Goal: Information Seeking & Learning: Learn about a topic

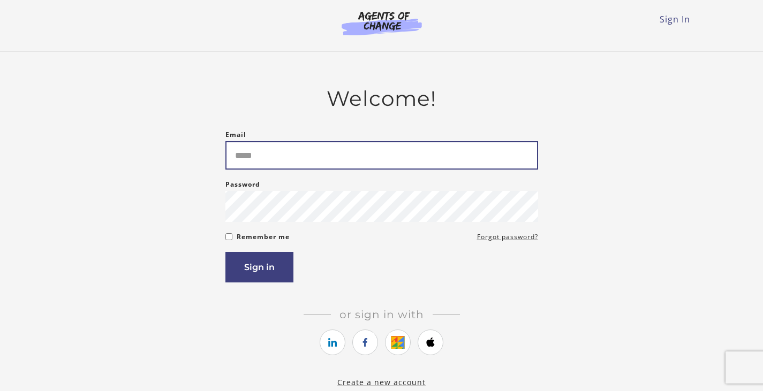
click at [266, 166] on input "Email" at bounding box center [381, 155] width 313 height 28
type input "**********"
click at [225, 252] on button "Sign in" at bounding box center [259, 267] width 68 height 31
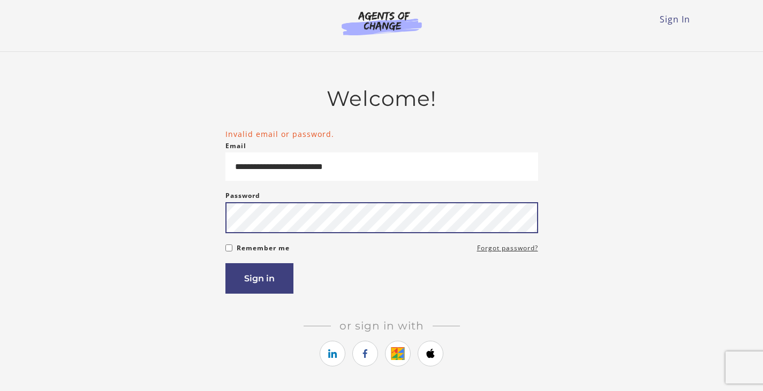
click at [225, 263] on button "Sign in" at bounding box center [259, 278] width 68 height 31
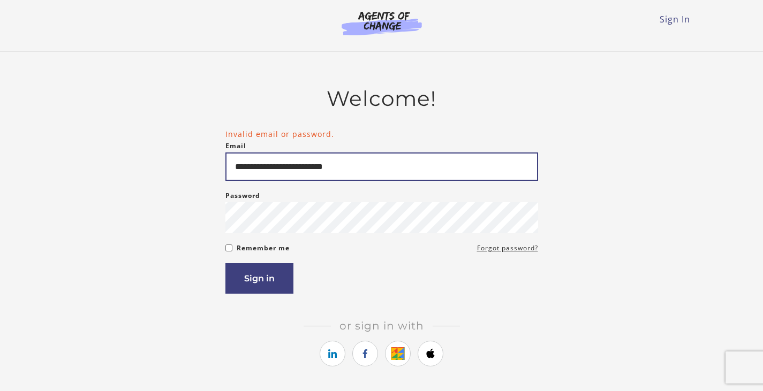
click at [347, 172] on input "**********" at bounding box center [381, 167] width 313 height 28
click at [262, 168] on input "**********" at bounding box center [381, 167] width 313 height 28
click at [369, 166] on input "**********" at bounding box center [381, 167] width 313 height 28
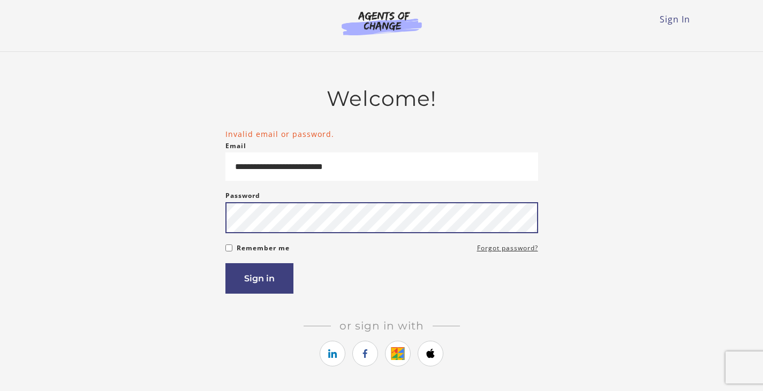
click at [225, 263] on button "Sign in" at bounding box center [259, 278] width 68 height 31
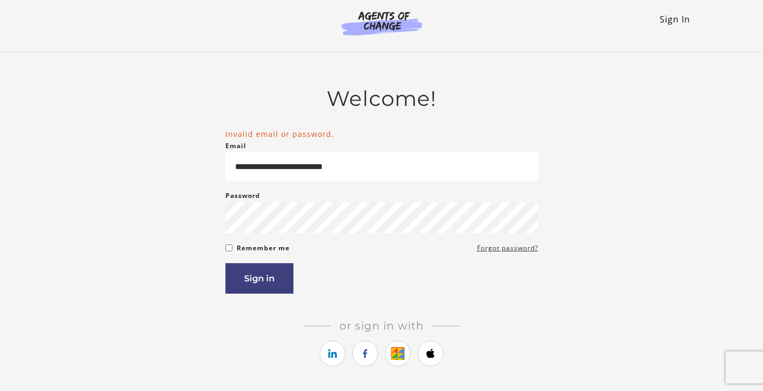
click at [660, 18] on link "Sign In" at bounding box center [675, 19] width 31 height 12
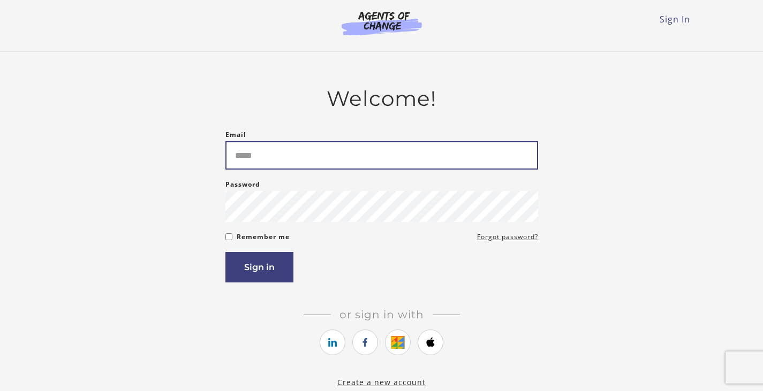
click at [308, 165] on input "Email" at bounding box center [381, 155] width 313 height 28
type input "*"
type input "**********"
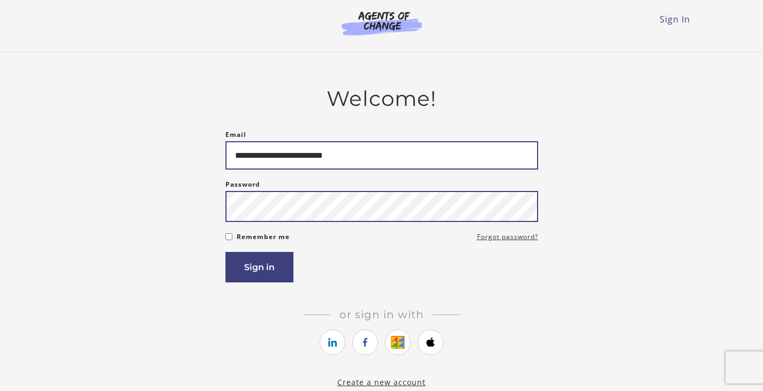
click at [225, 252] on button "Sign in" at bounding box center [259, 267] width 68 height 31
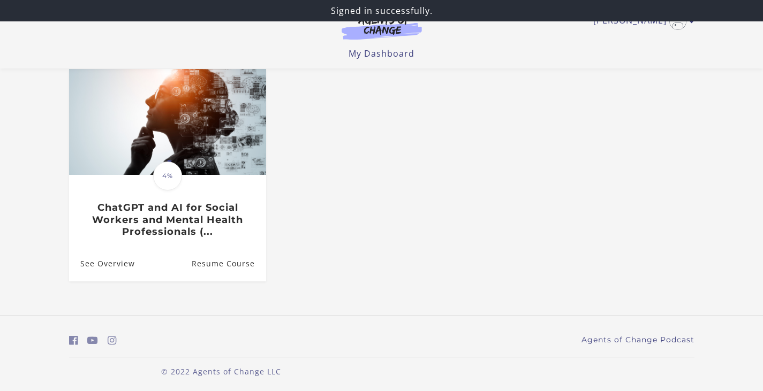
scroll to position [102, 0]
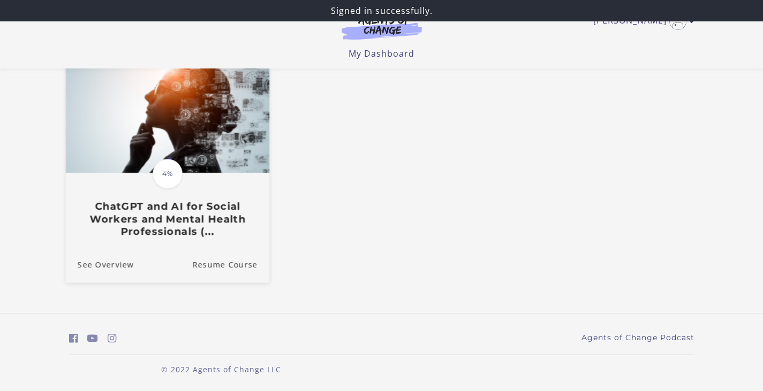
click at [175, 203] on h3 "ChatGPT and AI for Social Workers and Mental Health Professionals (..." at bounding box center [167, 218] width 180 height 37
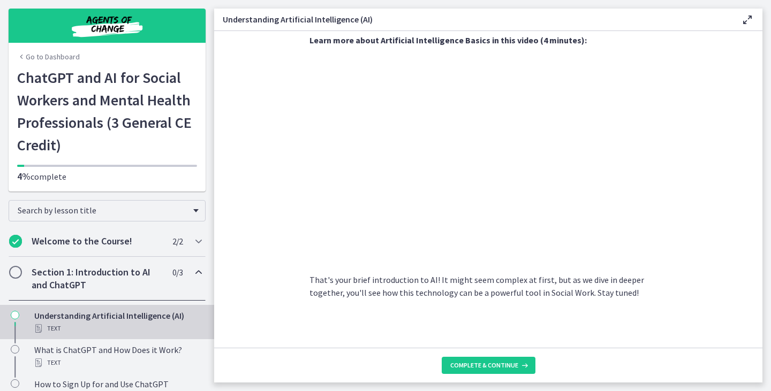
scroll to position [470, 0]
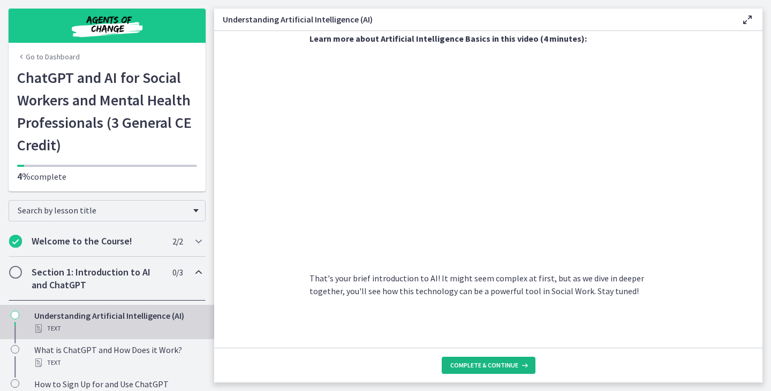
click at [512, 359] on button "Complete & continue" at bounding box center [489, 365] width 94 height 17
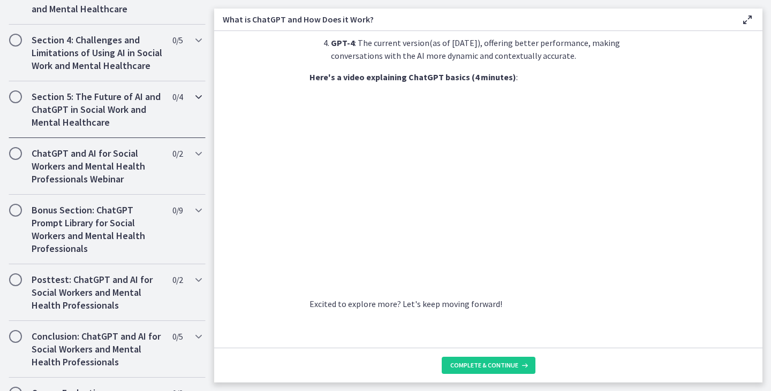
scroll to position [544, 0]
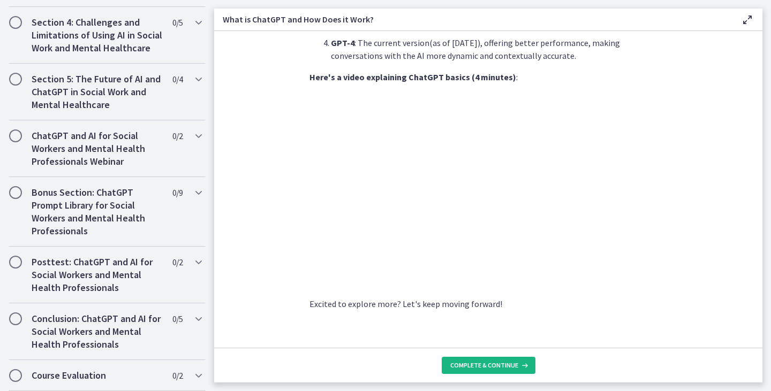
click at [501, 370] on button "Complete & continue" at bounding box center [489, 365] width 94 height 17
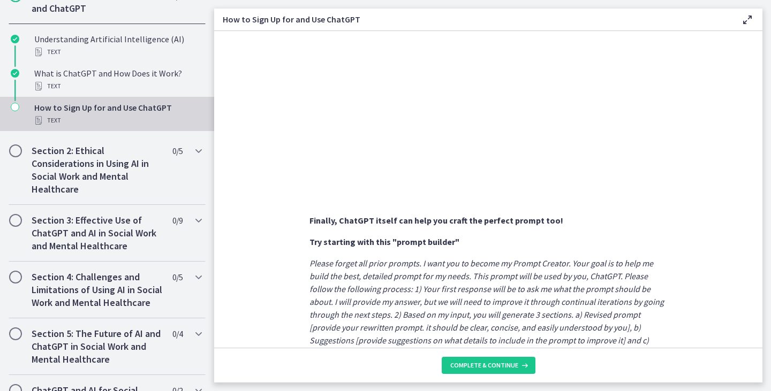
scroll to position [482, 0]
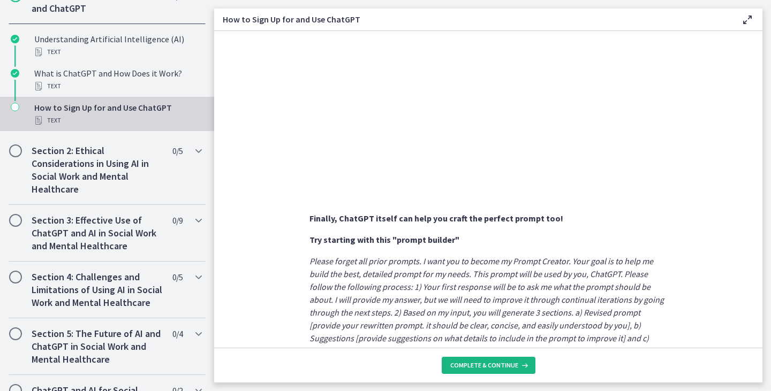
click at [490, 369] on span "Complete & continue" at bounding box center [484, 365] width 68 height 9
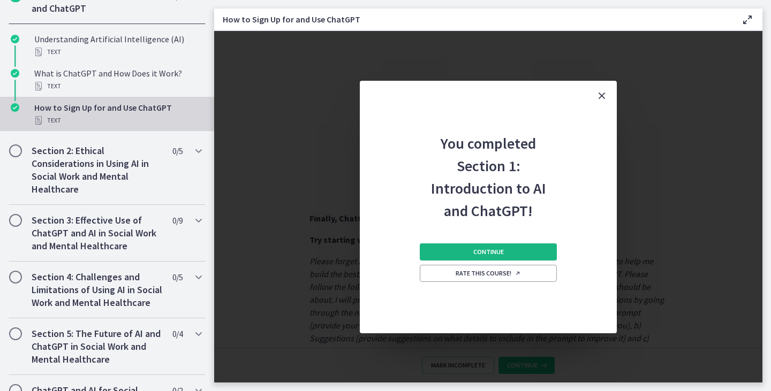
click at [501, 254] on span "Continue" at bounding box center [488, 252] width 31 height 9
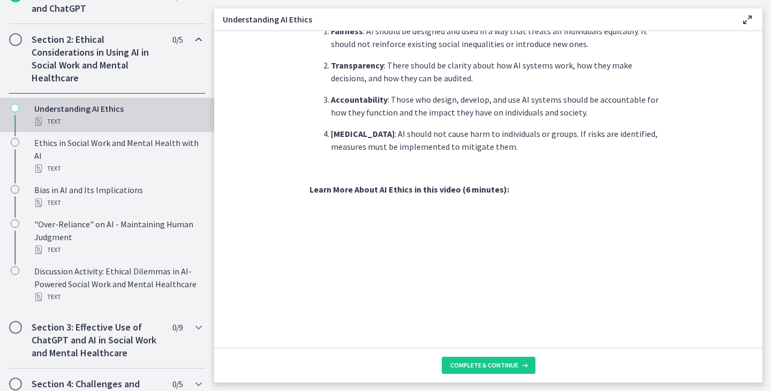
scroll to position [428, 0]
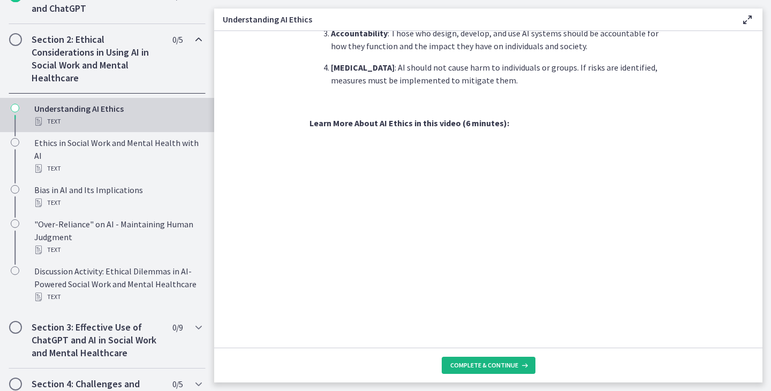
click at [475, 372] on button "Complete & continue" at bounding box center [489, 365] width 94 height 17
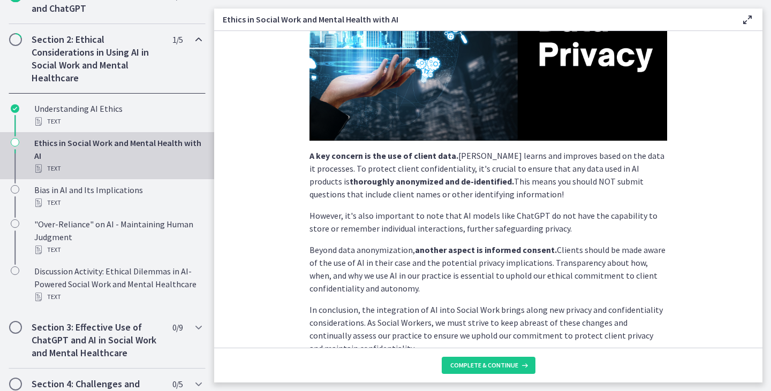
scroll to position [268, 0]
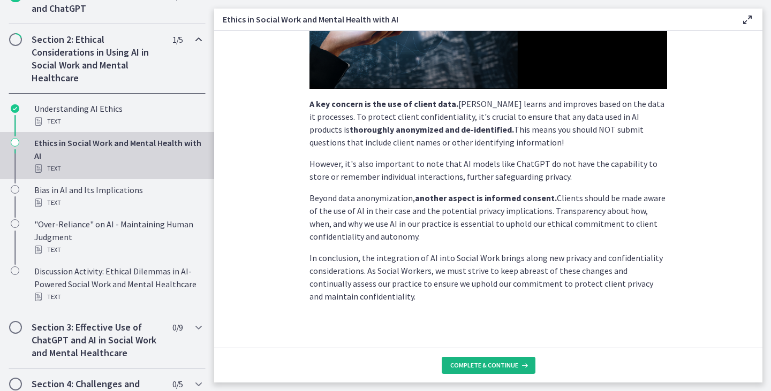
click at [496, 371] on button "Complete & continue" at bounding box center [489, 365] width 94 height 17
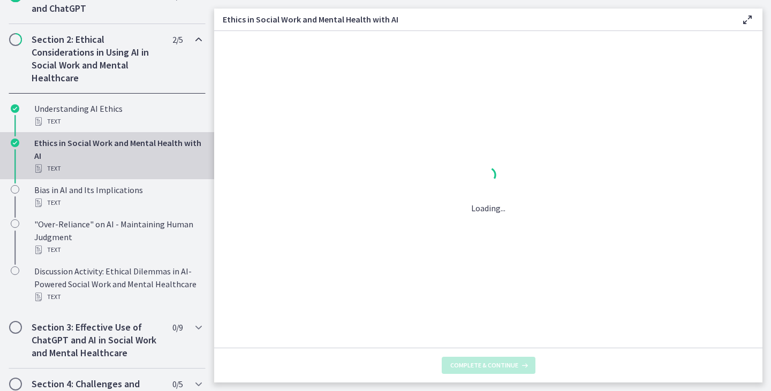
scroll to position [0, 0]
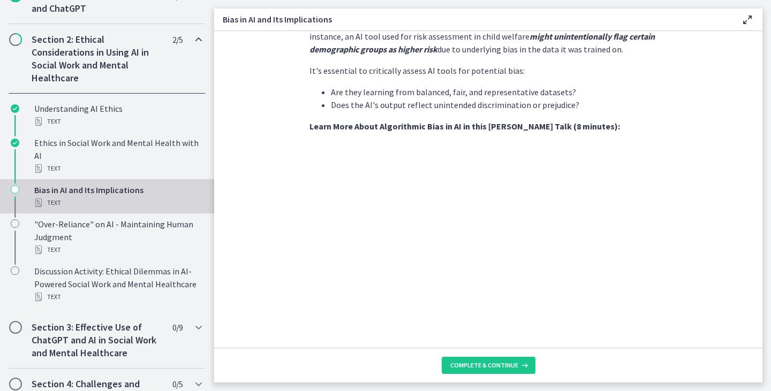
scroll to position [321, 0]
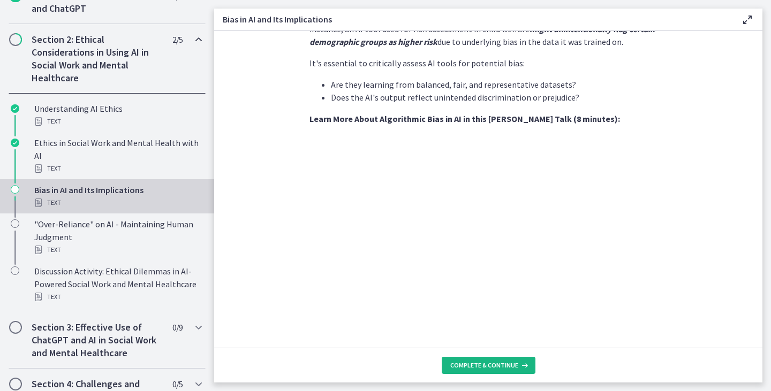
click at [483, 366] on span "Complete & continue" at bounding box center [484, 365] width 68 height 9
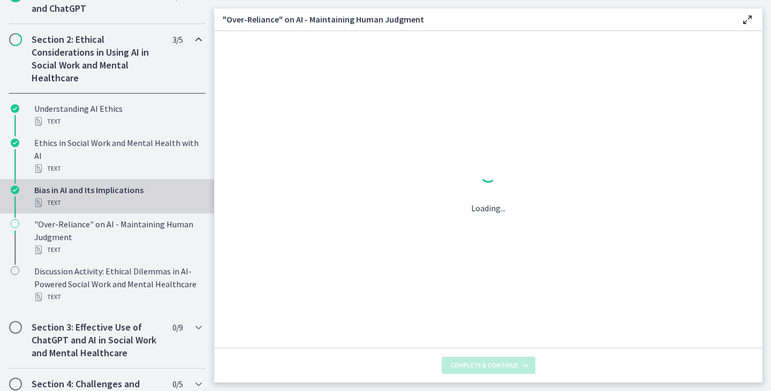
scroll to position [0, 0]
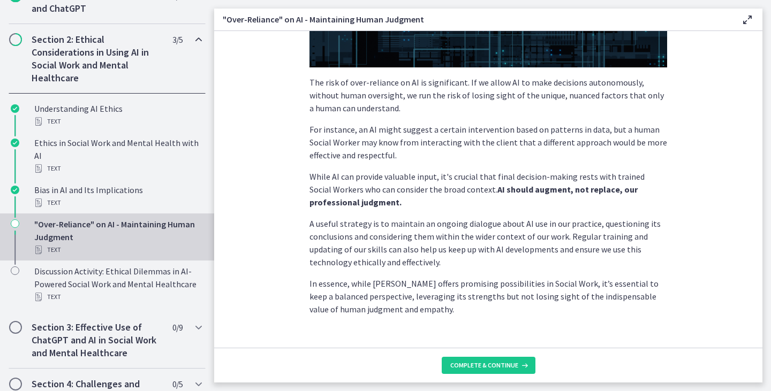
scroll to position [268, 0]
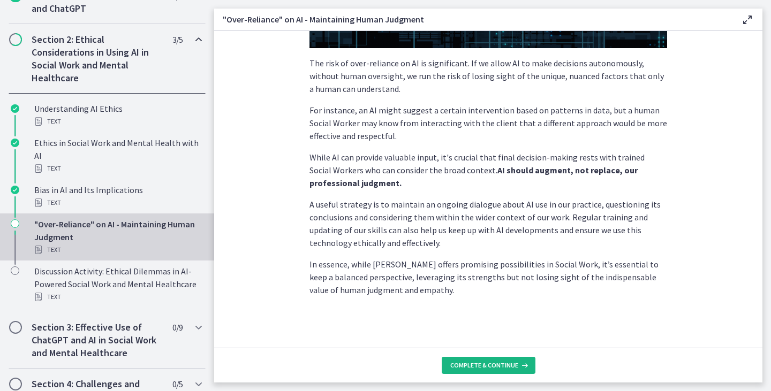
click at [495, 370] on button "Complete & continue" at bounding box center [489, 365] width 94 height 17
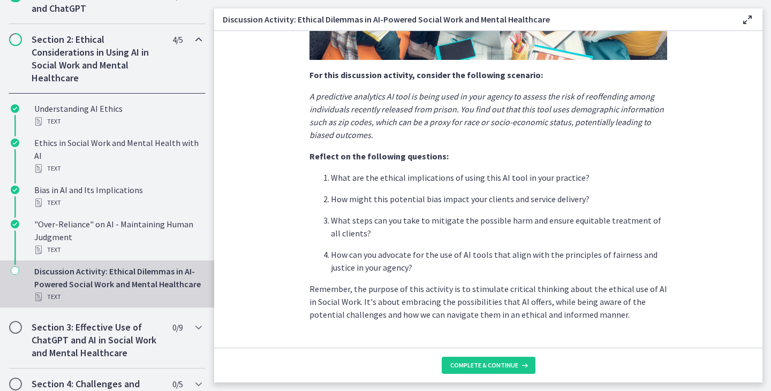
scroll to position [268, 0]
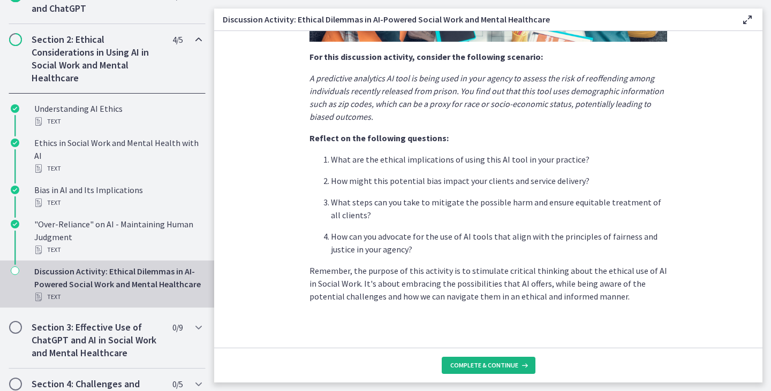
click at [491, 366] on span "Complete & continue" at bounding box center [484, 365] width 68 height 9
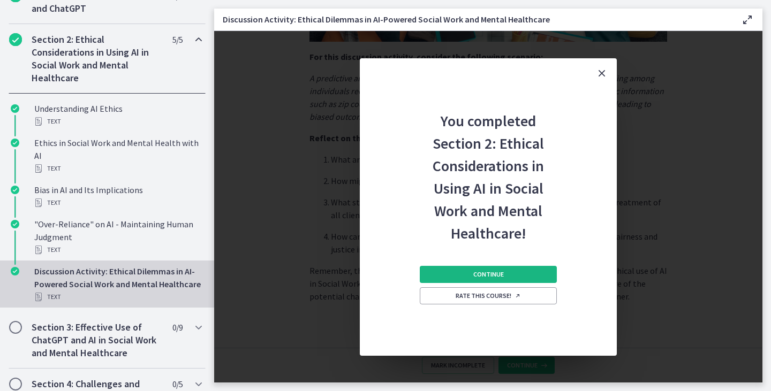
click at [512, 275] on button "Continue" at bounding box center [488, 274] width 137 height 17
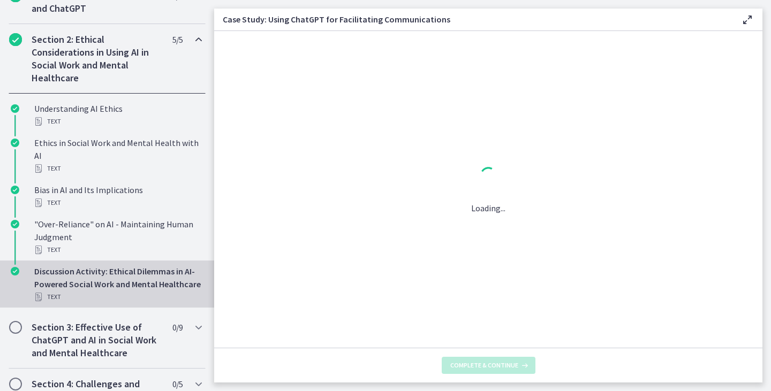
scroll to position [0, 0]
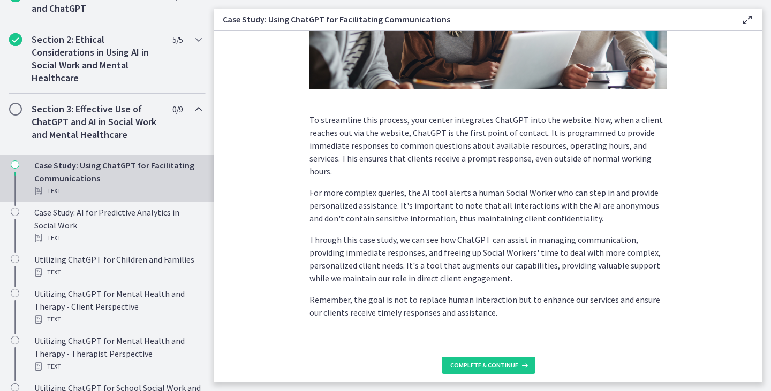
scroll to position [277, 0]
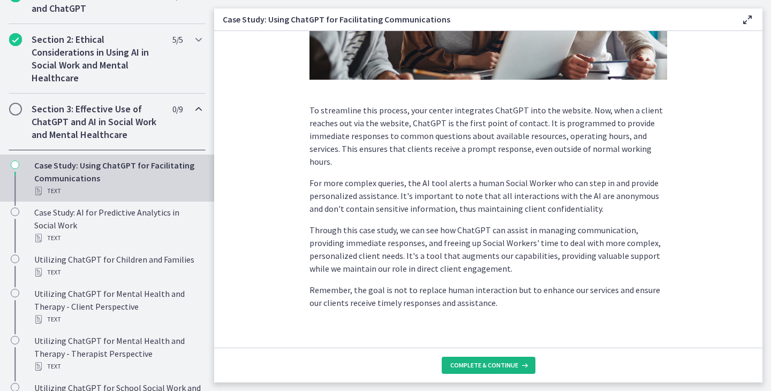
click at [492, 361] on span "Complete & continue" at bounding box center [484, 365] width 68 height 9
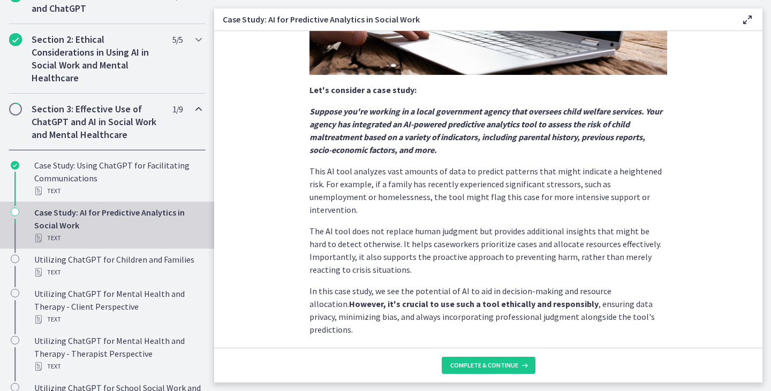
scroll to position [248, 0]
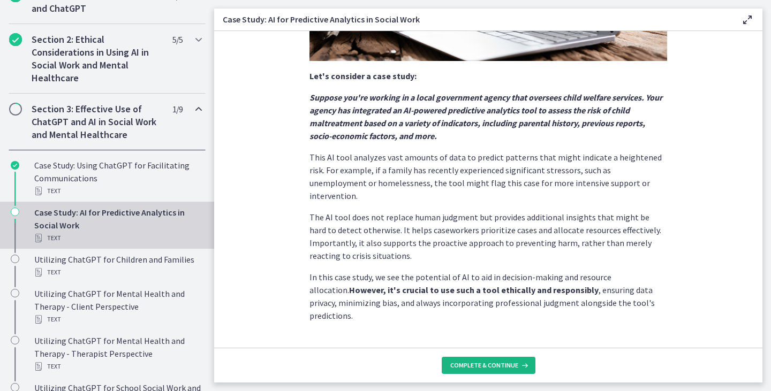
click at [488, 367] on span "Complete & continue" at bounding box center [484, 365] width 68 height 9
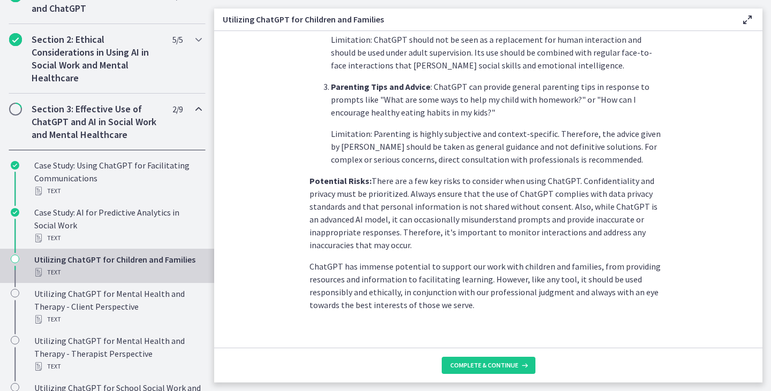
scroll to position [475, 0]
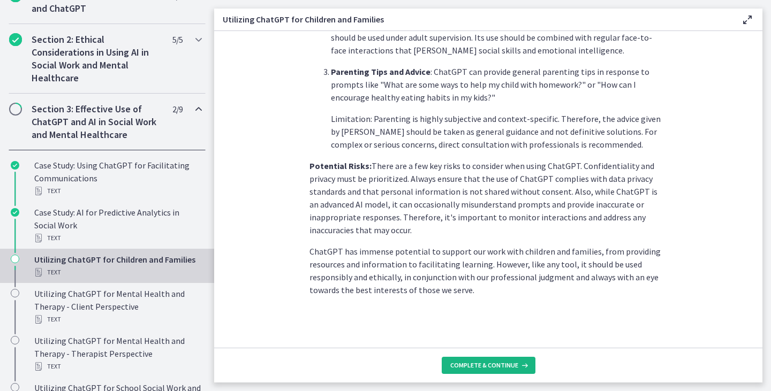
click at [492, 368] on span "Complete & continue" at bounding box center [484, 365] width 68 height 9
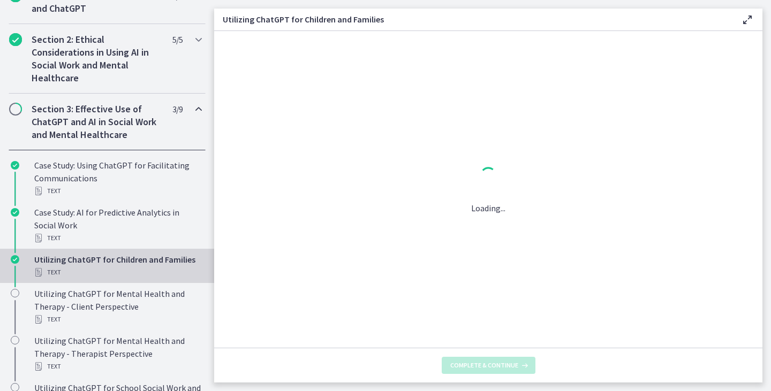
scroll to position [0, 0]
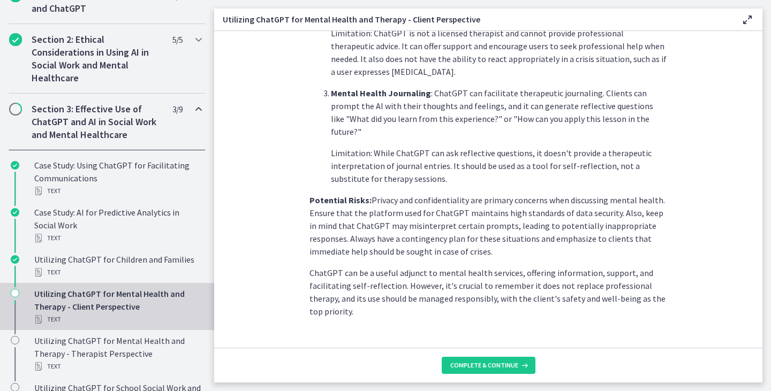
scroll to position [454, 0]
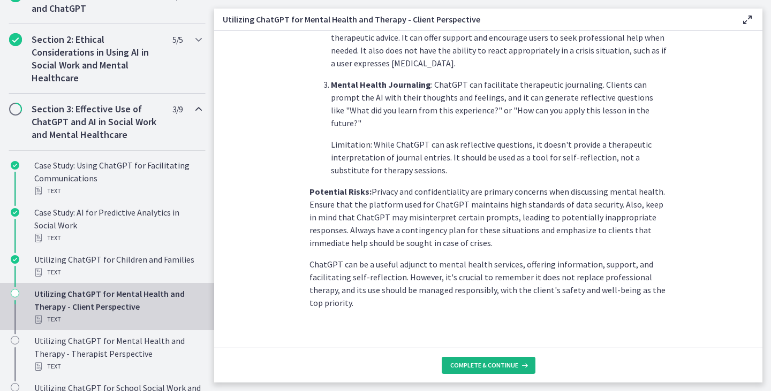
click at [470, 367] on span "Complete & continue" at bounding box center [484, 365] width 68 height 9
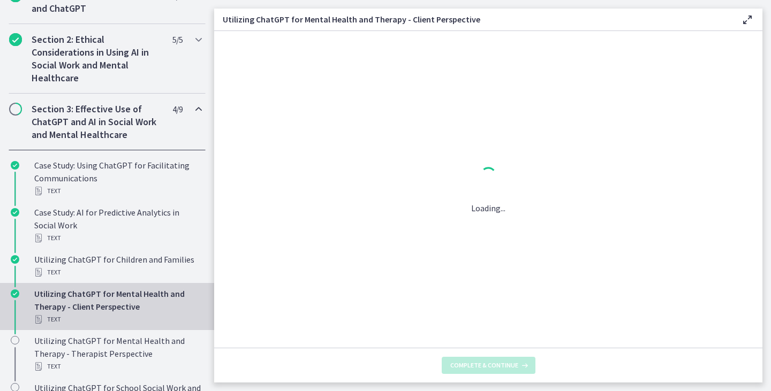
scroll to position [0, 0]
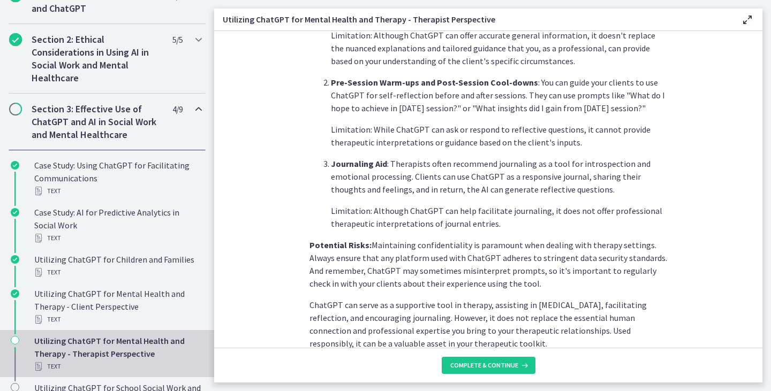
scroll to position [428, 0]
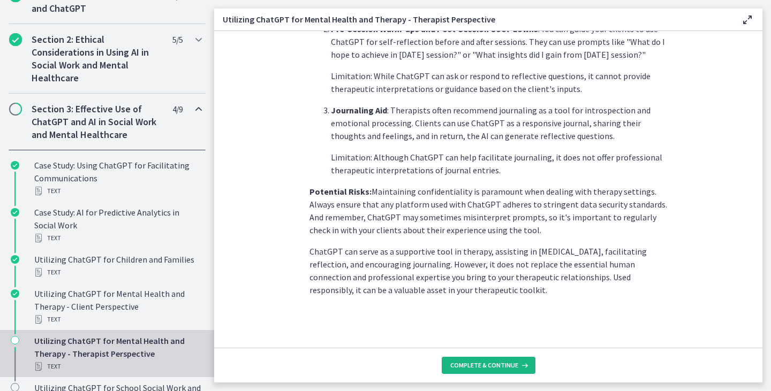
click at [494, 365] on span "Complete & continue" at bounding box center [484, 365] width 68 height 9
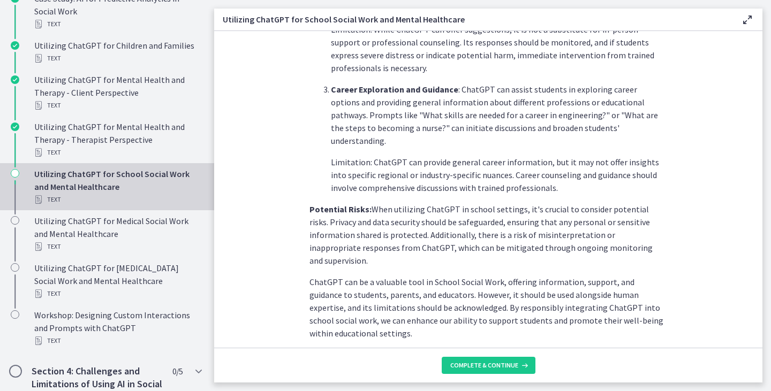
scroll to position [480, 0]
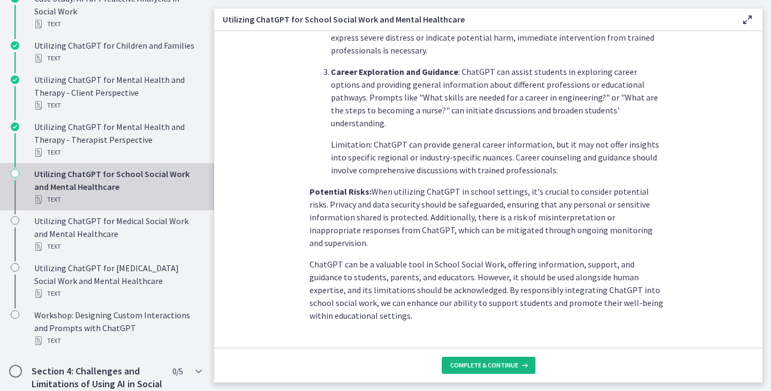
click at [493, 367] on span "Complete & continue" at bounding box center [484, 365] width 68 height 9
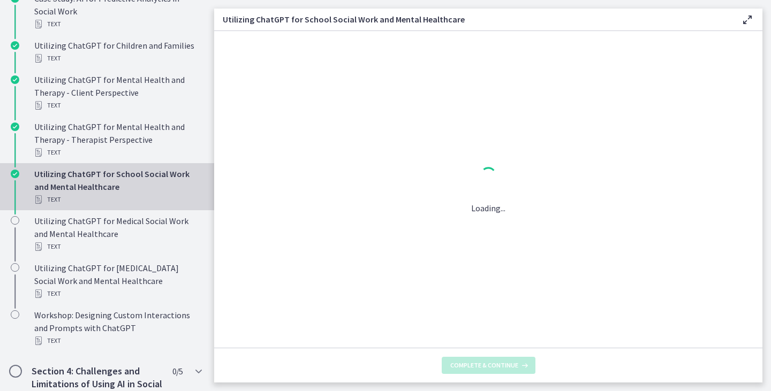
scroll to position [0, 0]
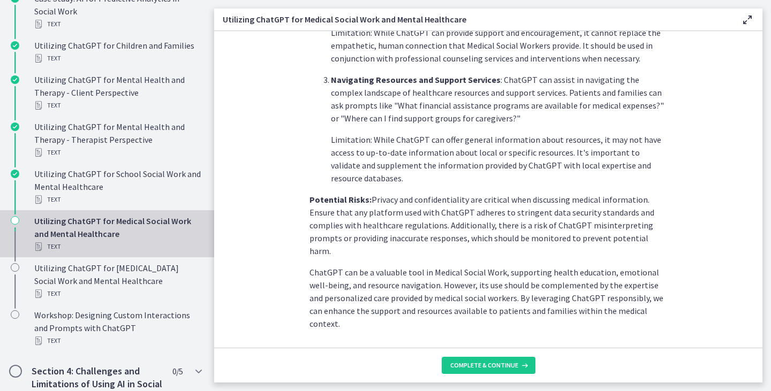
scroll to position [441, 0]
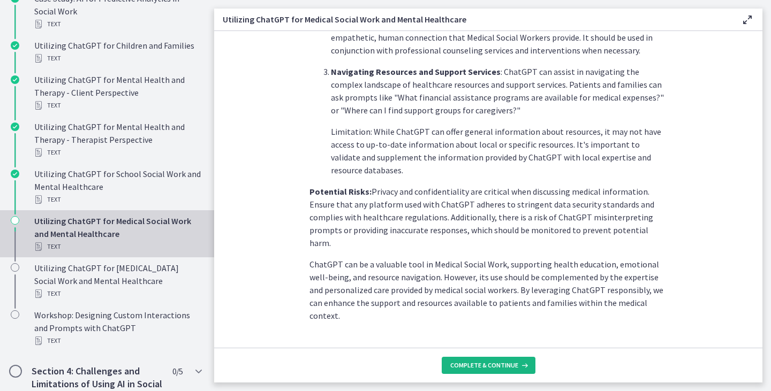
click at [472, 367] on span "Complete & continue" at bounding box center [484, 365] width 68 height 9
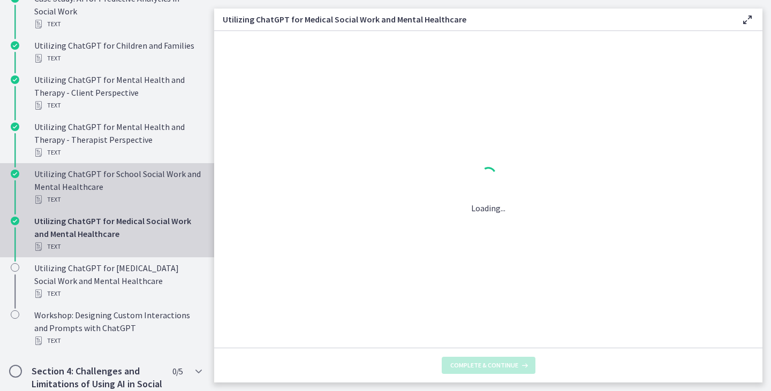
scroll to position [0, 0]
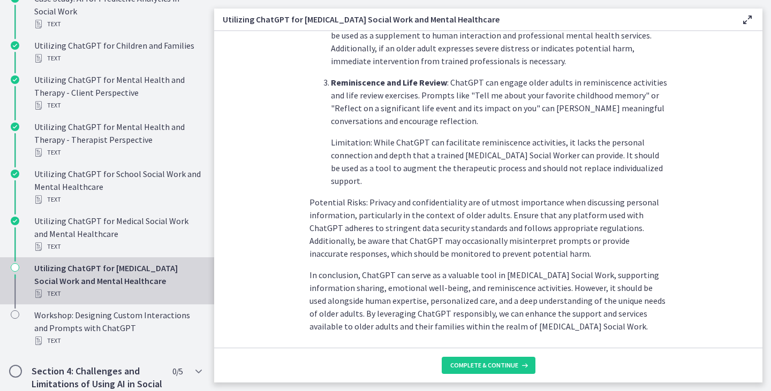
scroll to position [493, 0]
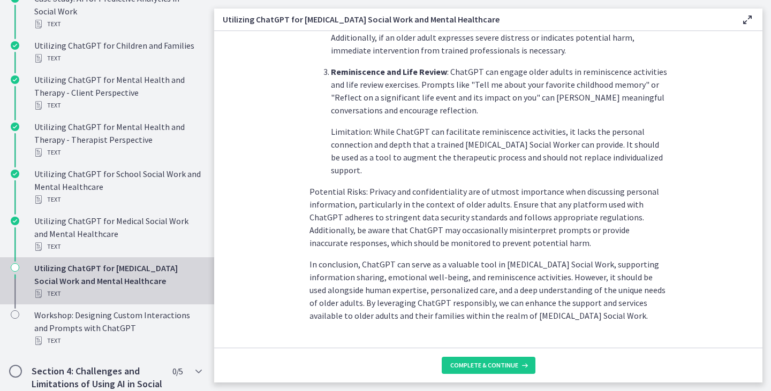
click at [501, 353] on footer "Complete & continue" at bounding box center [488, 365] width 548 height 35
click at [503, 367] on span "Complete & continue" at bounding box center [484, 365] width 68 height 9
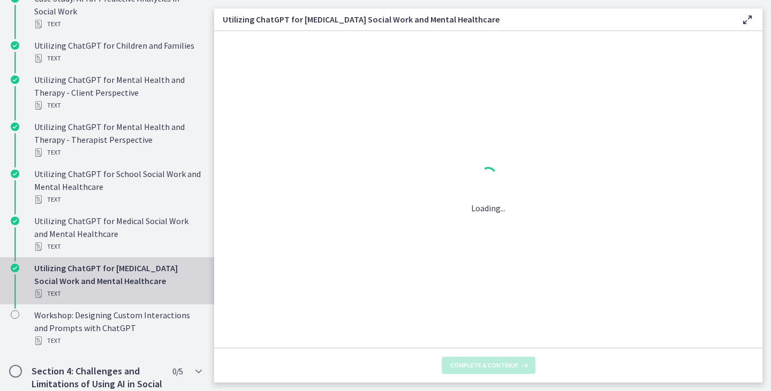
scroll to position [0, 0]
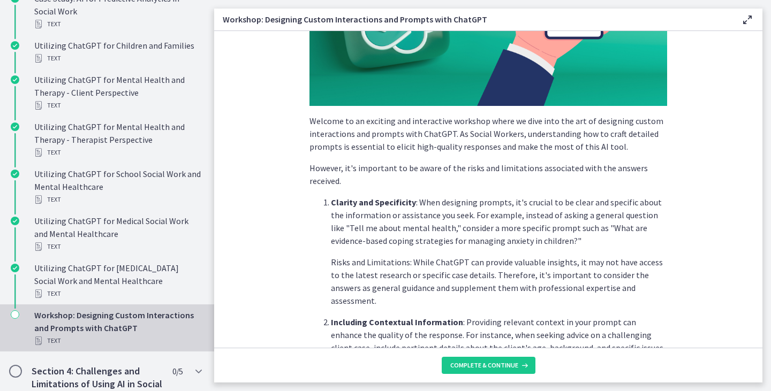
scroll to position [161, 0]
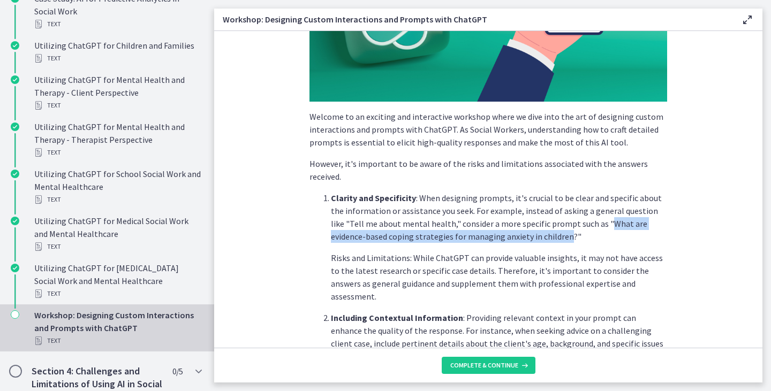
drag, startPoint x: 569, startPoint y: 227, endPoint x: 505, endPoint y: 238, distance: 64.6
click at [505, 238] on p "Clarity and Specificity : When designing prompts, it's crucial to be clear and …" at bounding box center [499, 217] width 336 height 51
copy p "What are evidence-based coping strategies for managing anxiety in children"
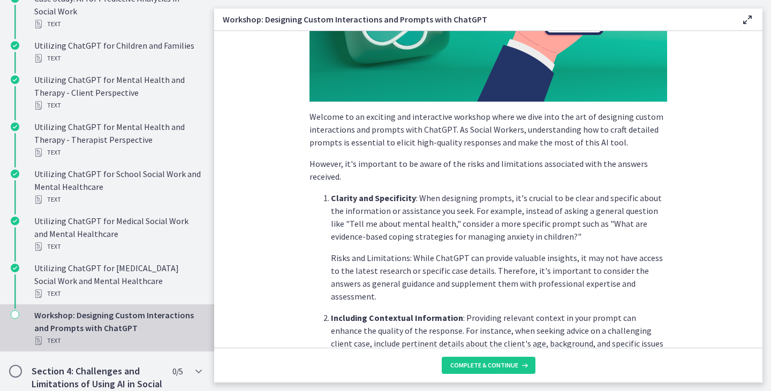
click at [562, 272] on p "Risks and Limitations: While ChatGPT can provide valuable insights, it may not …" at bounding box center [499, 277] width 336 height 51
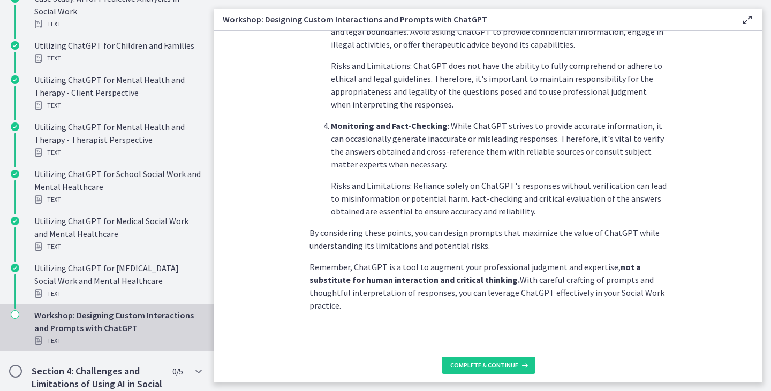
scroll to position [582, 0]
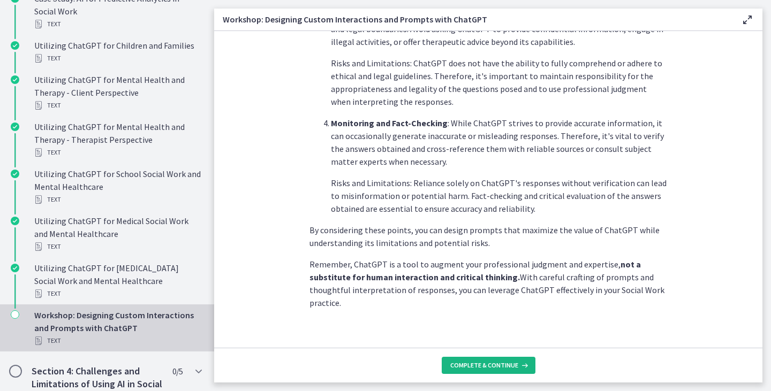
click at [506, 363] on span "Complete & continue" at bounding box center [484, 365] width 68 height 9
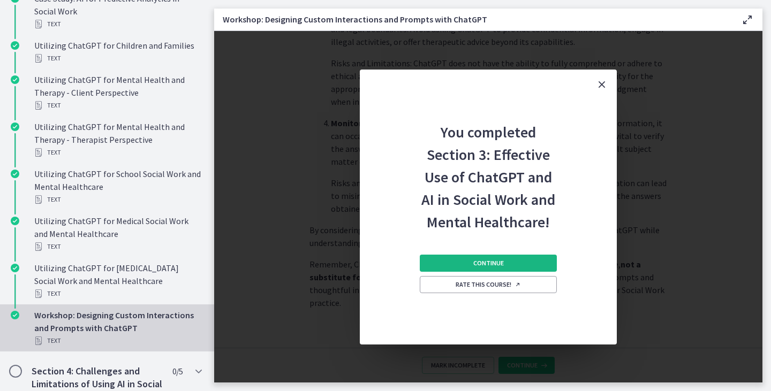
click at [490, 261] on span "Continue" at bounding box center [488, 263] width 31 height 9
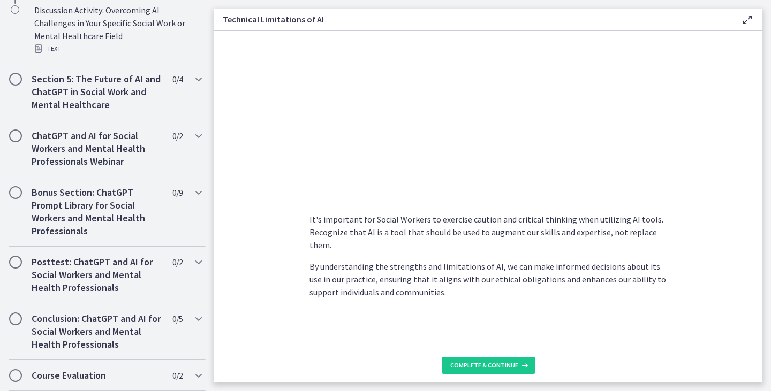
scroll to position [766, 0]
click at [492, 363] on span "Complete & continue" at bounding box center [484, 365] width 68 height 9
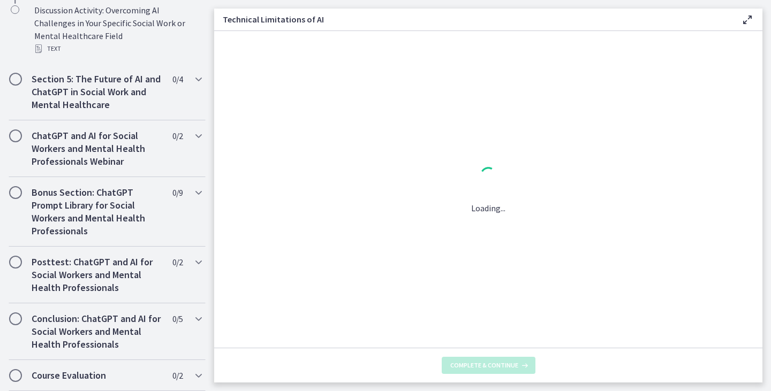
scroll to position [0, 0]
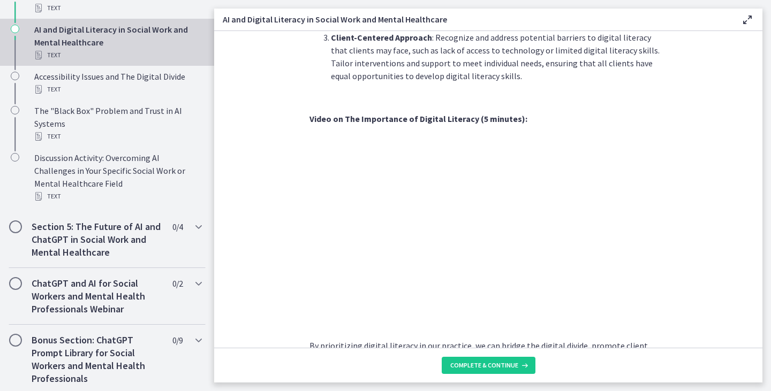
scroll to position [911, 0]
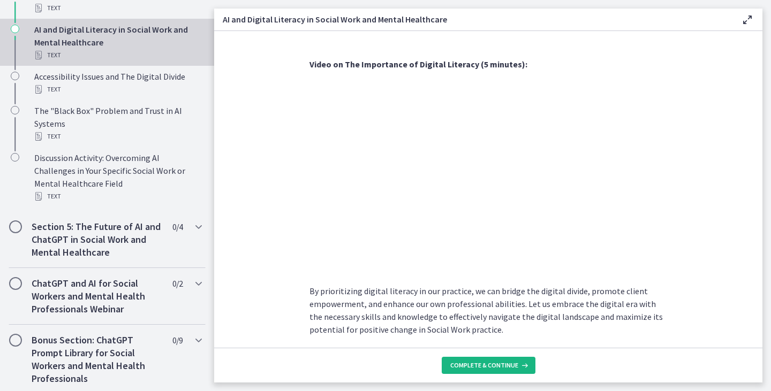
click at [499, 368] on span "Complete & continue" at bounding box center [484, 365] width 68 height 9
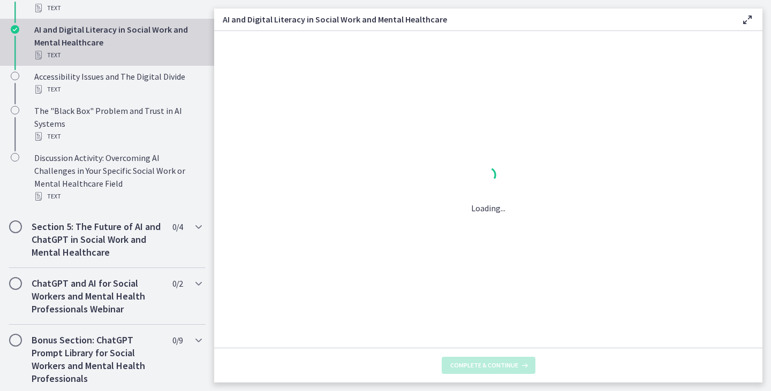
scroll to position [0, 0]
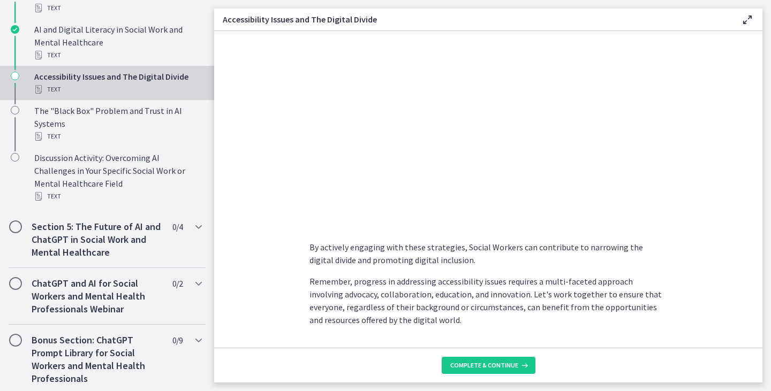
scroll to position [915, 0]
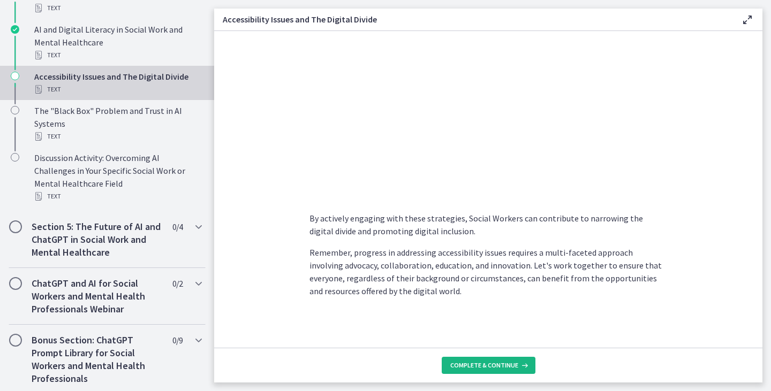
click at [482, 366] on span "Complete & continue" at bounding box center [484, 365] width 68 height 9
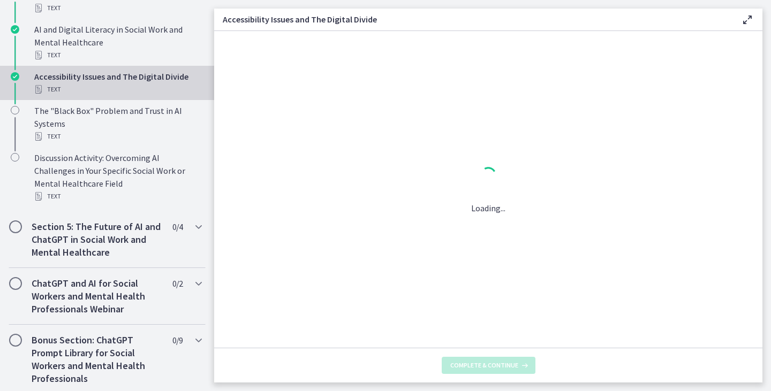
scroll to position [0, 0]
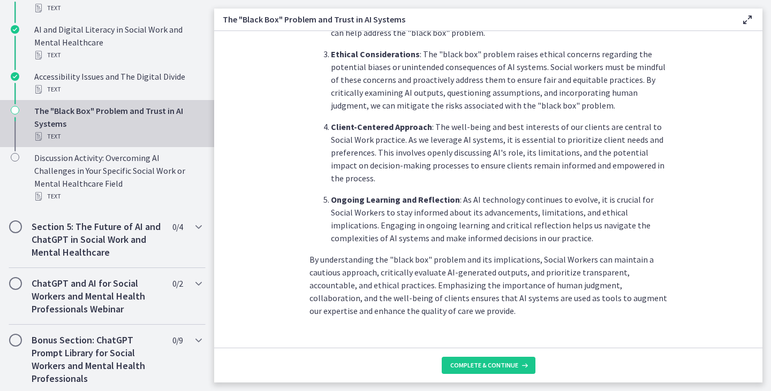
scroll to position [531, 0]
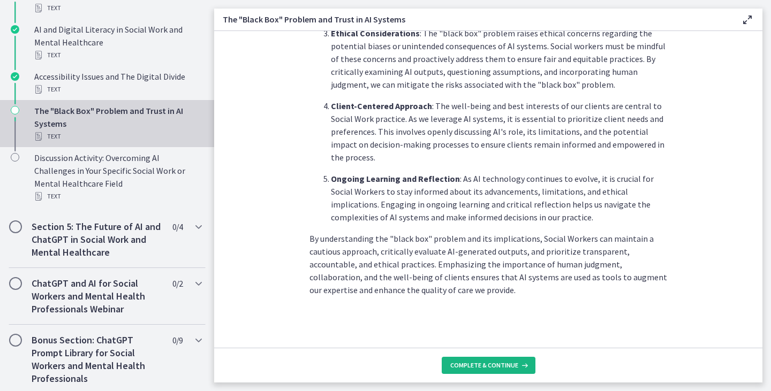
click at [492, 367] on span "Complete & continue" at bounding box center [484, 365] width 68 height 9
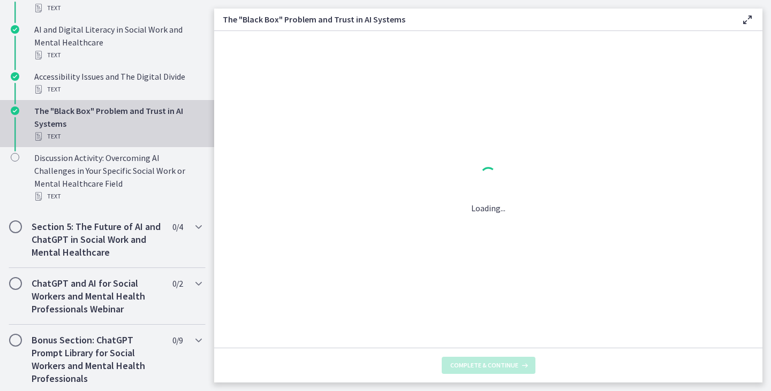
scroll to position [0, 0]
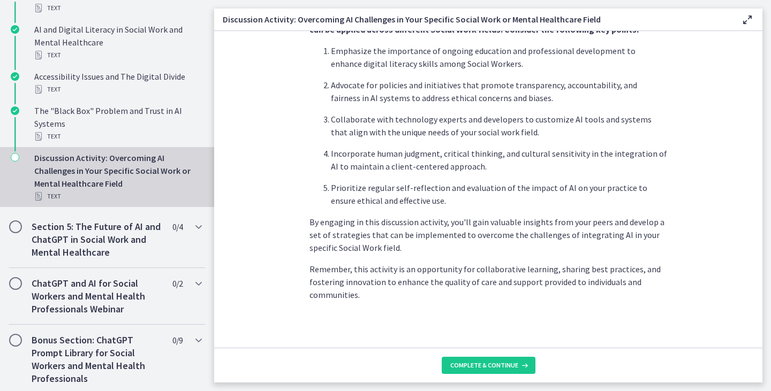
scroll to position [660, 0]
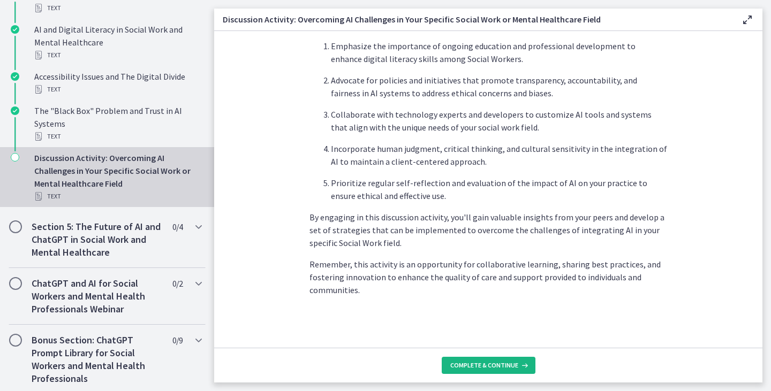
click at [494, 367] on span "Complete & continue" at bounding box center [484, 365] width 68 height 9
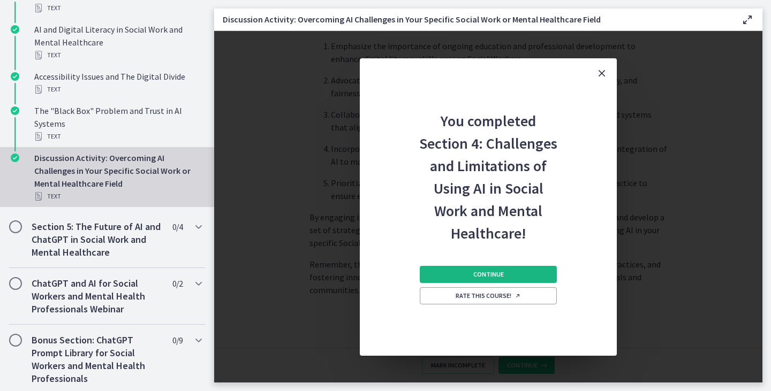
click at [483, 272] on span "Continue" at bounding box center [488, 274] width 31 height 9
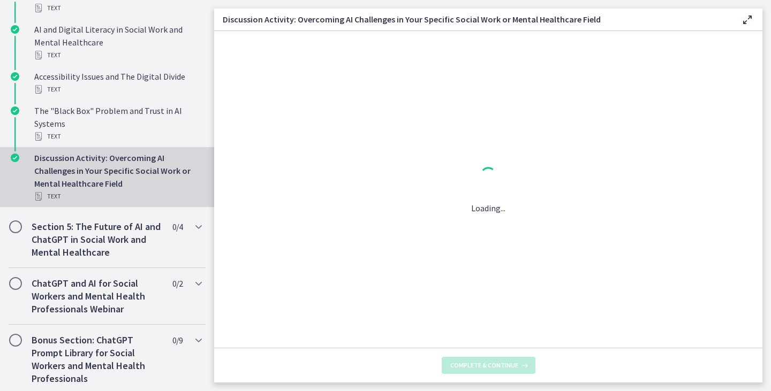
scroll to position [0, 0]
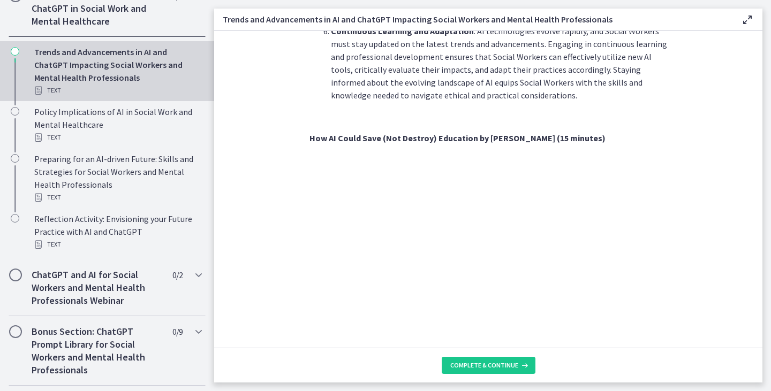
scroll to position [803, 0]
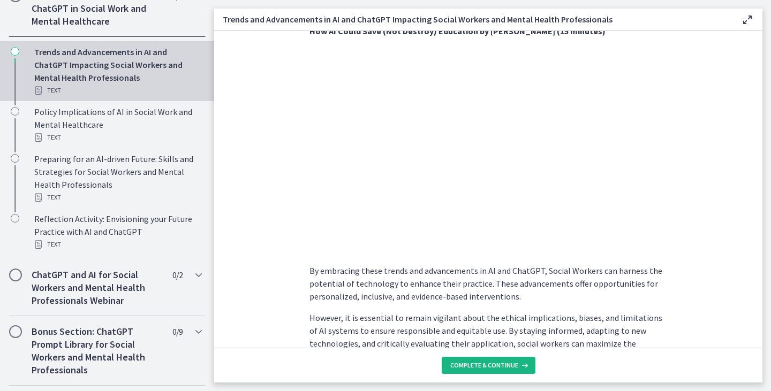
click at [518, 372] on button "Complete & continue" at bounding box center [489, 365] width 94 height 17
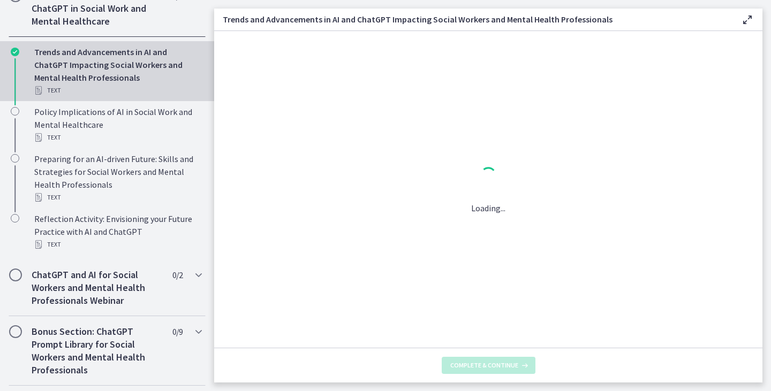
scroll to position [0, 0]
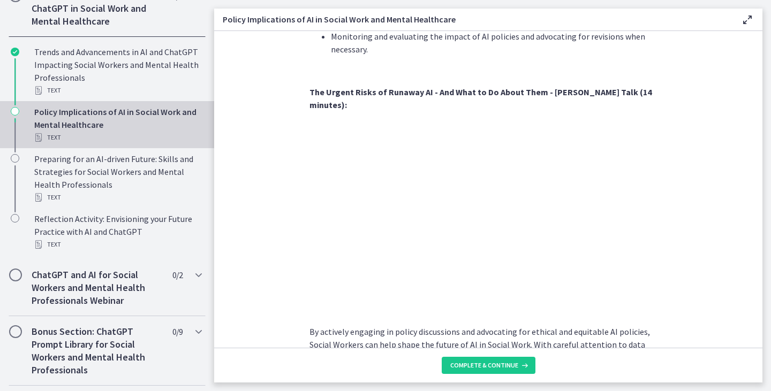
scroll to position [950, 0]
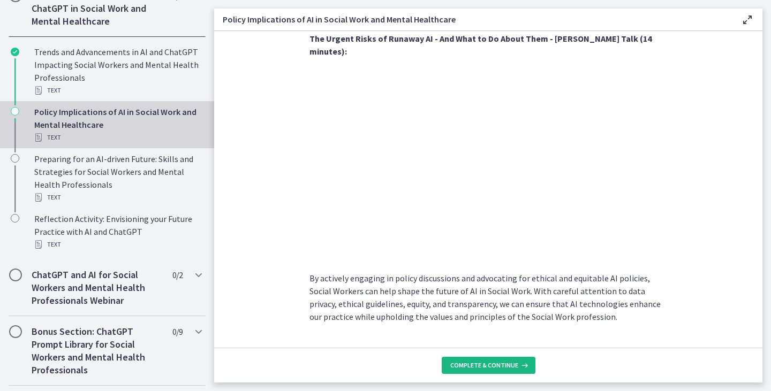
click at [507, 363] on span "Complete & continue" at bounding box center [484, 365] width 68 height 9
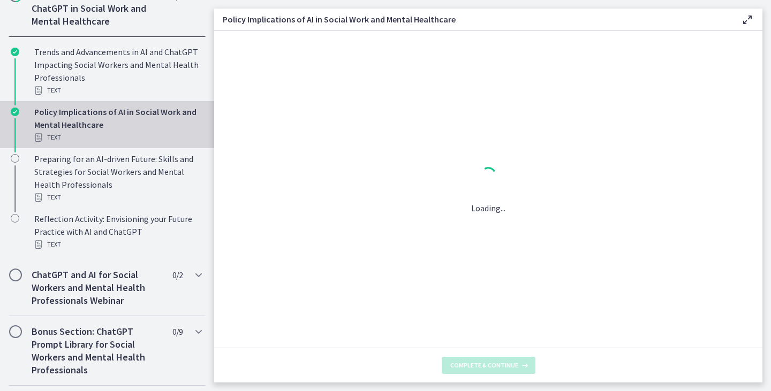
scroll to position [0, 0]
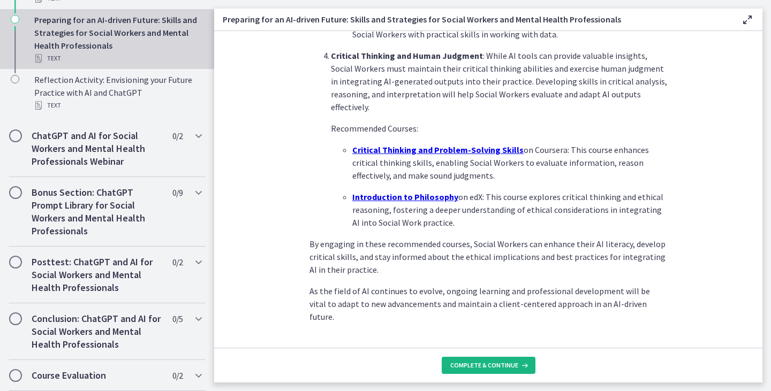
scroll to position [749, 0]
click at [481, 368] on span "Complete & continue" at bounding box center [484, 365] width 68 height 9
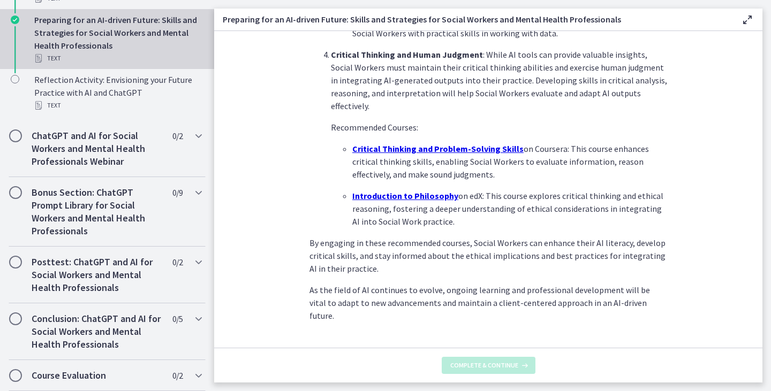
scroll to position [0, 0]
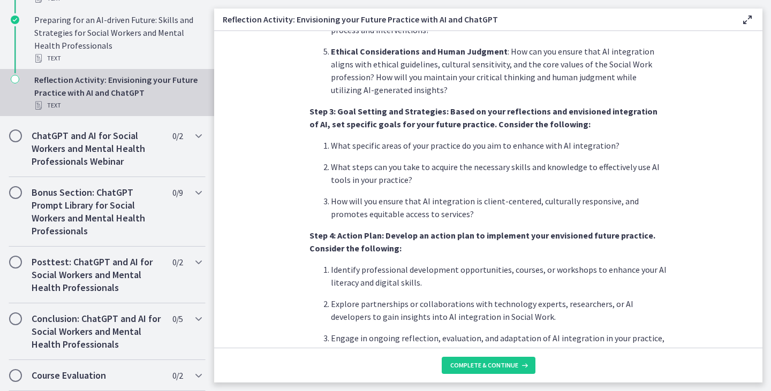
scroll to position [642, 0]
click at [503, 366] on span "Complete & continue" at bounding box center [484, 365] width 68 height 9
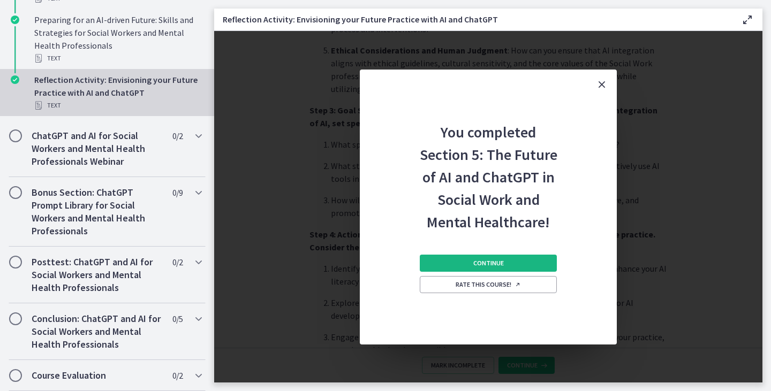
click at [497, 266] on span "Continue" at bounding box center [488, 263] width 31 height 9
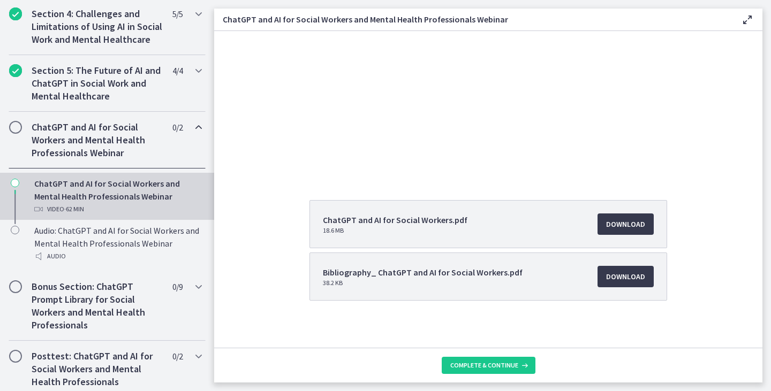
scroll to position [107, 0]
click at [627, 224] on span "Download Opens in a new window" at bounding box center [625, 223] width 39 height 13
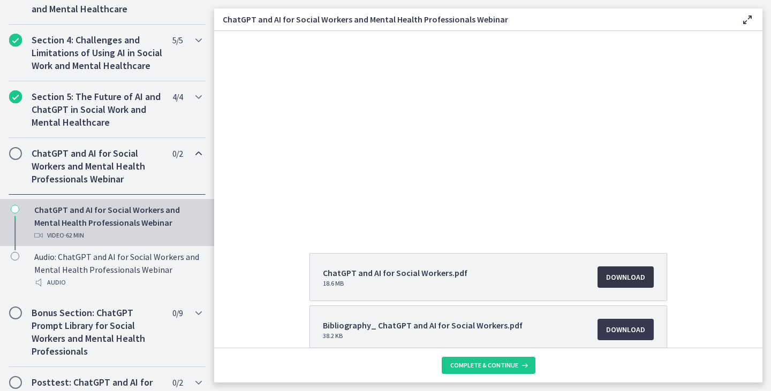
scroll to position [429, 0]
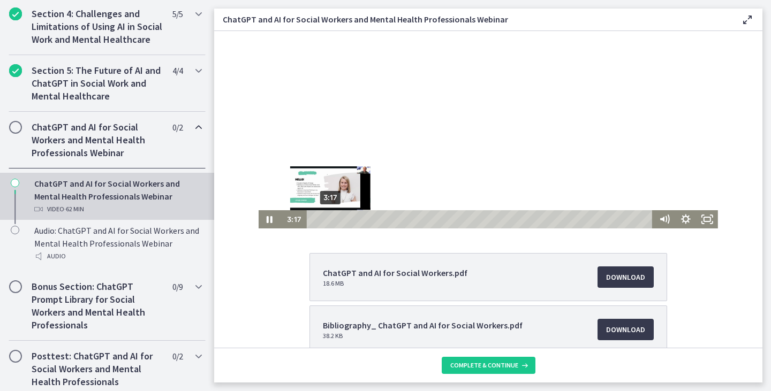
click at [326, 219] on div "3:17" at bounding box center [481, 219] width 338 height 18
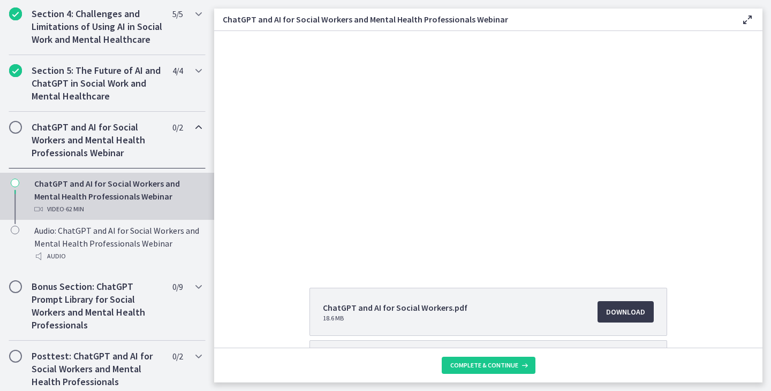
scroll to position [0, 0]
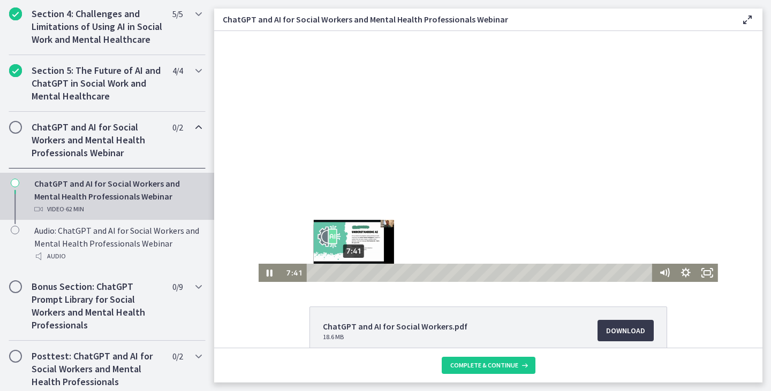
click at [350, 273] on div "7:41" at bounding box center [481, 273] width 338 height 18
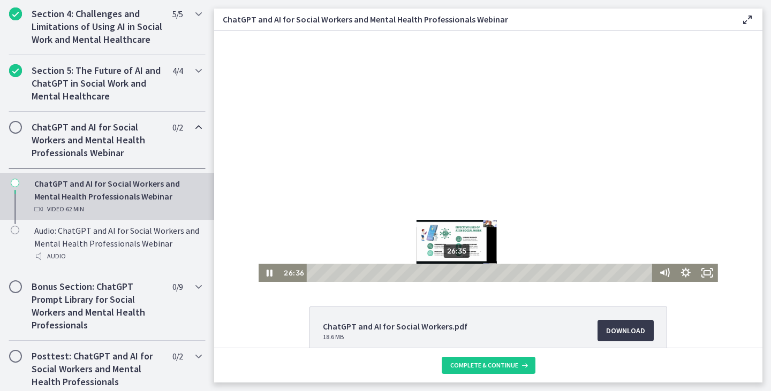
click at [453, 276] on div "Playbar" at bounding box center [456, 273] width 6 height 6
click at [451, 277] on div "26:12" at bounding box center [481, 273] width 338 height 18
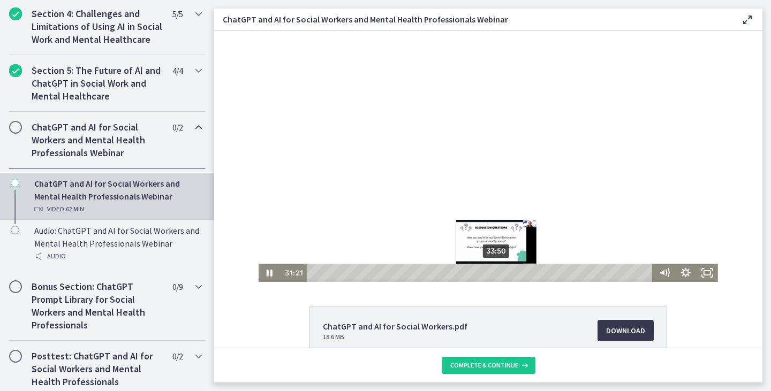
drag, startPoint x: 453, startPoint y: 276, endPoint x: 695, endPoint y: 315, distance: 245.1
click at [493, 272] on div "33:50" at bounding box center [481, 273] width 338 height 18
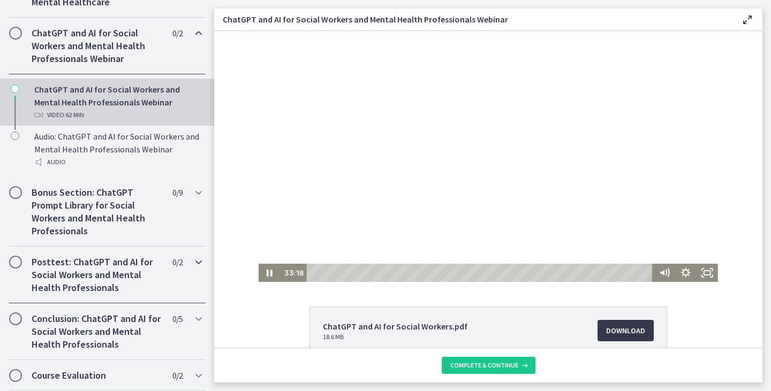
scroll to position [536, 0]
click at [267, 275] on icon "Pause" at bounding box center [270, 273] width 6 height 7
click at [263, 275] on icon "Play Video" at bounding box center [270, 273] width 21 height 18
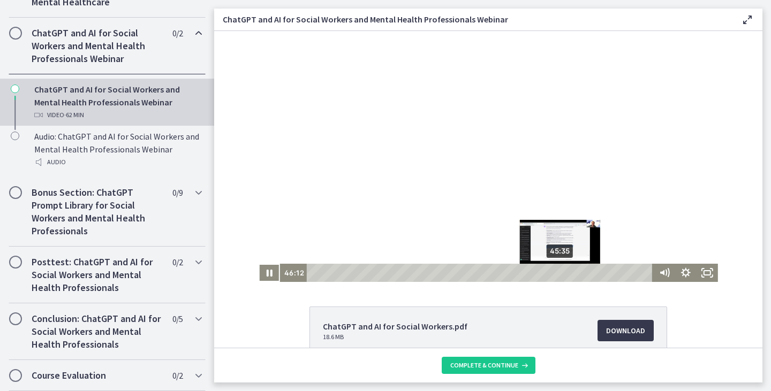
click at [560, 274] on div "Playbar" at bounding box center [563, 273] width 6 height 6
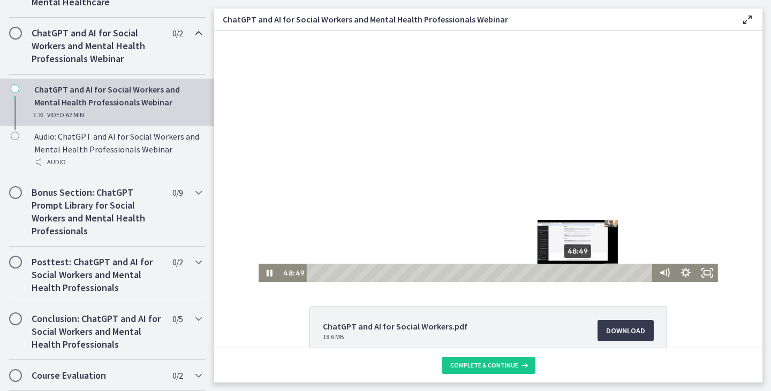
click at [575, 275] on div "Playbar" at bounding box center [577, 273] width 6 height 6
click at [573, 276] on div "48:32" at bounding box center [481, 273] width 338 height 18
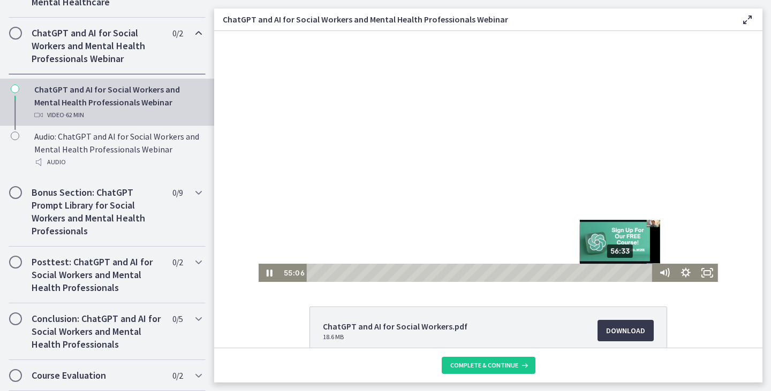
drag, startPoint x: 575, startPoint y: 275, endPoint x: 625, endPoint y: 262, distance: 52.1
click at [617, 275] on div "56:33" at bounding box center [481, 273] width 338 height 18
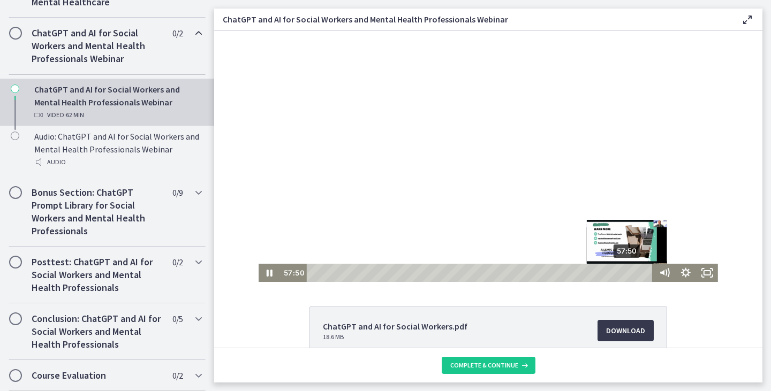
click at [624, 274] on div "57:50" at bounding box center [481, 273] width 338 height 18
click at [630, 274] on div "58:49" at bounding box center [481, 273] width 338 height 18
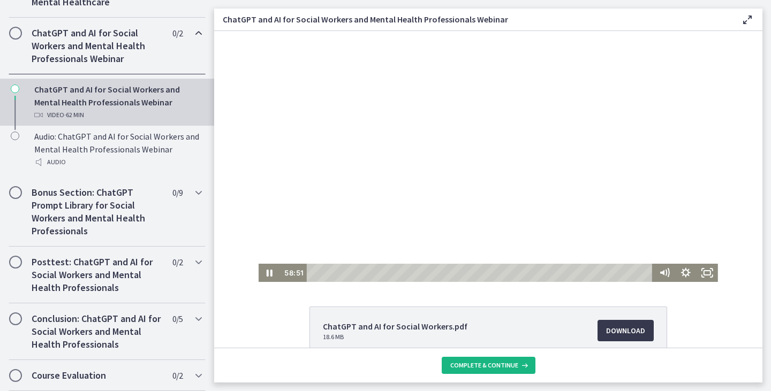
click at [477, 360] on button "Complete & continue" at bounding box center [489, 365] width 94 height 17
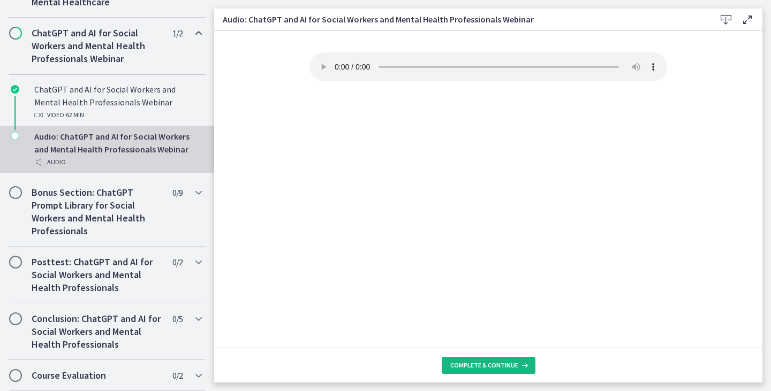
click at [513, 370] on button "Complete & continue" at bounding box center [489, 365] width 94 height 17
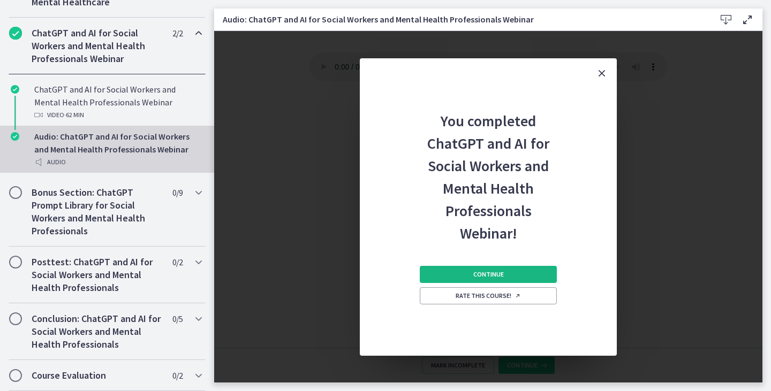
click at [501, 275] on span "Continue" at bounding box center [488, 274] width 31 height 9
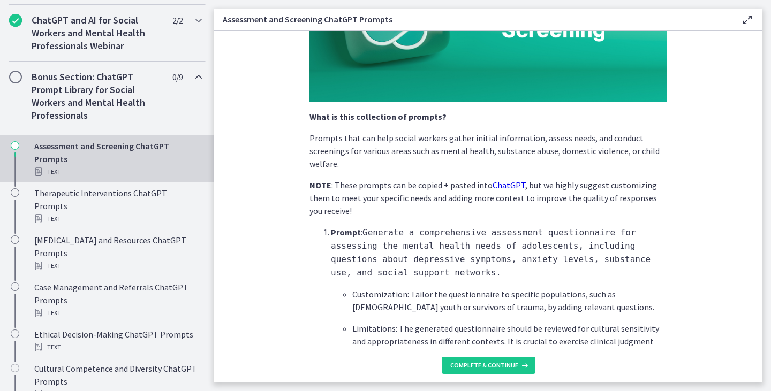
scroll to position [321, 0]
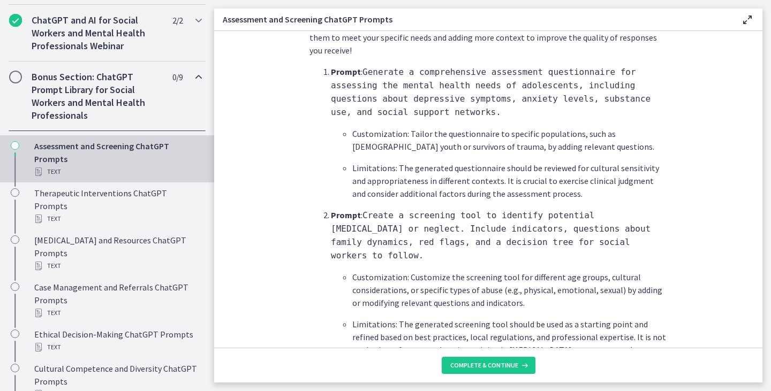
click at [744, 19] on icon at bounding box center [747, 19] width 13 height 13
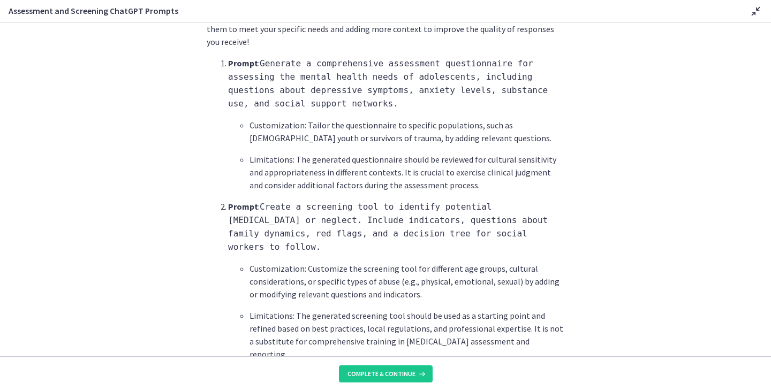
scroll to position [536, 0]
click at [752, 14] on icon at bounding box center [755, 11] width 13 height 13
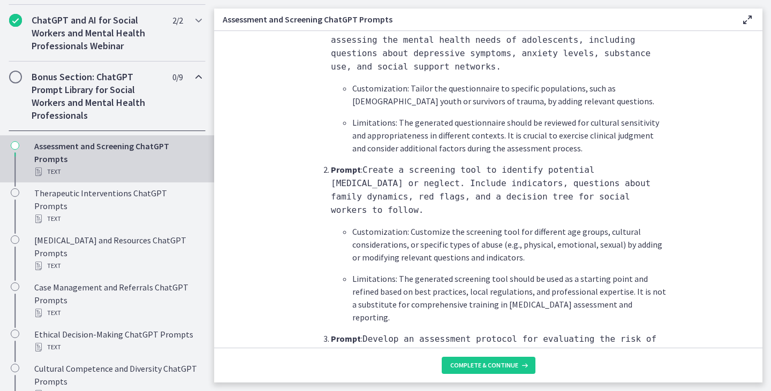
scroll to position [428, 0]
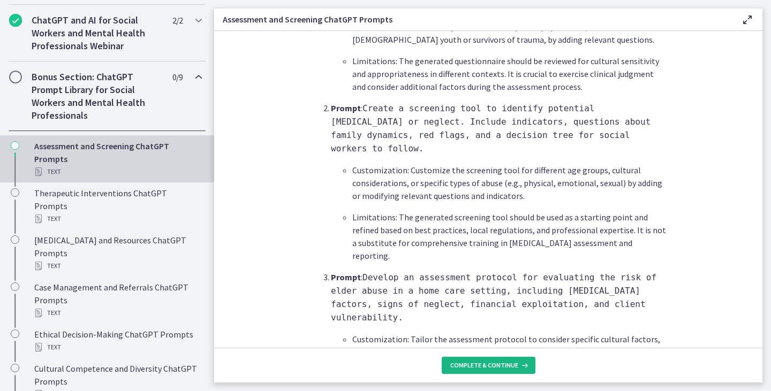
click at [494, 367] on span "Complete & continue" at bounding box center [484, 365] width 68 height 9
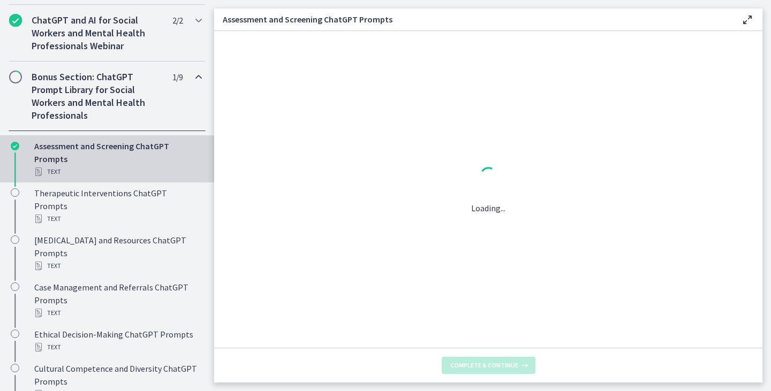
scroll to position [0, 0]
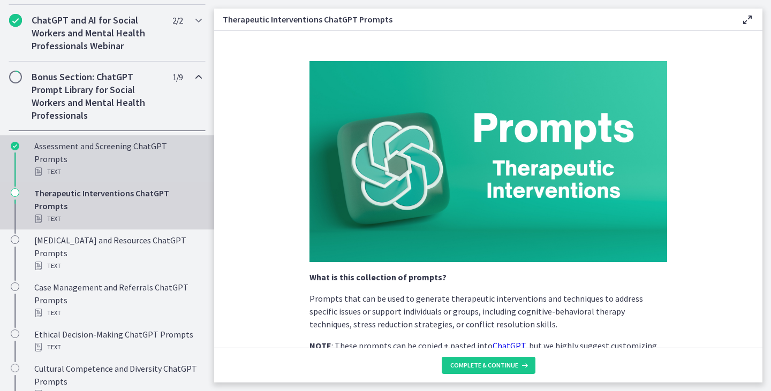
click at [47, 178] on div "Text" at bounding box center [117, 171] width 167 height 13
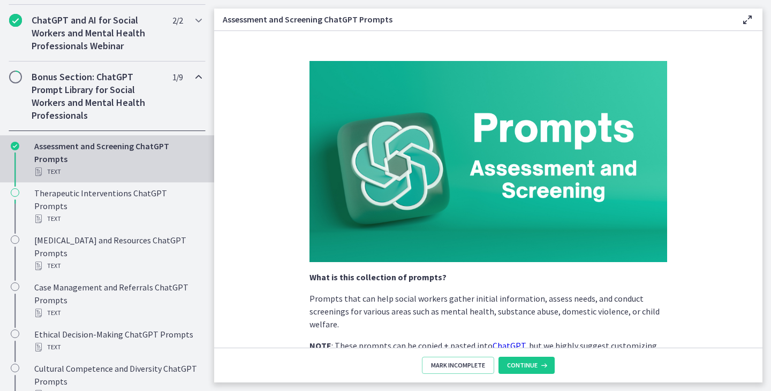
click at [53, 178] on div "Text" at bounding box center [117, 171] width 167 height 13
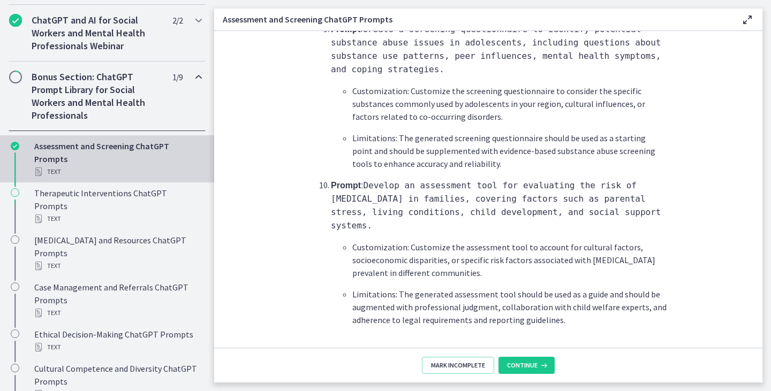
scroll to position [1620, 0]
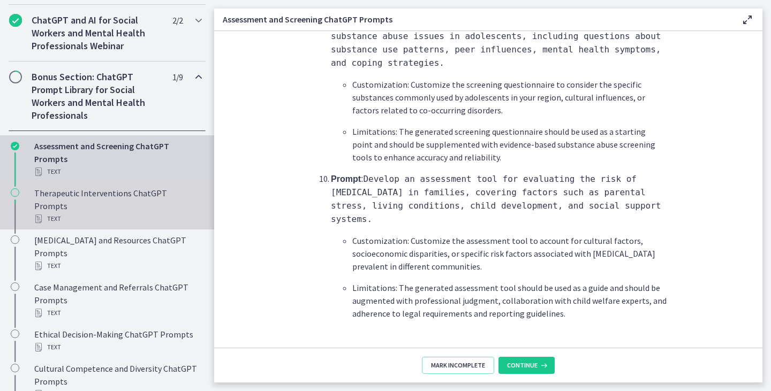
click at [102, 207] on div "Therapeutic Interventions ChatGPT Prompts Text" at bounding box center [117, 206] width 167 height 39
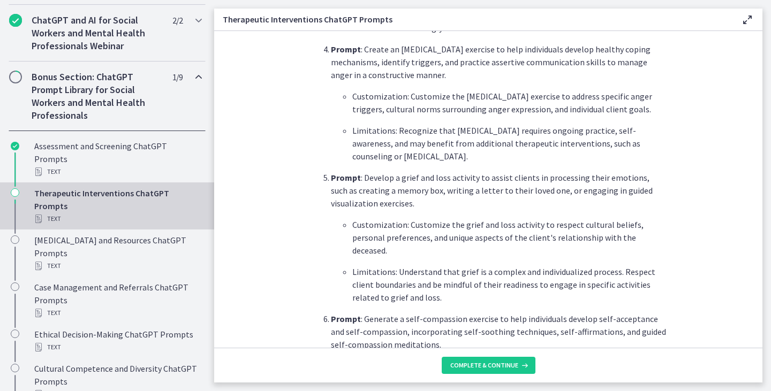
scroll to position [749, 0]
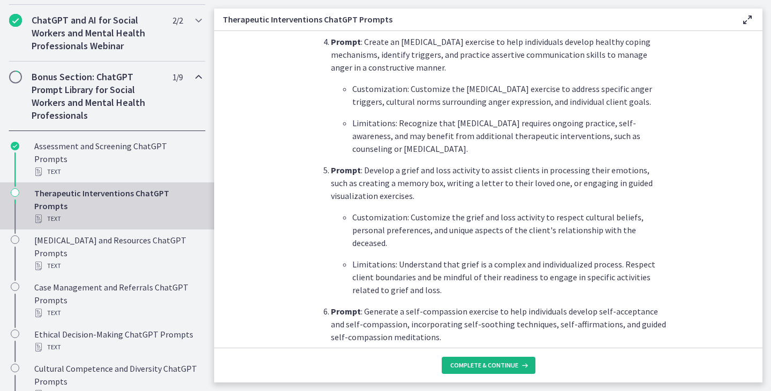
click at [504, 366] on span "Complete & continue" at bounding box center [484, 365] width 68 height 9
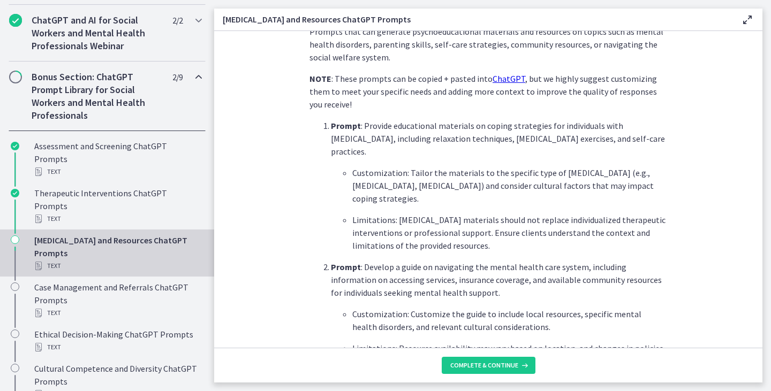
scroll to position [268, 0]
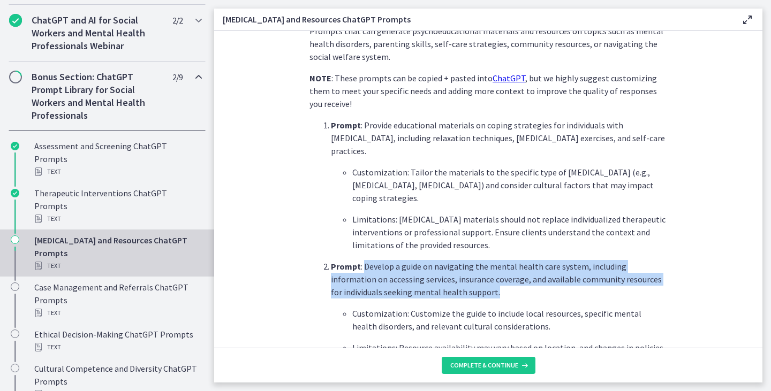
drag, startPoint x: 360, startPoint y: 267, endPoint x: 446, endPoint y: 294, distance: 90.6
click at [446, 294] on p "Prompt : Develop a guide on navigating the mental health care system, including…" at bounding box center [499, 279] width 336 height 39
copy p "Develop a guide on navigating the mental health care system, including informat…"
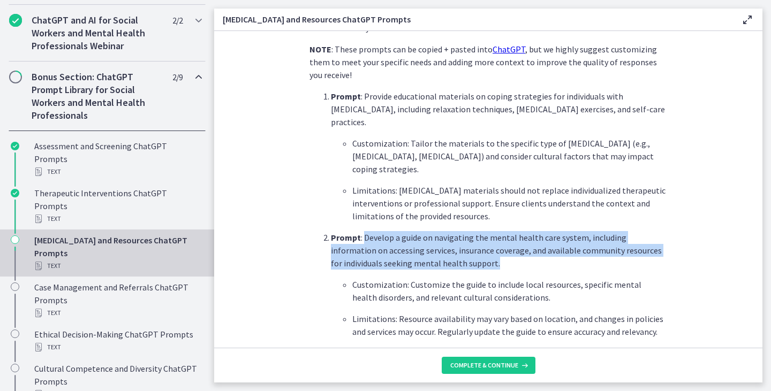
scroll to position [321, 0]
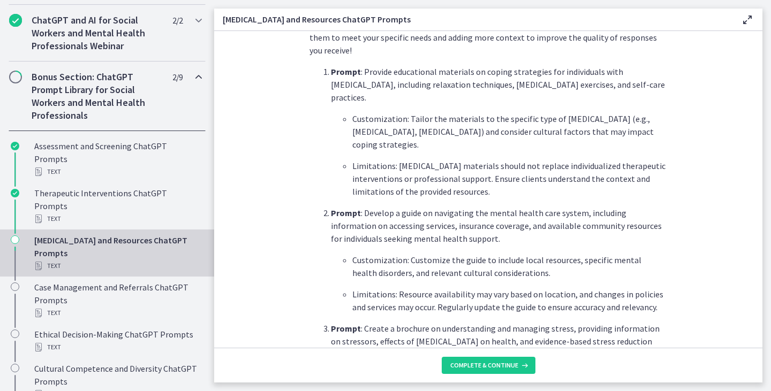
click at [519, 185] on p "Limitations: [MEDICAL_DATA] materials should not replace individualized therape…" at bounding box center [509, 179] width 315 height 39
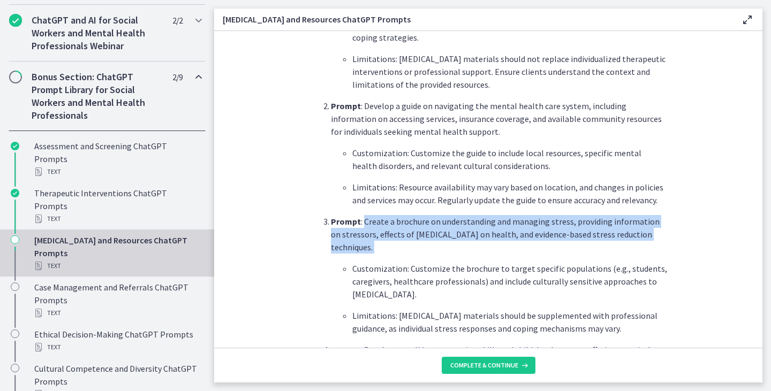
drag, startPoint x: 359, startPoint y: 222, endPoint x: 676, endPoint y: 253, distance: 317.9
click at [676, 253] on section "What is this collection of prompts? Prompts that can generate psychoeducational…" at bounding box center [488, 189] width 548 height 317
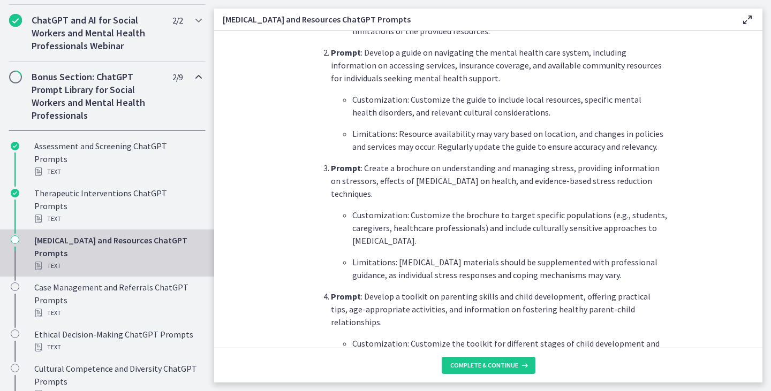
click at [693, 232] on section "What is this collection of prompts? Prompts that can generate psychoeducational…" at bounding box center [488, 189] width 548 height 317
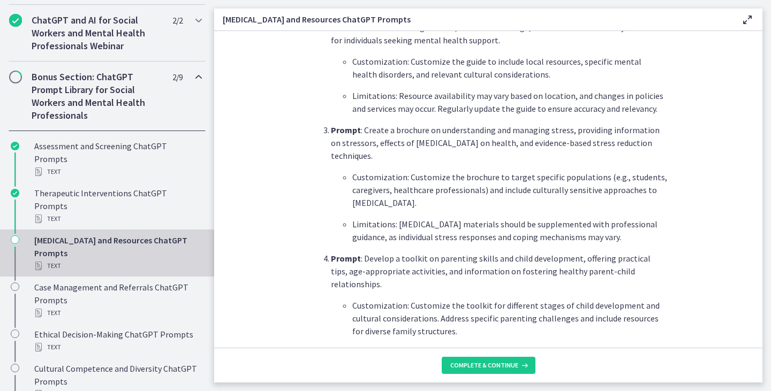
scroll to position [535, 0]
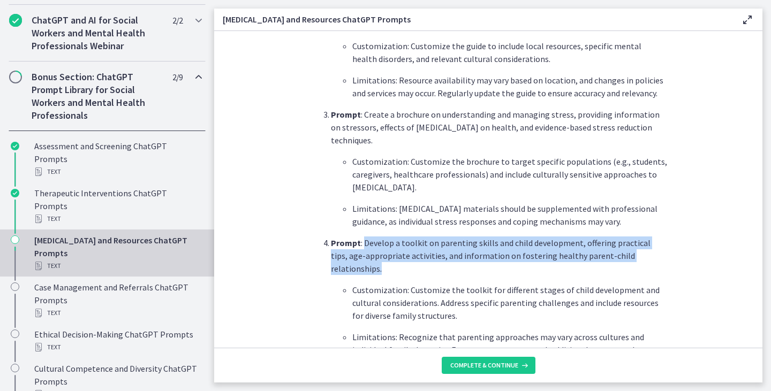
drag, startPoint x: 361, startPoint y: 232, endPoint x: 660, endPoint y: 245, distance: 299.0
click at [660, 245] on p "Prompt : Develop a toolkit on parenting skills and child development, offering …" at bounding box center [499, 256] width 336 height 39
copy p "Develop a toolkit on parenting skills and child development, offering practical…"
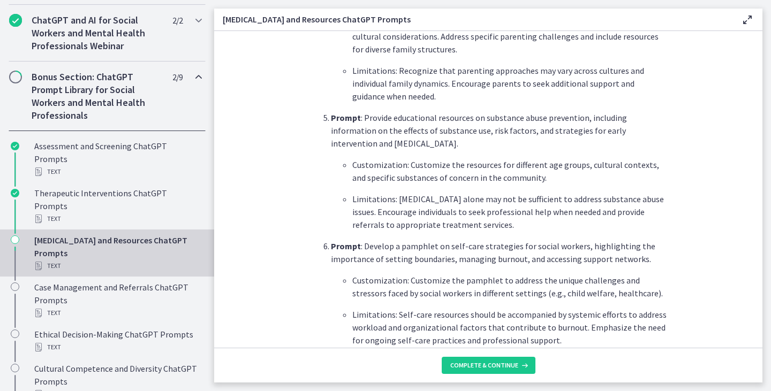
scroll to position [803, 0]
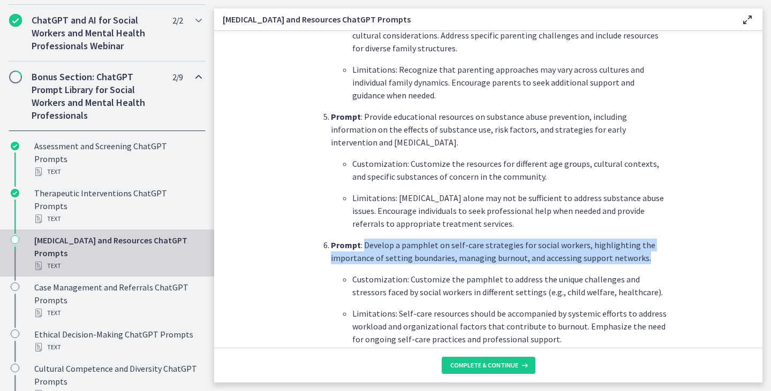
drag, startPoint x: 359, startPoint y: 217, endPoint x: 592, endPoint y: 230, distance: 233.2
click at [661, 239] on p "Prompt : Develop a pamphlet on self-care strategies for social workers, highlig…" at bounding box center [499, 252] width 336 height 26
copy p "Develop a pamphlet on self-care strategies for social workers, highlighting the…"
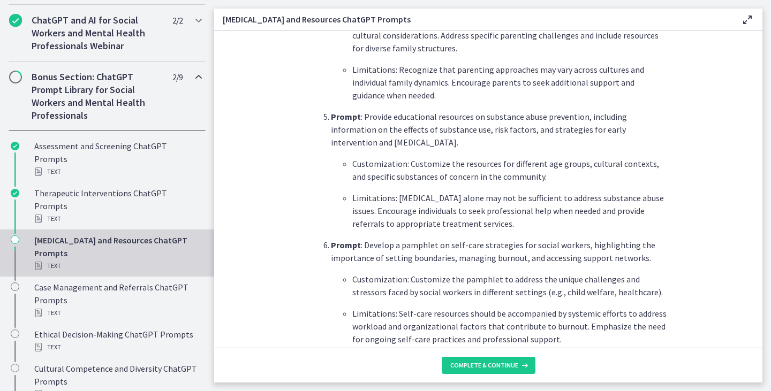
click at [393, 192] on p "Limitations: [MEDICAL_DATA] alone may not be sufficient to address substance ab…" at bounding box center [509, 211] width 315 height 39
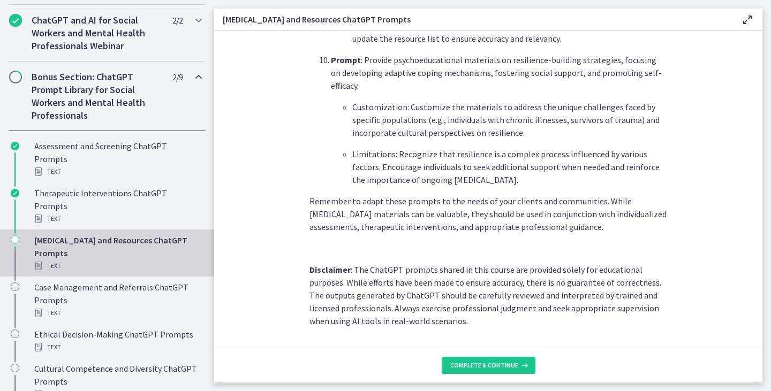
scroll to position [1482, 0]
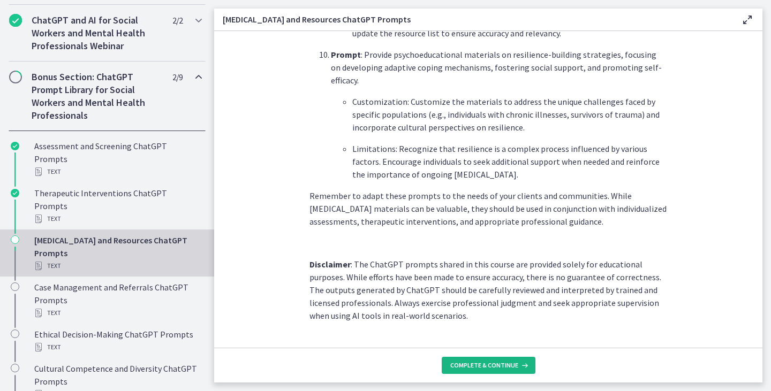
click at [486, 366] on span "Complete & continue" at bounding box center [484, 365] width 68 height 9
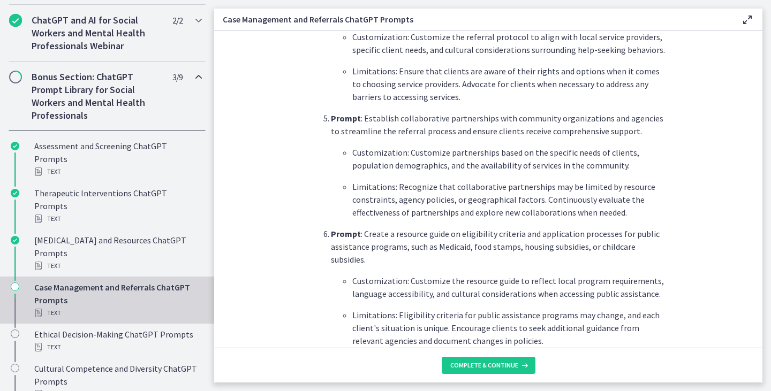
scroll to position [803, 0]
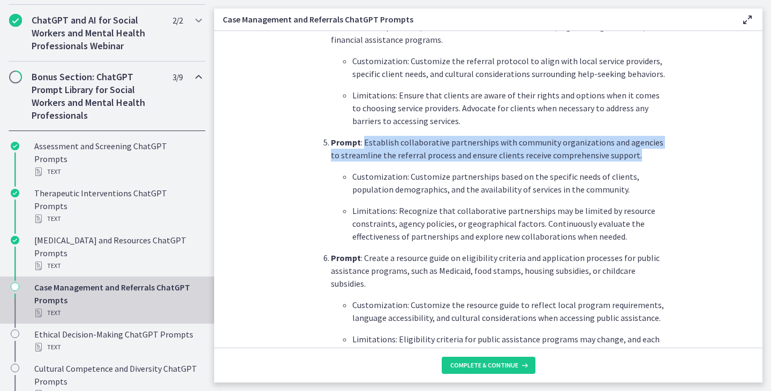
drag, startPoint x: 359, startPoint y: 104, endPoint x: 644, endPoint y: 117, distance: 285.6
click at [644, 136] on p "Prompt : Establish collaborative partnerships with community organizations and …" at bounding box center [499, 149] width 336 height 26
copy p "Establish collaborative partnerships with community organizations and agencies …"
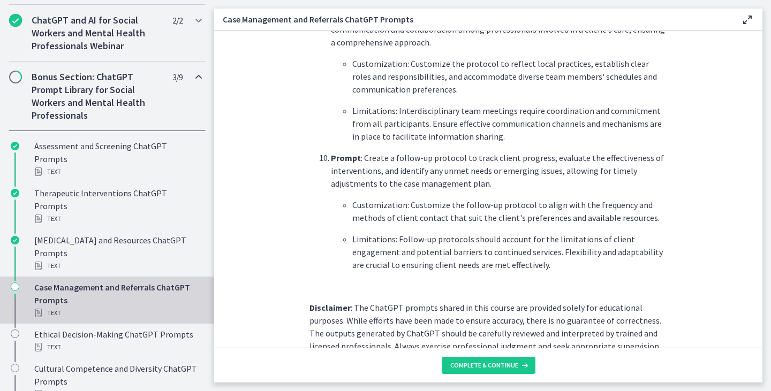
scroll to position [1448, 0]
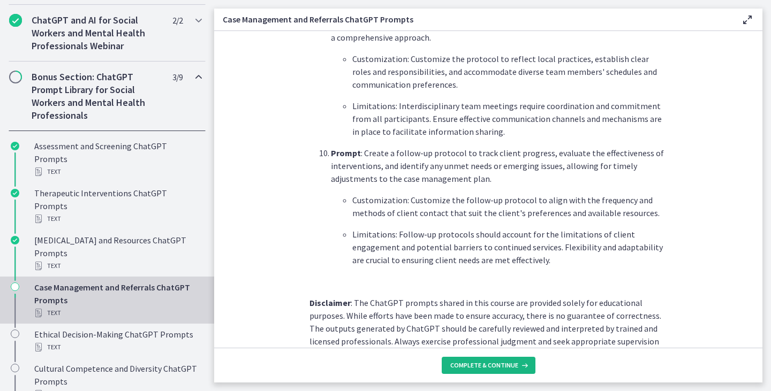
click at [487, 367] on span "Complete & continue" at bounding box center [484, 365] width 68 height 9
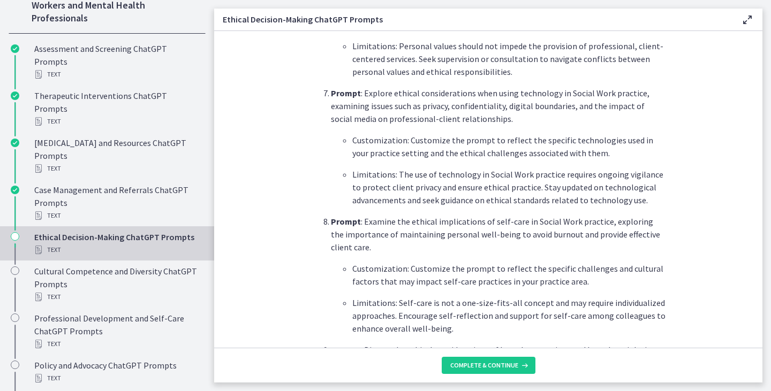
scroll to position [643, 0]
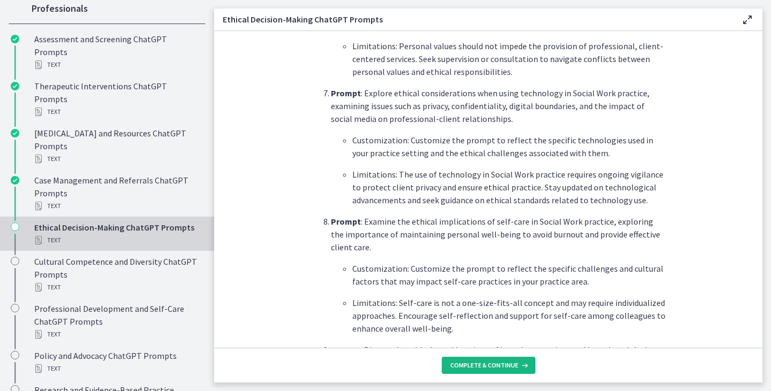
click at [507, 367] on span "Complete & continue" at bounding box center [484, 365] width 68 height 9
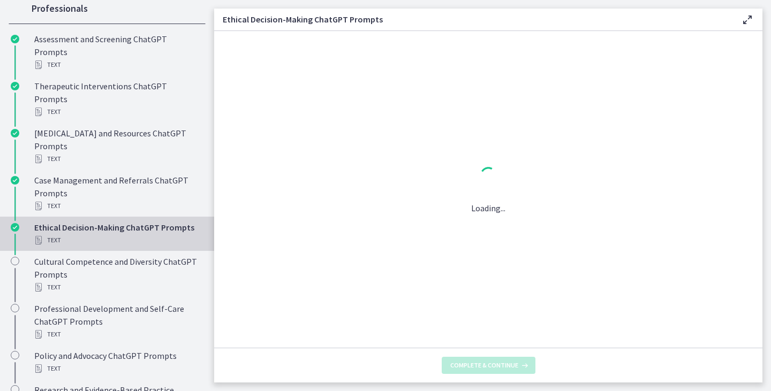
scroll to position [0, 0]
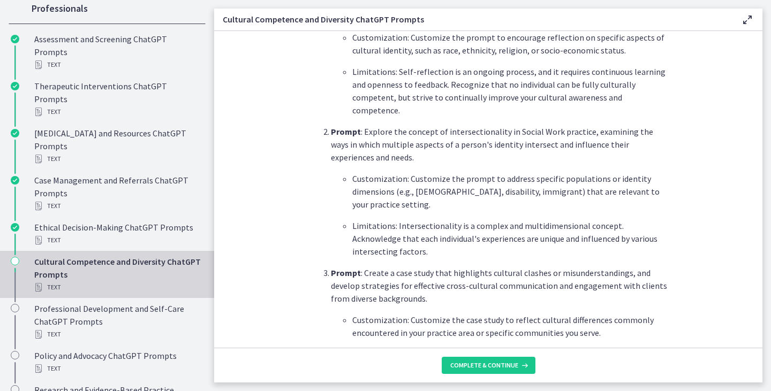
scroll to position [428, 0]
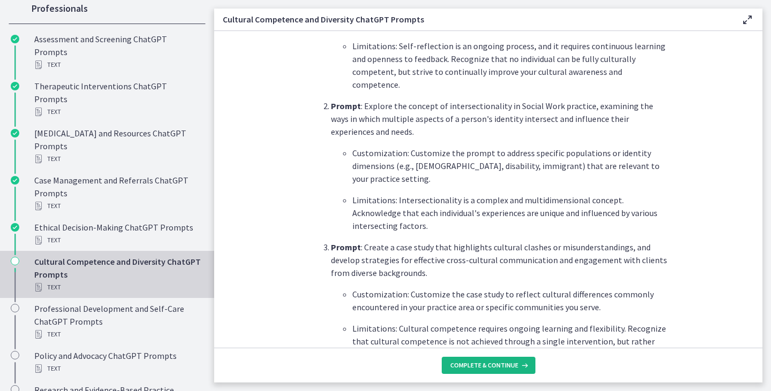
click at [513, 366] on span "Complete & continue" at bounding box center [484, 365] width 68 height 9
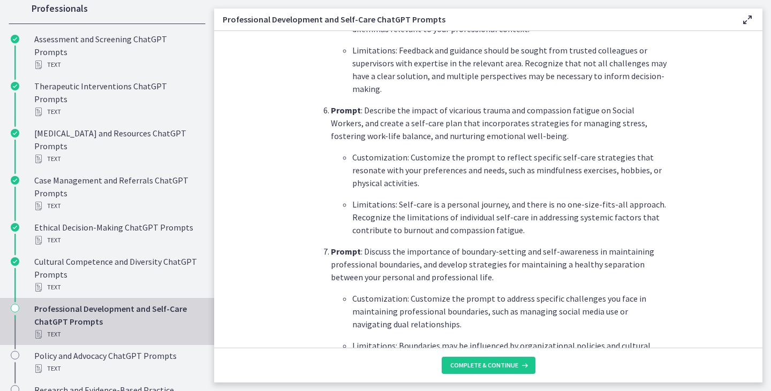
scroll to position [1071, 0]
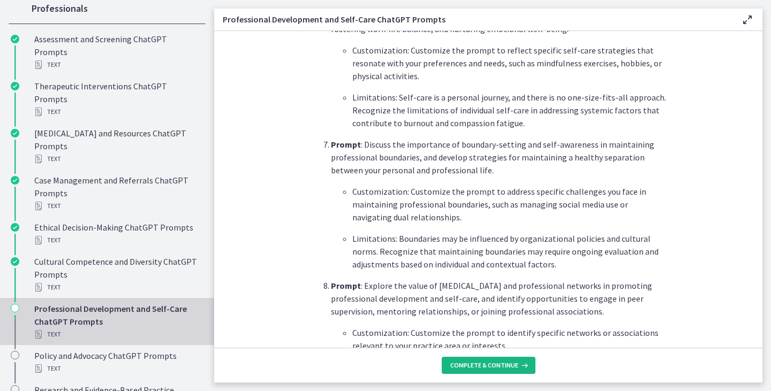
click at [491, 363] on span "Complete & continue" at bounding box center [484, 365] width 68 height 9
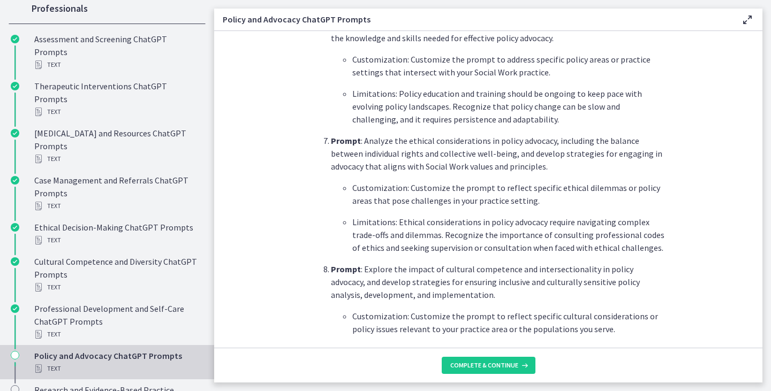
scroll to position [1124, 0]
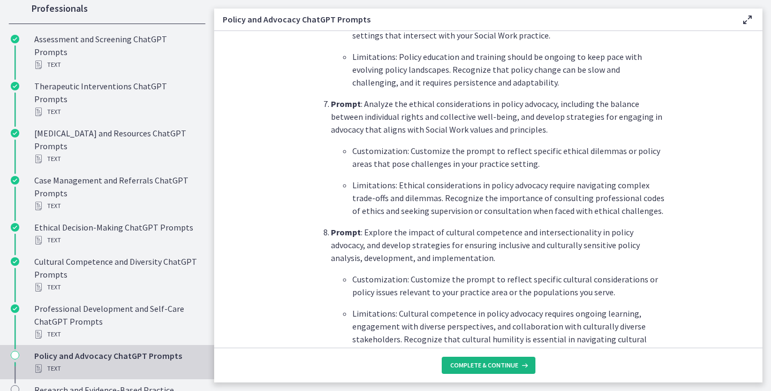
click at [497, 367] on span "Complete & continue" at bounding box center [484, 365] width 68 height 9
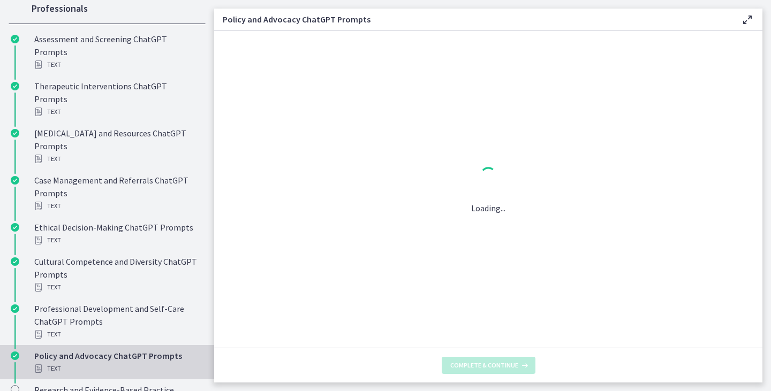
scroll to position [0, 0]
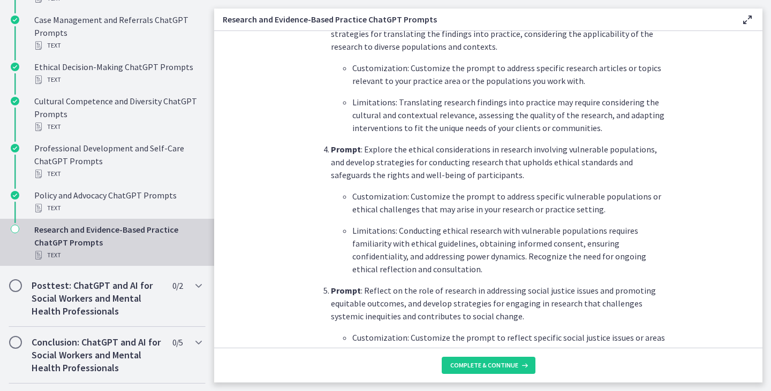
scroll to position [642, 0]
click at [508, 368] on span "Complete & continue" at bounding box center [484, 365] width 68 height 9
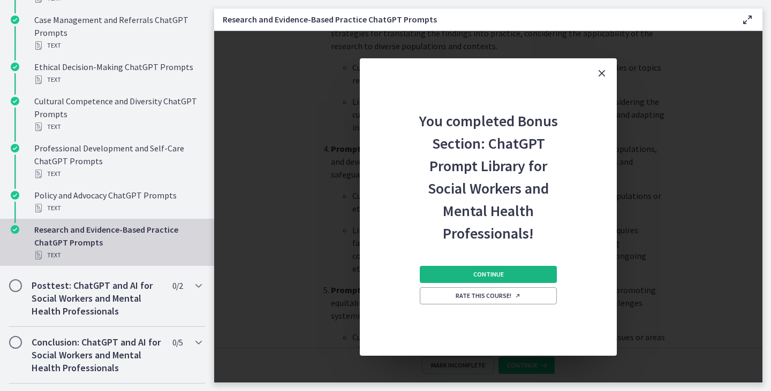
click at [506, 276] on button "Continue" at bounding box center [488, 274] width 137 height 17
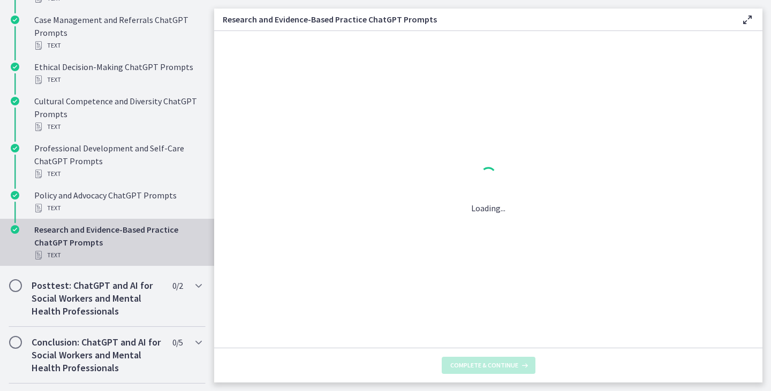
scroll to position [0, 0]
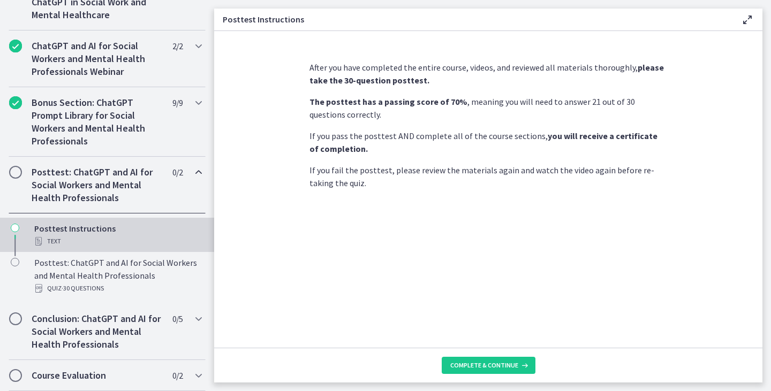
scroll to position [523, 0]
click at [504, 369] on span "Complete & continue" at bounding box center [484, 365] width 68 height 9
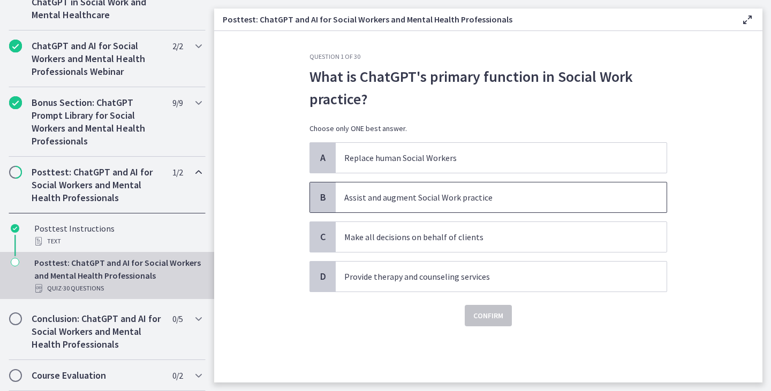
click at [411, 199] on p "Assist and augment Social Work practice" at bounding box center [490, 197] width 292 height 13
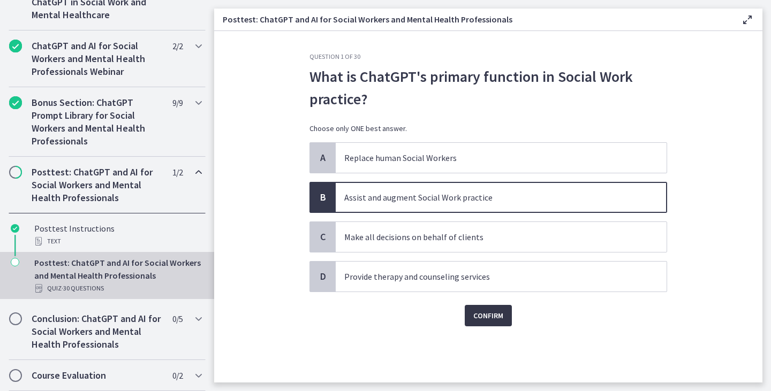
click at [483, 317] on span "Confirm" at bounding box center [488, 315] width 30 height 13
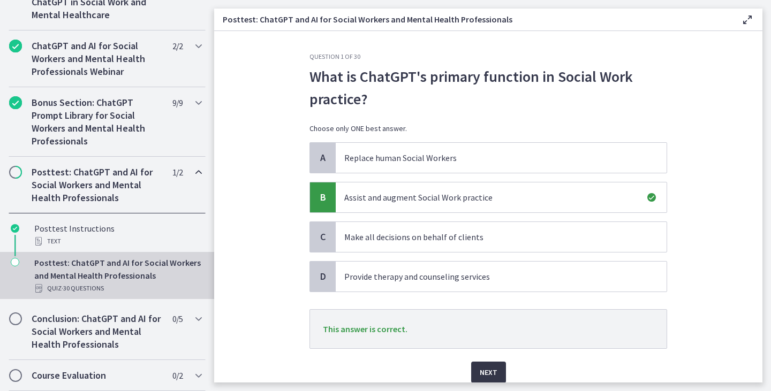
click at [480, 367] on span "Next" at bounding box center [489, 372] width 18 height 13
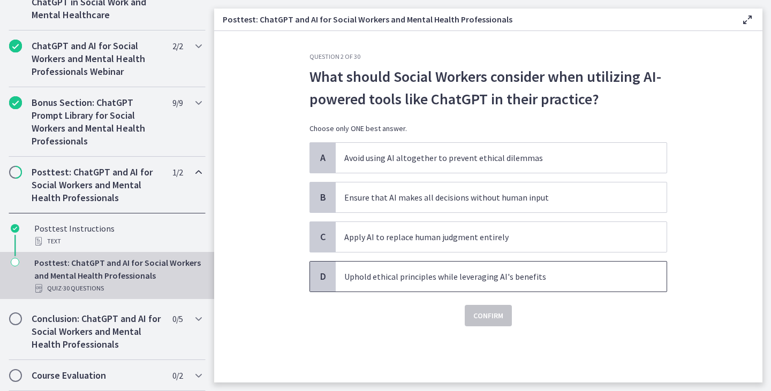
click at [399, 279] on p "Uphold ethical principles while leveraging AI's benefits" at bounding box center [490, 276] width 292 height 13
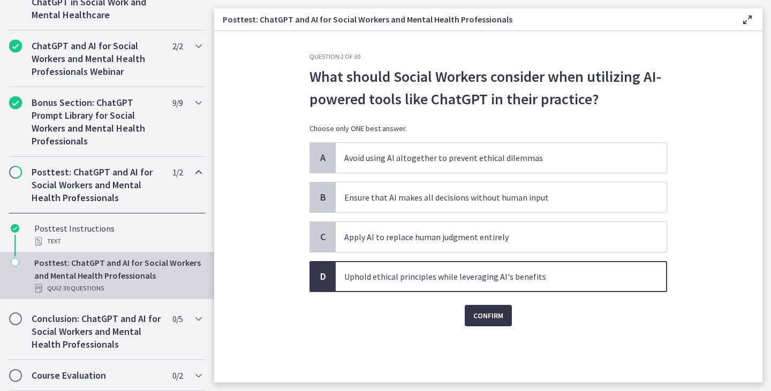
click at [487, 312] on span "Confirm" at bounding box center [488, 315] width 30 height 13
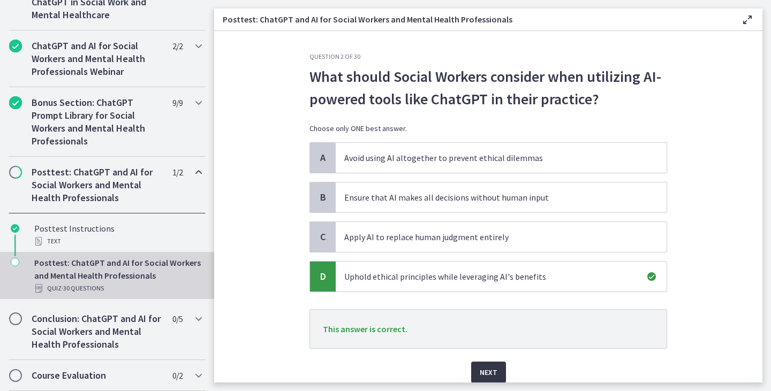
click at [480, 373] on span "Next" at bounding box center [489, 372] width 18 height 13
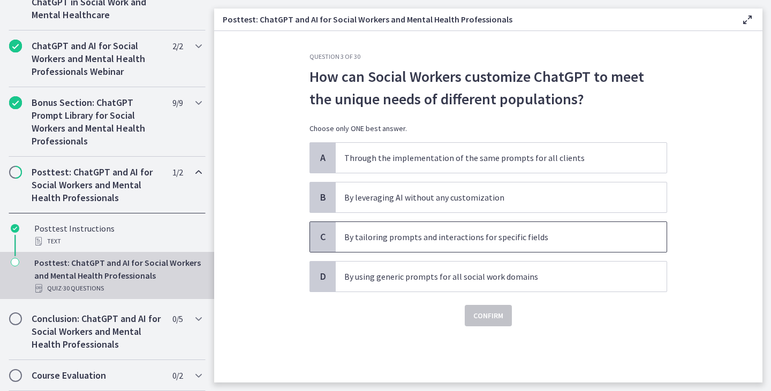
click at [409, 238] on p "By tailoring prompts and interactions for specific fields" at bounding box center [490, 237] width 292 height 13
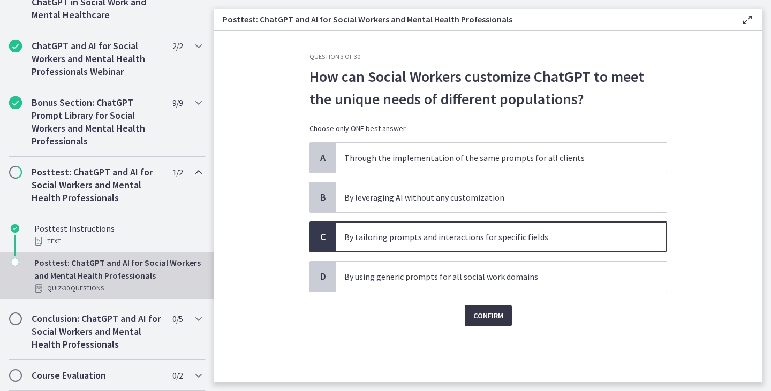
click at [490, 320] on span "Confirm" at bounding box center [488, 315] width 30 height 13
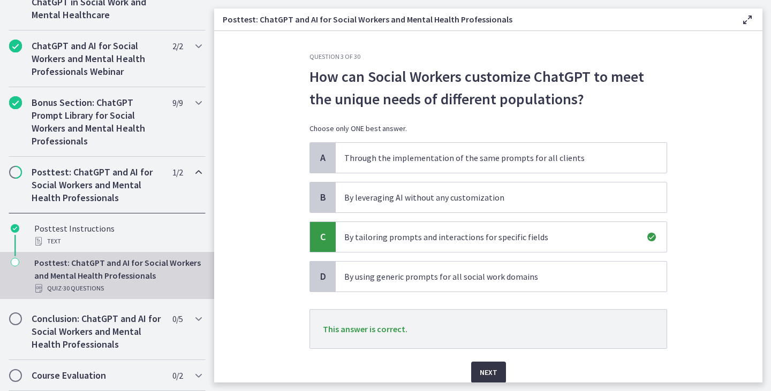
click at [485, 374] on span "Next" at bounding box center [489, 372] width 18 height 13
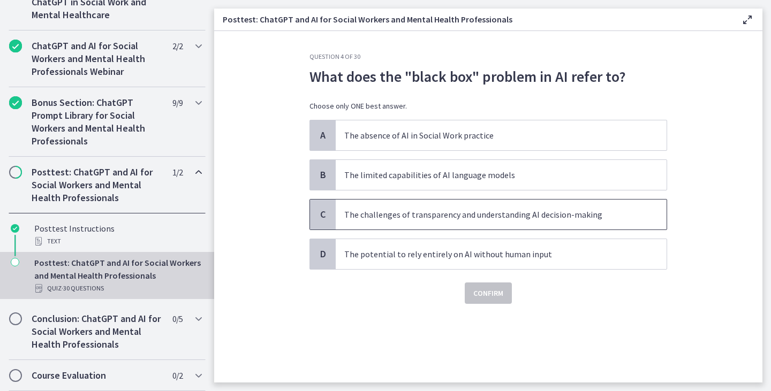
click at [451, 215] on p "The challenges of transparency and understanding AI decision-making" at bounding box center [490, 214] width 292 height 13
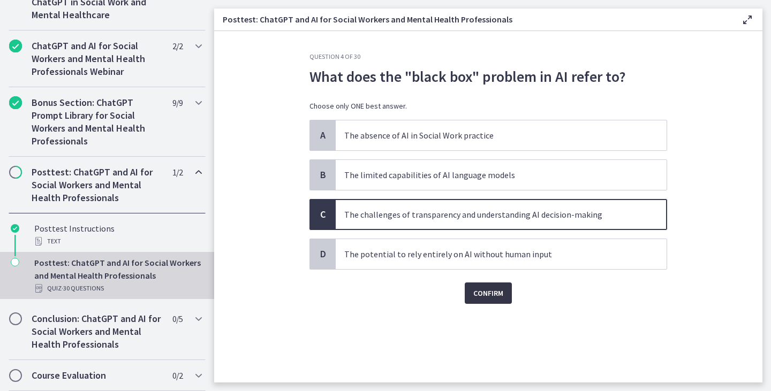
click at [484, 290] on span "Confirm" at bounding box center [488, 293] width 30 height 13
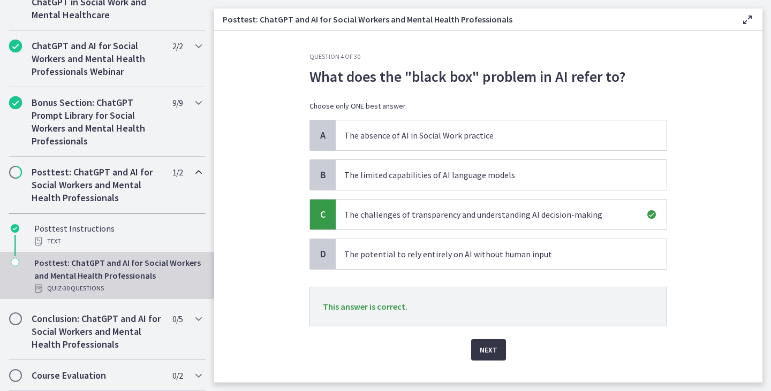
click at [491, 353] on span "Next" at bounding box center [489, 350] width 18 height 13
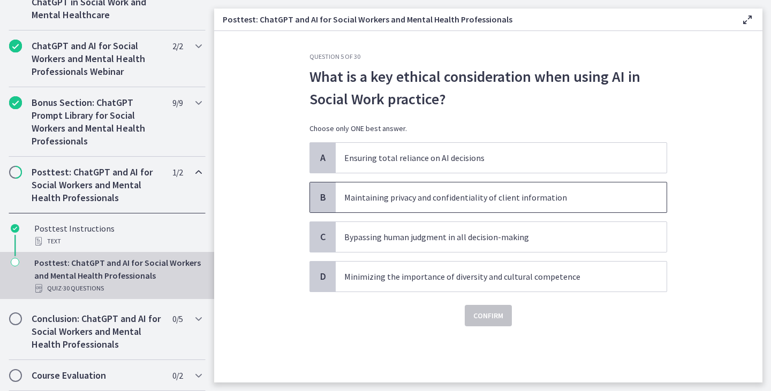
click at [476, 202] on p "Maintaining privacy and confidentiality of client information" at bounding box center [490, 197] width 292 height 13
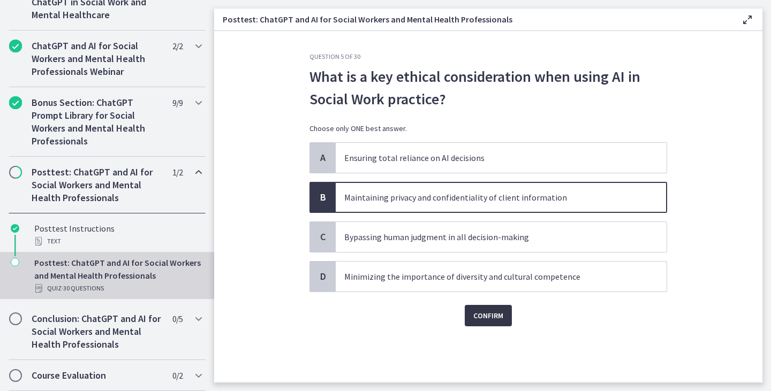
click at [478, 320] on span "Confirm" at bounding box center [488, 315] width 30 height 13
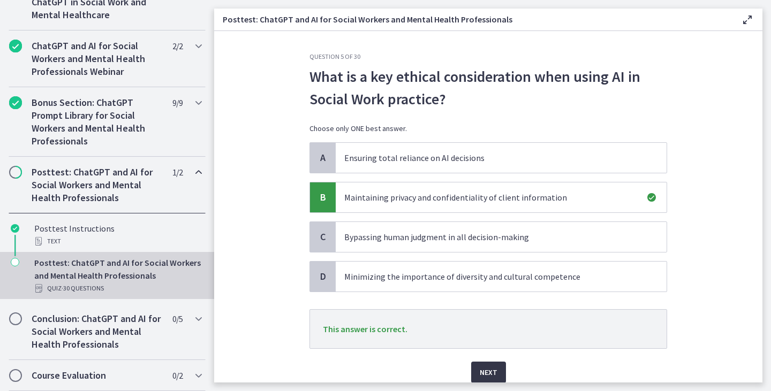
click at [480, 367] on span "Next" at bounding box center [489, 372] width 18 height 13
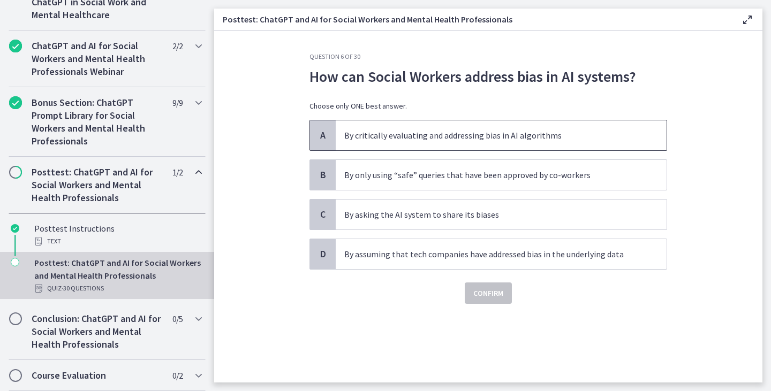
click at [480, 132] on p "By critically evaluating and addressing bias in AI algorithms" at bounding box center [490, 135] width 292 height 13
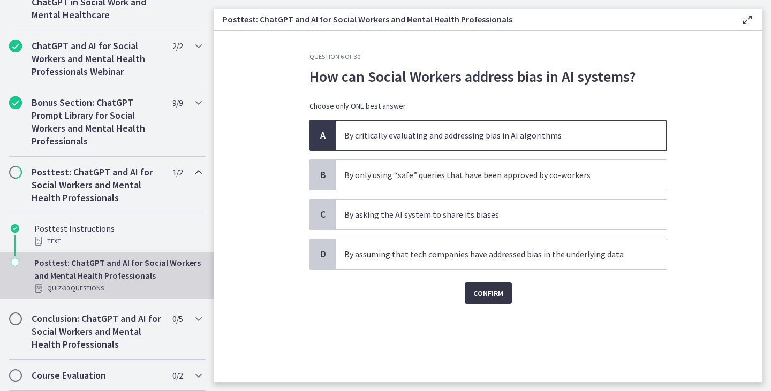
click at [489, 295] on span "Confirm" at bounding box center [488, 293] width 30 height 13
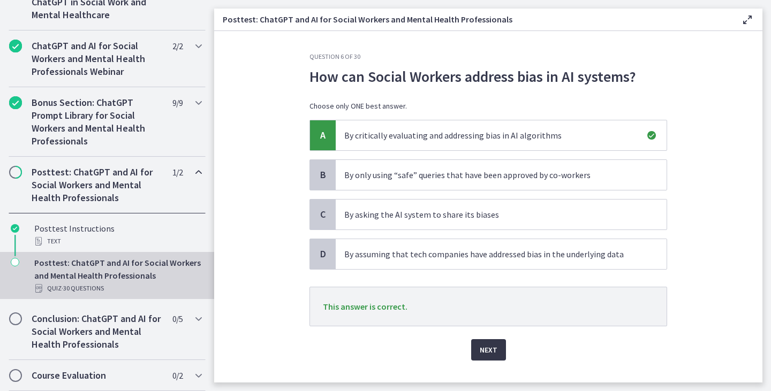
click at [490, 352] on span "Next" at bounding box center [489, 350] width 18 height 13
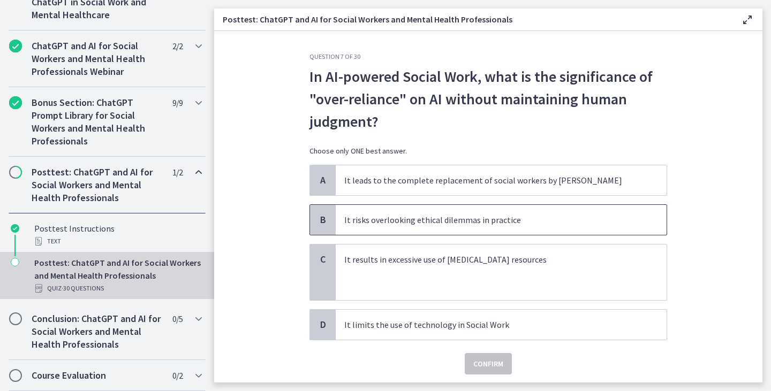
click at [449, 222] on p "It risks overlooking ethical dilemmas in practice" at bounding box center [490, 220] width 292 height 13
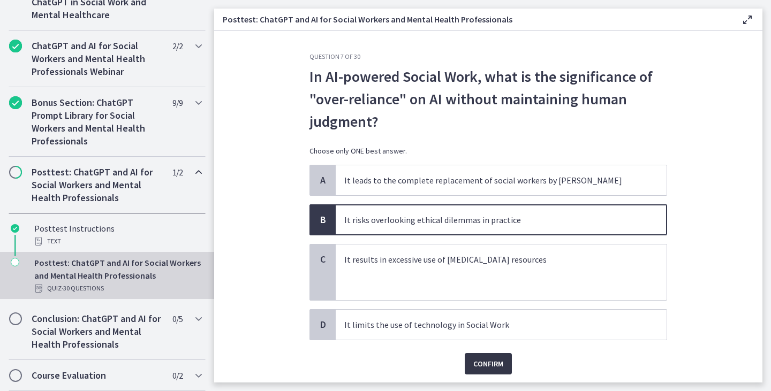
click at [482, 367] on span "Confirm" at bounding box center [488, 364] width 30 height 13
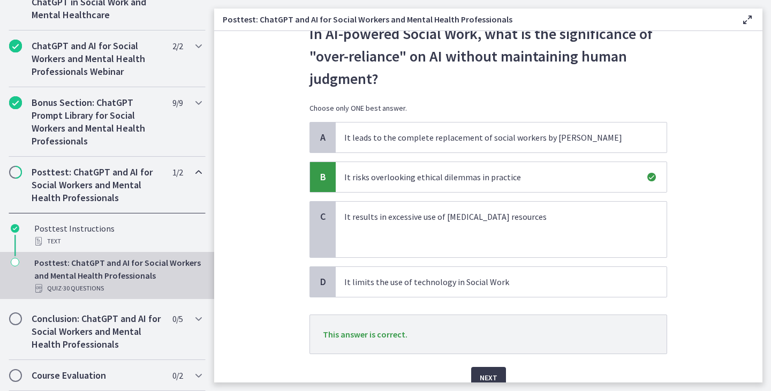
scroll to position [92, 0]
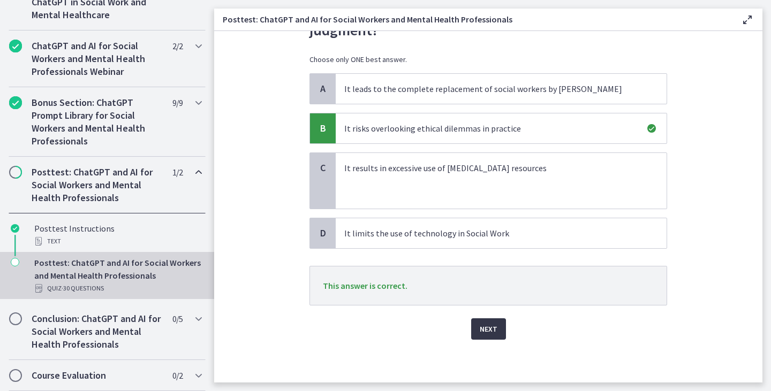
click at [484, 328] on span "Next" at bounding box center [489, 329] width 18 height 13
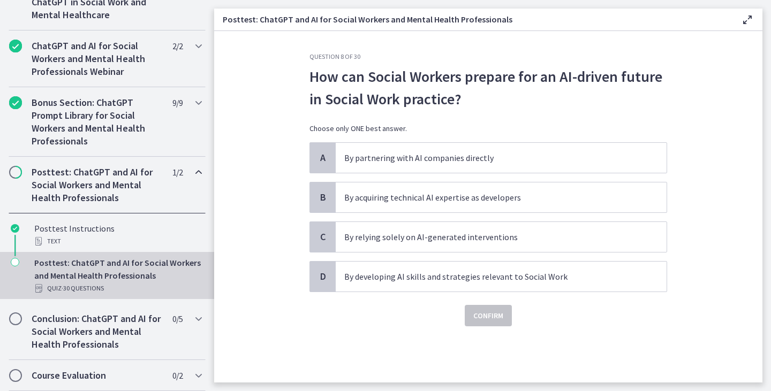
scroll to position [0, 0]
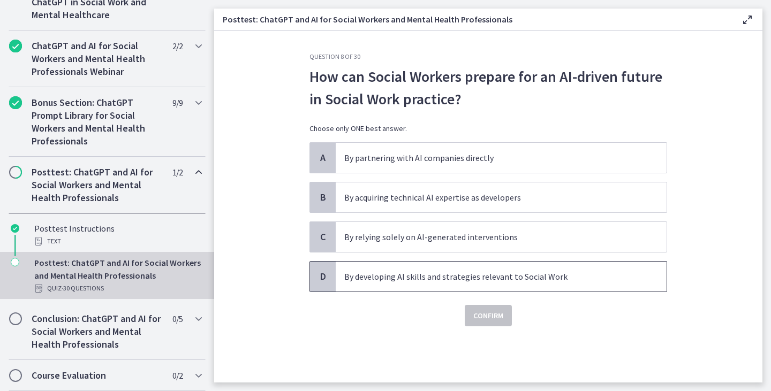
click at [436, 278] on p "By developing AI skills and strategies relevant to Social Work" at bounding box center [490, 276] width 292 height 13
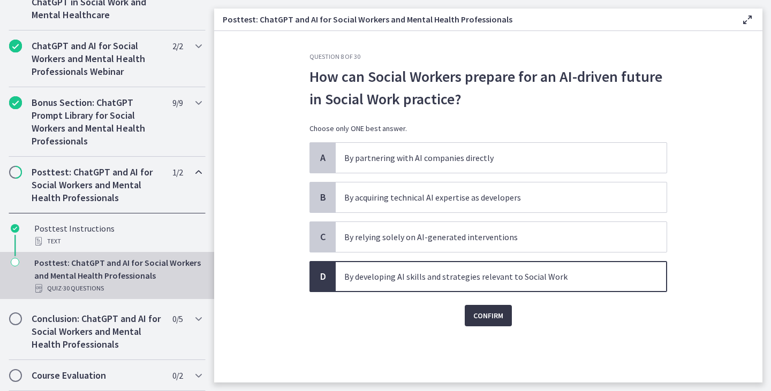
click at [497, 312] on span "Confirm" at bounding box center [488, 315] width 30 height 13
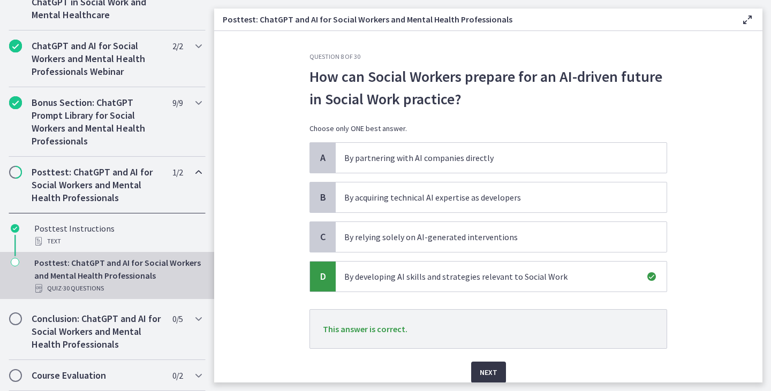
click at [488, 372] on span "Next" at bounding box center [489, 372] width 18 height 13
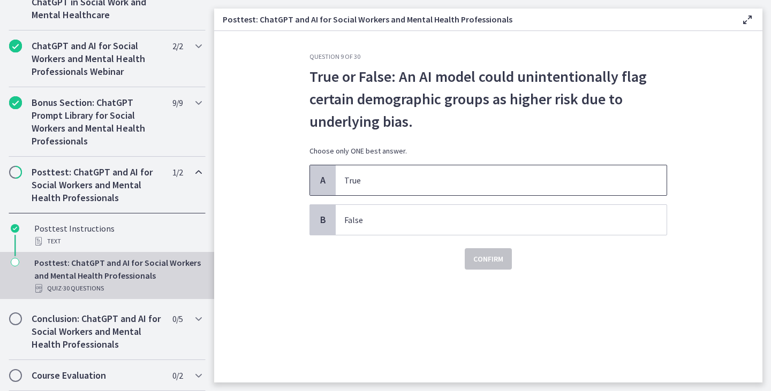
click at [372, 178] on p "True" at bounding box center [490, 180] width 292 height 13
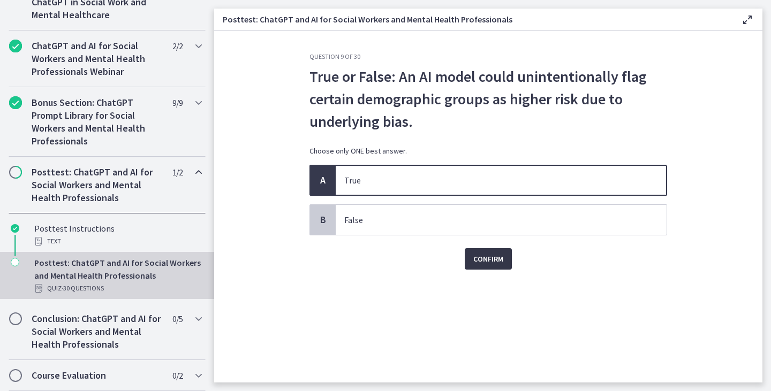
click at [489, 262] on span "Confirm" at bounding box center [488, 259] width 30 height 13
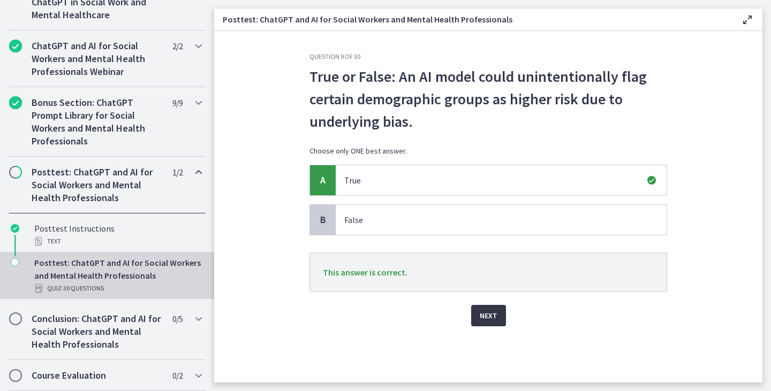
click at [498, 317] on button "Next" at bounding box center [488, 315] width 35 height 21
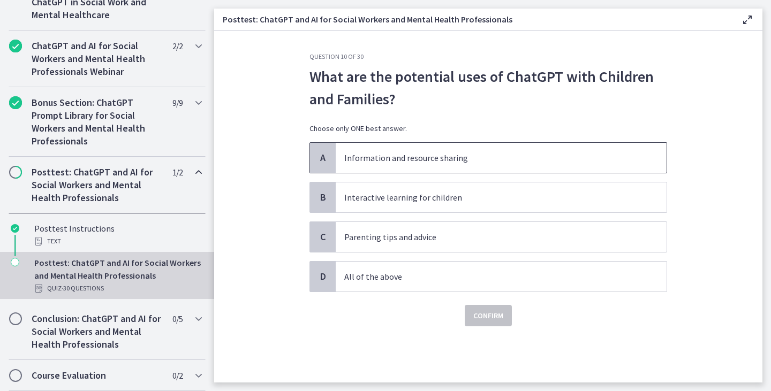
click at [489, 156] on p "Information and resource sharing" at bounding box center [490, 157] width 292 height 13
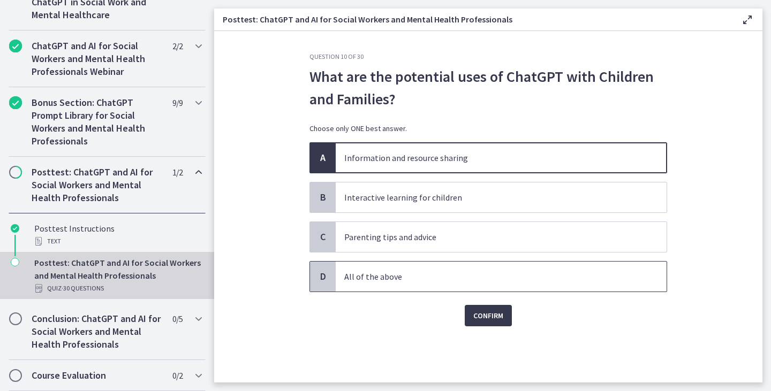
click at [385, 286] on span "All of the above" at bounding box center [501, 277] width 331 height 30
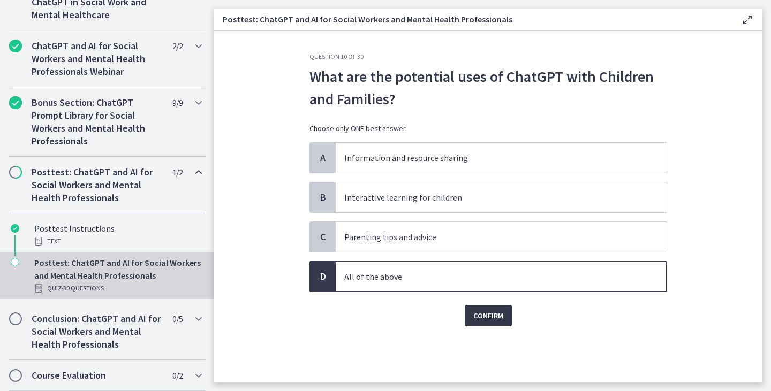
click at [480, 312] on span "Confirm" at bounding box center [488, 315] width 30 height 13
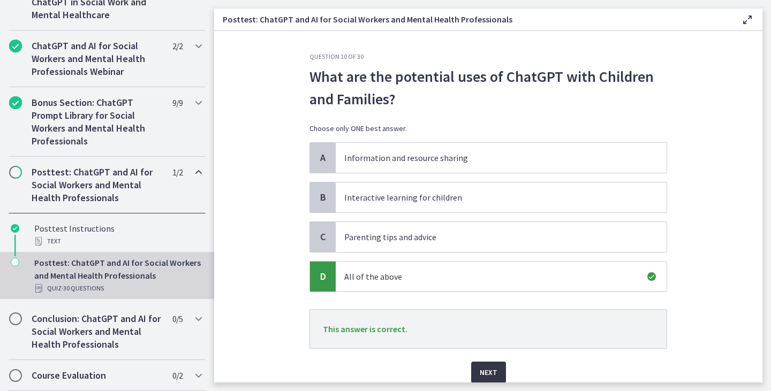
click at [490, 374] on span "Next" at bounding box center [489, 372] width 18 height 13
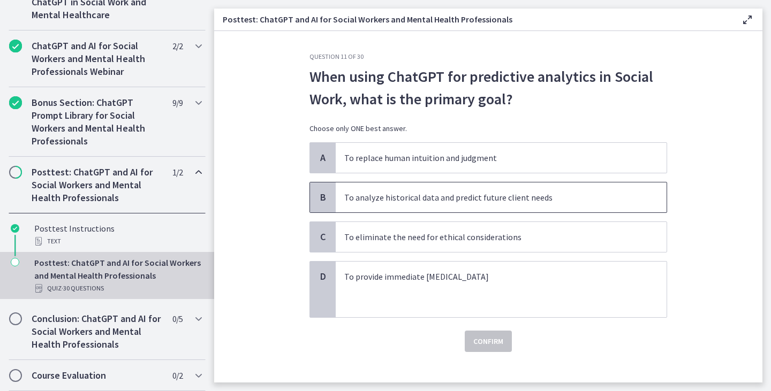
click at [496, 202] on p "To analyze historical data and predict future client needs" at bounding box center [490, 197] width 292 height 13
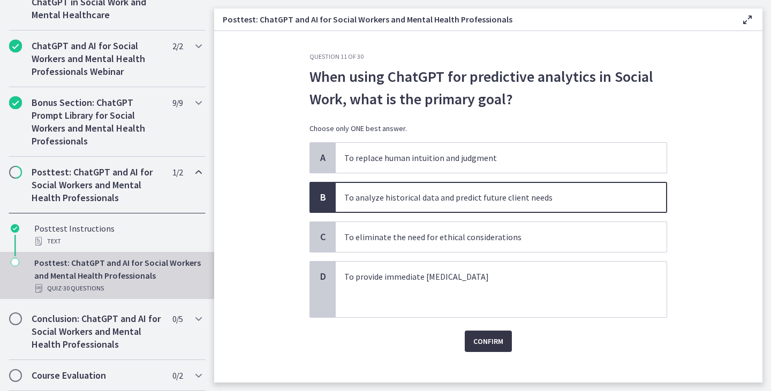
click at [492, 352] on div "Question 11 of 30 When using ChatGPT for predictive analytics in Social Work, w…" at bounding box center [488, 217] width 375 height 330
click at [491, 344] on span "Confirm" at bounding box center [488, 341] width 30 height 13
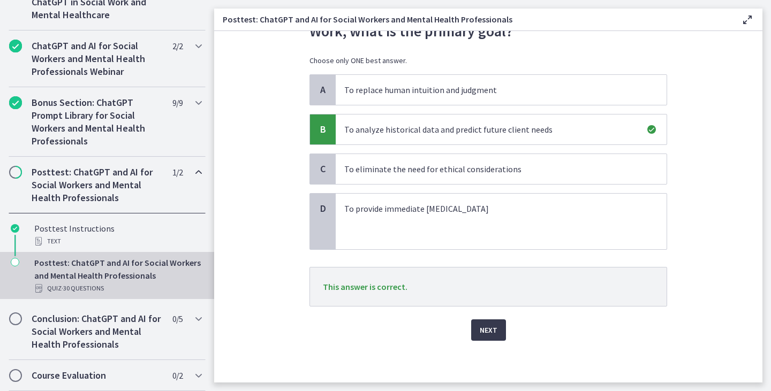
scroll to position [69, 0]
click at [482, 327] on span "Next" at bounding box center [489, 329] width 18 height 13
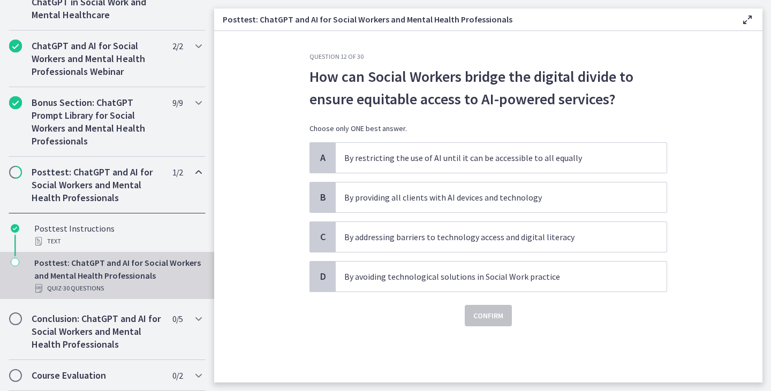
scroll to position [0, 0]
click at [442, 239] on p "By addressing barriers to technology access and digital literacy" at bounding box center [490, 237] width 292 height 13
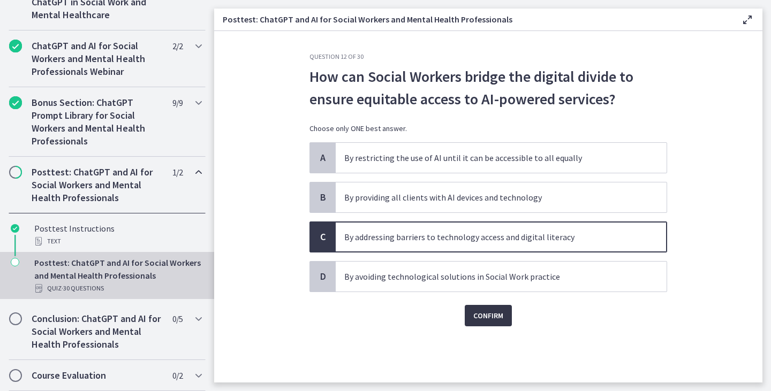
click at [480, 316] on span "Confirm" at bounding box center [488, 315] width 30 height 13
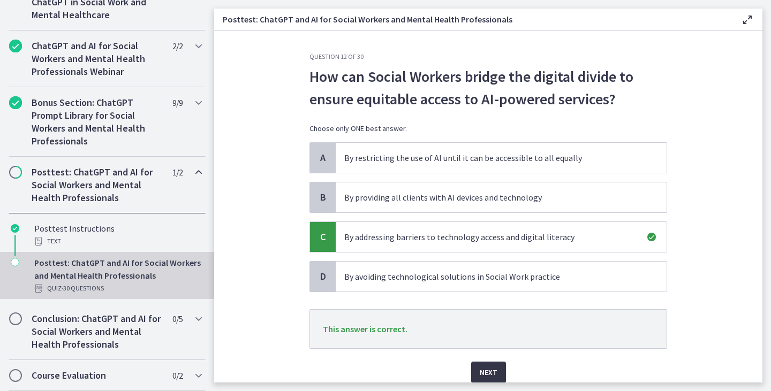
click at [482, 375] on span "Next" at bounding box center [489, 372] width 18 height 13
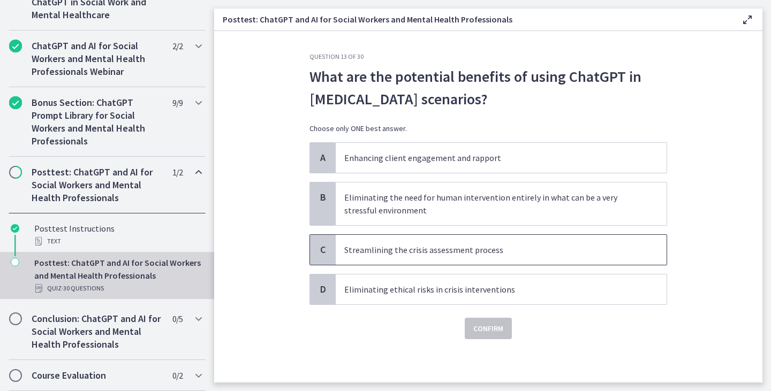
click at [376, 254] on p "Streamlining the crisis assessment process" at bounding box center [490, 250] width 292 height 13
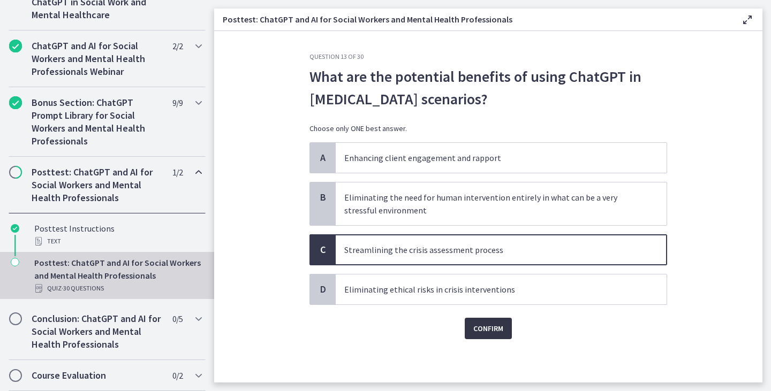
click at [490, 325] on span "Confirm" at bounding box center [488, 328] width 30 height 13
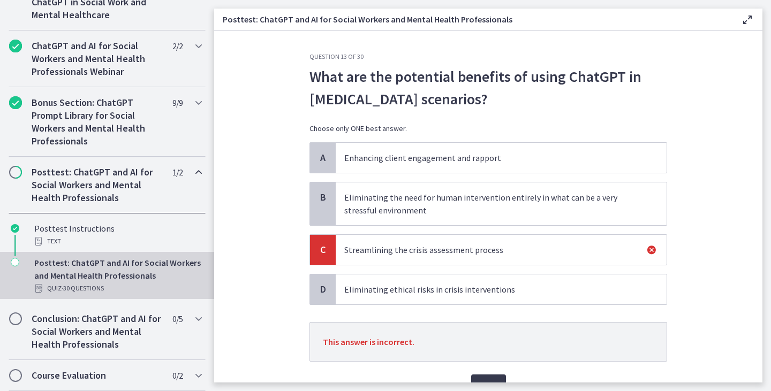
click at [390, 164] on p "Enhancing client engagement and rapport" at bounding box center [490, 157] width 292 height 13
click at [395, 157] on p "Enhancing client engagement and rapport" at bounding box center [490, 157] width 292 height 13
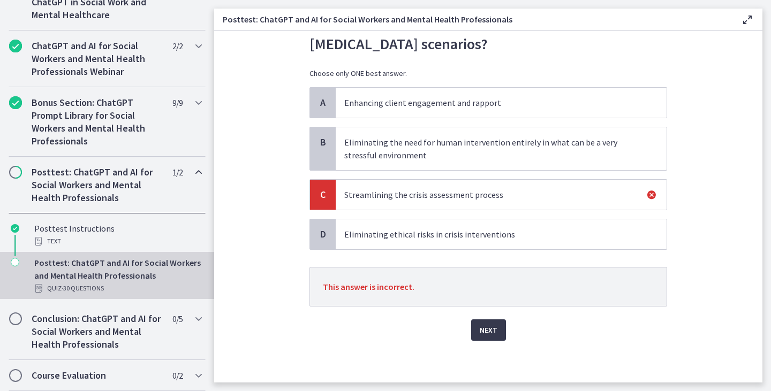
scroll to position [56, 0]
click at [483, 337] on button "Next" at bounding box center [488, 329] width 35 height 21
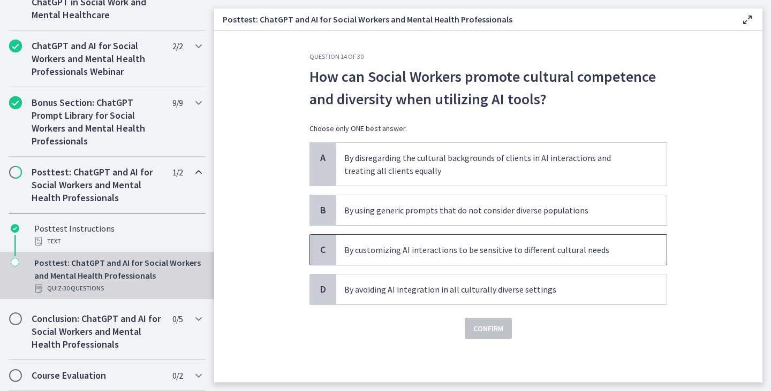
click at [396, 253] on p "By customizing AI interactions to be sensitive to different cultural needs" at bounding box center [490, 250] width 292 height 13
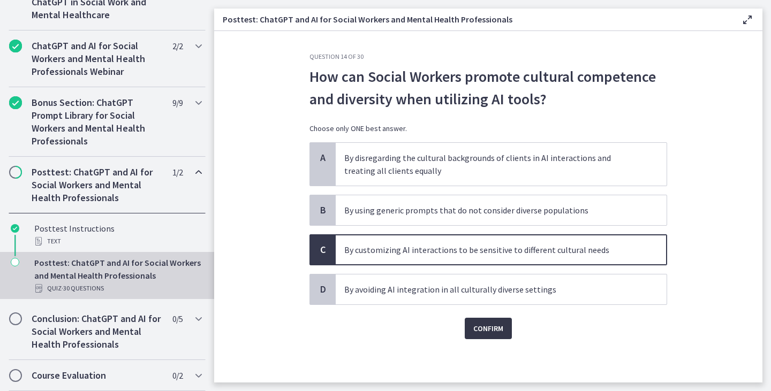
click at [488, 332] on span "Confirm" at bounding box center [488, 328] width 30 height 13
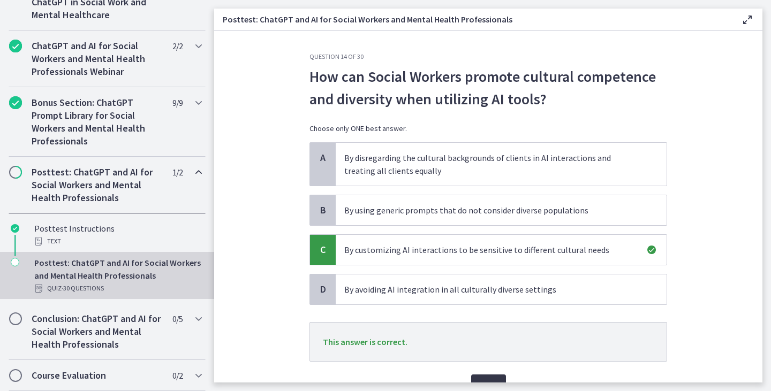
click at [481, 378] on button "Next" at bounding box center [488, 385] width 35 height 21
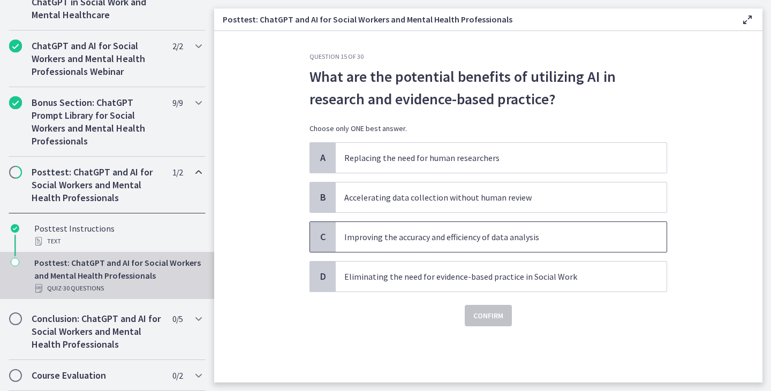
click at [480, 239] on p "Improving the accuracy and efficiency of data analysis" at bounding box center [490, 237] width 292 height 13
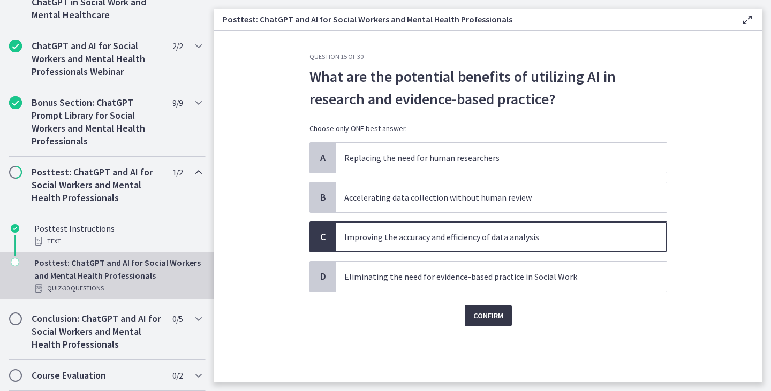
click at [499, 316] on span "Confirm" at bounding box center [488, 315] width 30 height 13
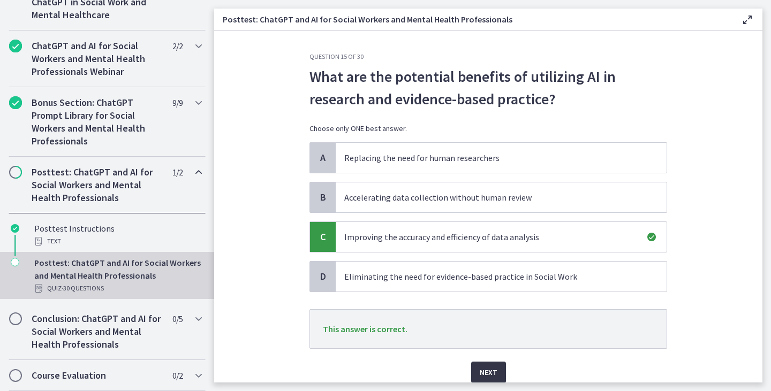
click at [487, 372] on span "Next" at bounding box center [489, 372] width 18 height 13
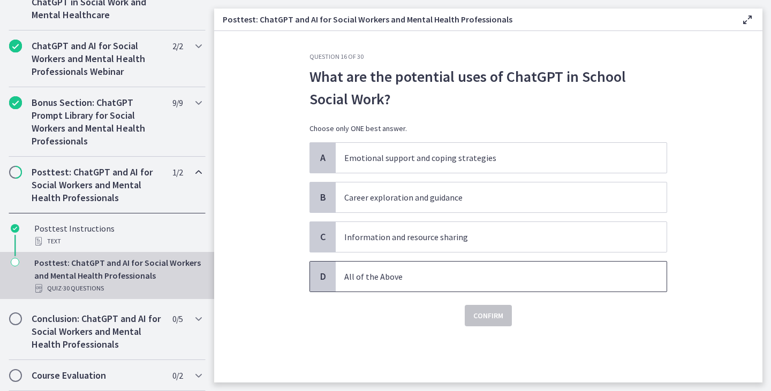
click at [375, 276] on p "All of the Above" at bounding box center [490, 276] width 292 height 13
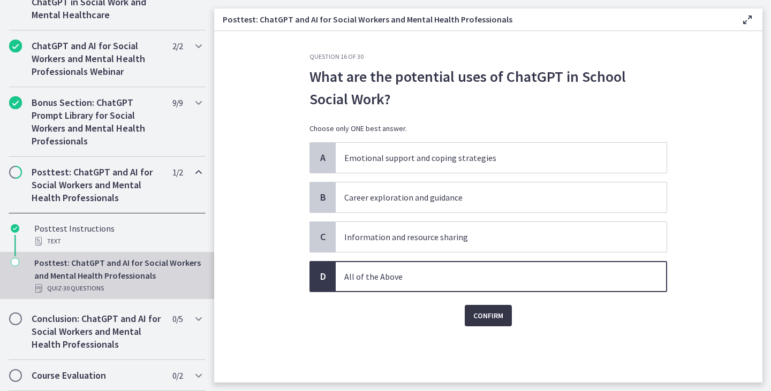
click at [487, 317] on span "Confirm" at bounding box center [488, 315] width 30 height 13
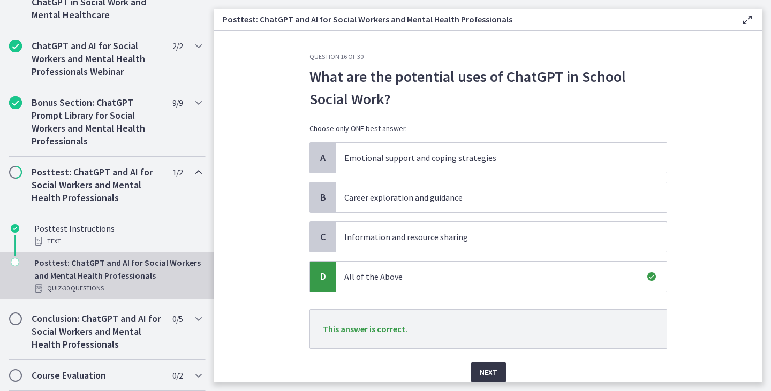
click at [490, 368] on span "Next" at bounding box center [489, 372] width 18 height 13
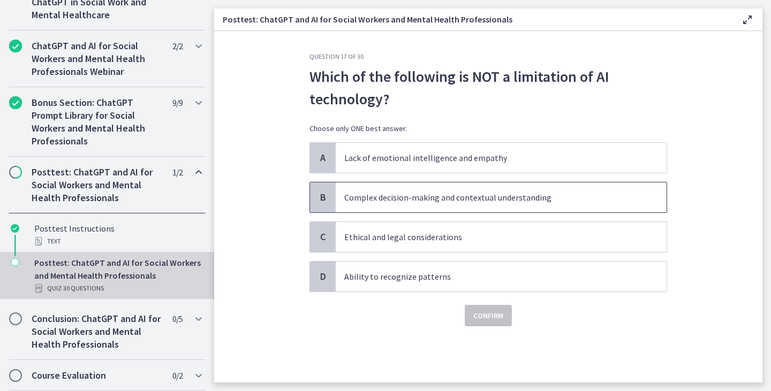
click at [408, 200] on p "Complex decision-making and contextual understanding" at bounding box center [490, 197] width 292 height 13
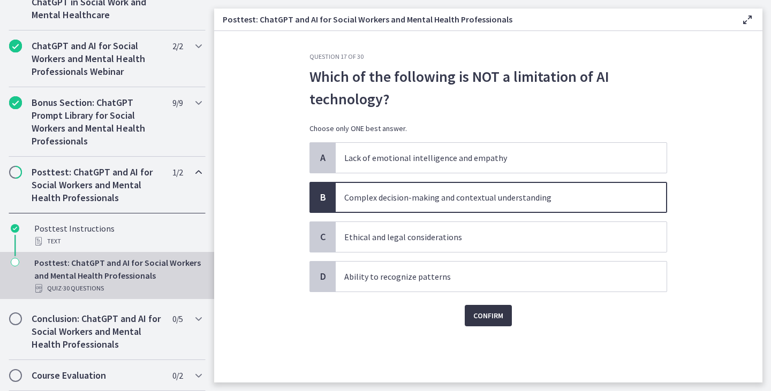
click at [480, 321] on span "Confirm" at bounding box center [488, 315] width 30 height 13
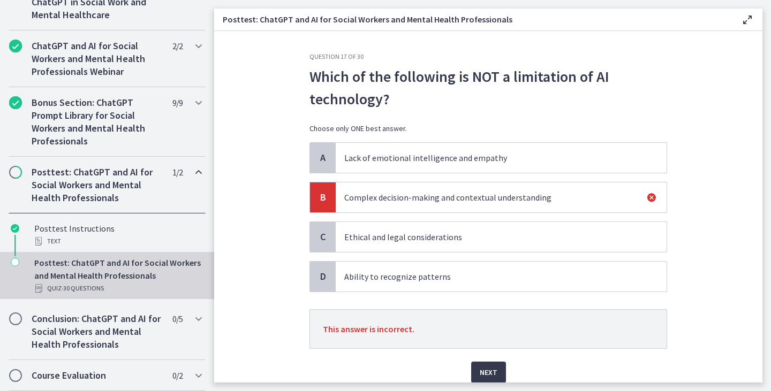
scroll to position [43, 0]
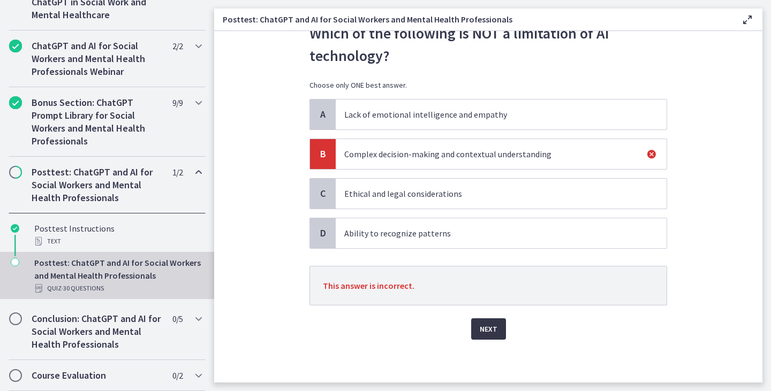
click at [489, 333] on span "Next" at bounding box center [489, 329] width 18 height 13
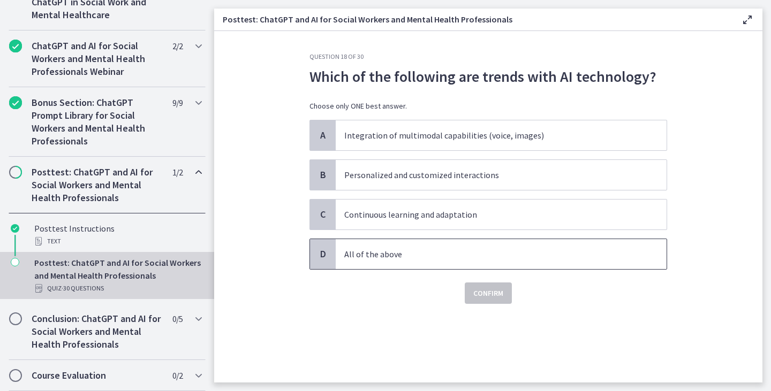
click at [383, 258] on p "All of the above" at bounding box center [490, 254] width 292 height 13
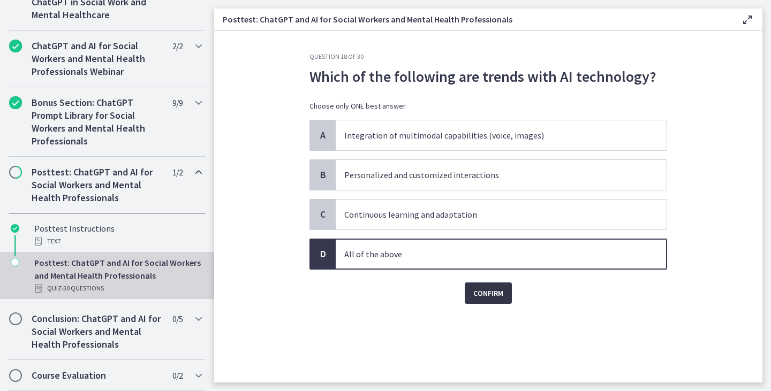
click at [470, 287] on button "Confirm" at bounding box center [488, 293] width 47 height 21
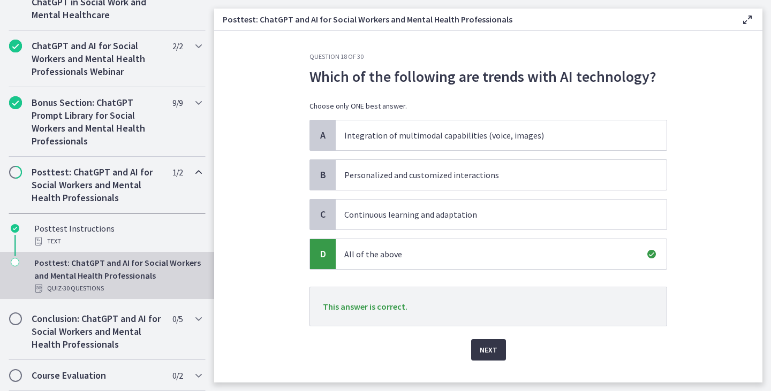
click at [489, 349] on span "Next" at bounding box center [489, 350] width 18 height 13
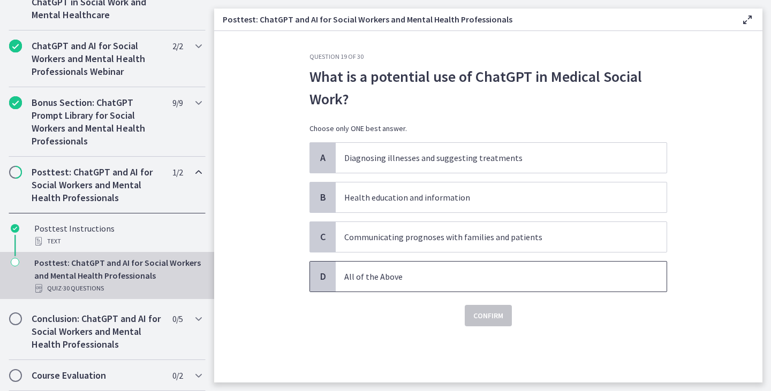
click at [400, 283] on p "All of the Above" at bounding box center [490, 276] width 292 height 13
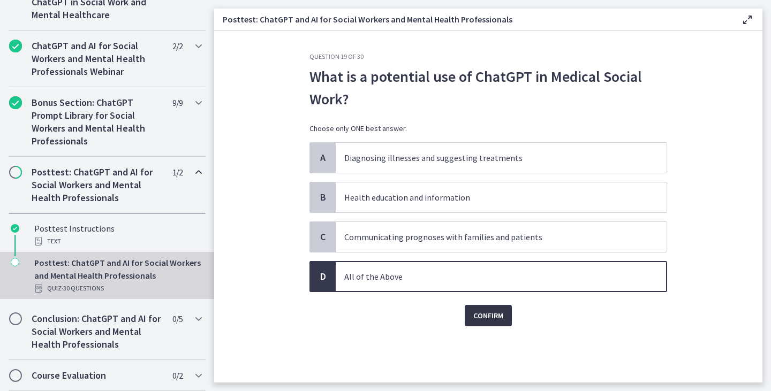
click at [486, 313] on span "Confirm" at bounding box center [488, 315] width 30 height 13
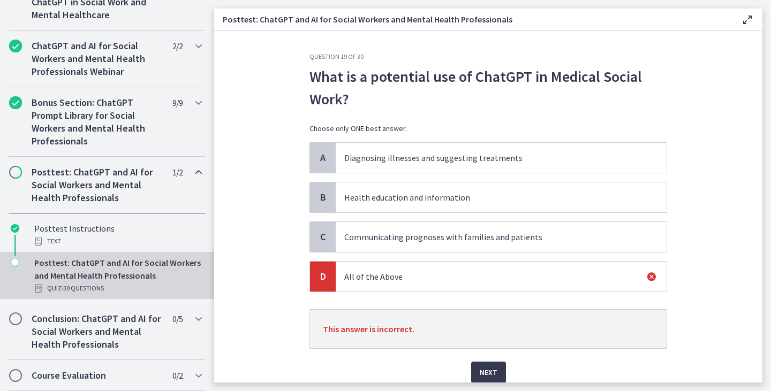
scroll to position [43, 0]
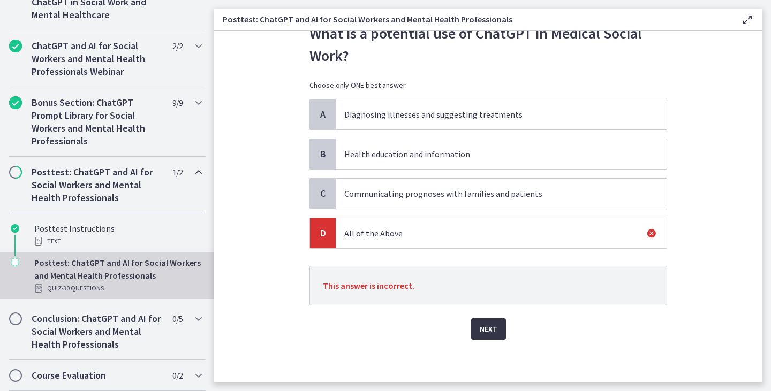
click at [484, 331] on span "Next" at bounding box center [489, 329] width 18 height 13
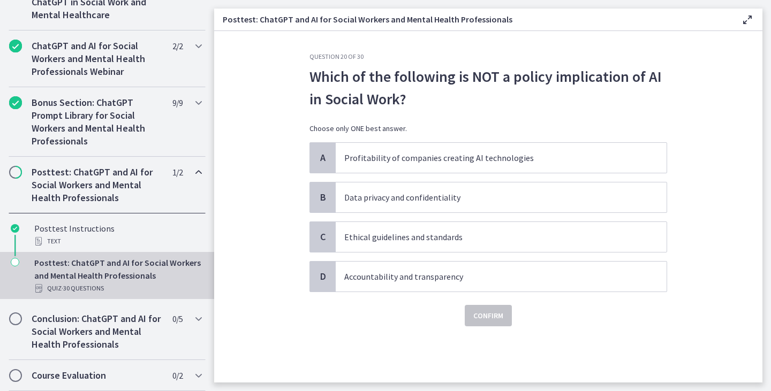
scroll to position [0, 0]
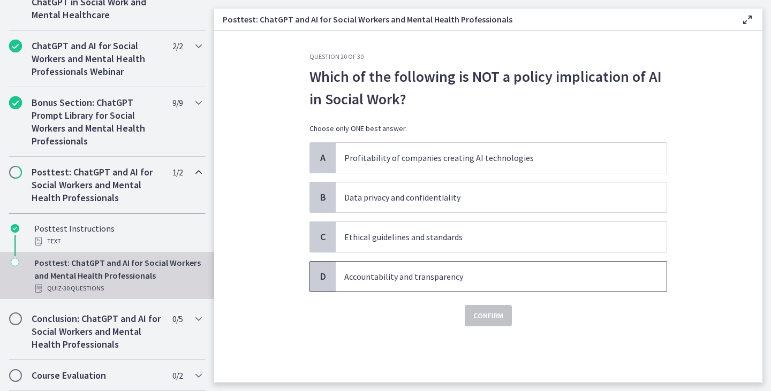
click at [379, 281] on p "Accountability and transparency" at bounding box center [490, 276] width 292 height 13
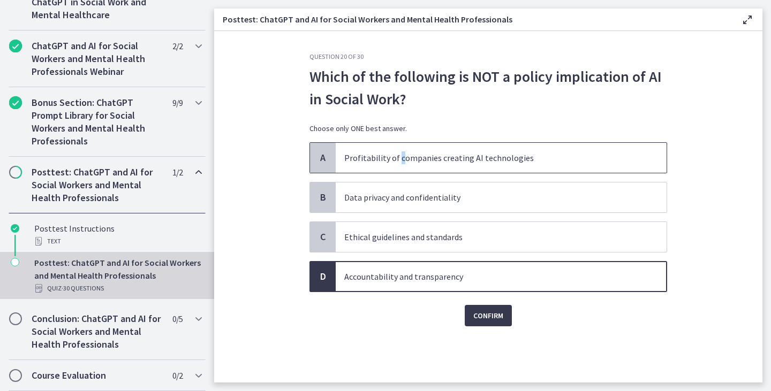
click at [399, 157] on p "Profitability of companies creating AI technologies" at bounding box center [490, 157] width 292 height 13
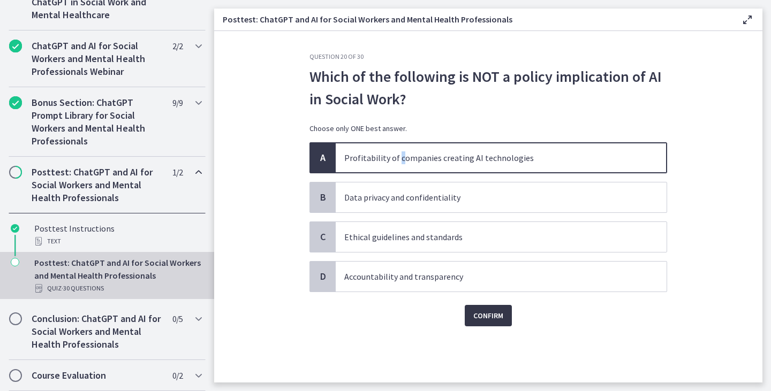
click at [488, 319] on span "Confirm" at bounding box center [488, 315] width 30 height 13
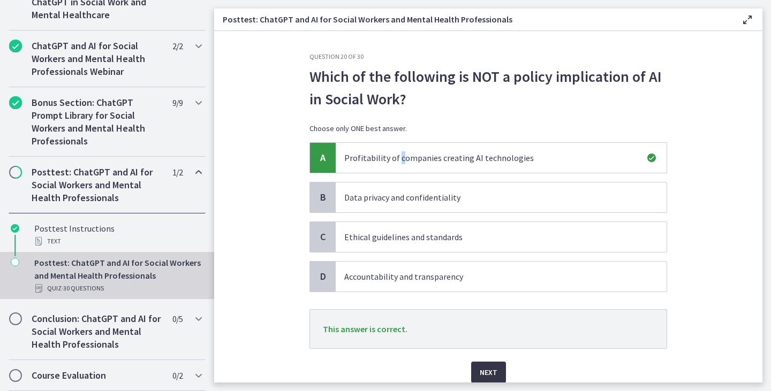
click at [480, 369] on span "Next" at bounding box center [489, 372] width 18 height 13
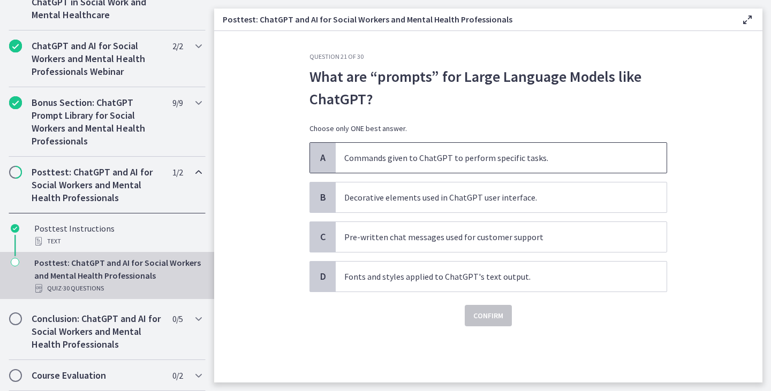
click at [472, 165] on span "Commands given to ChatGPT to perform specific tasks." at bounding box center [501, 158] width 331 height 30
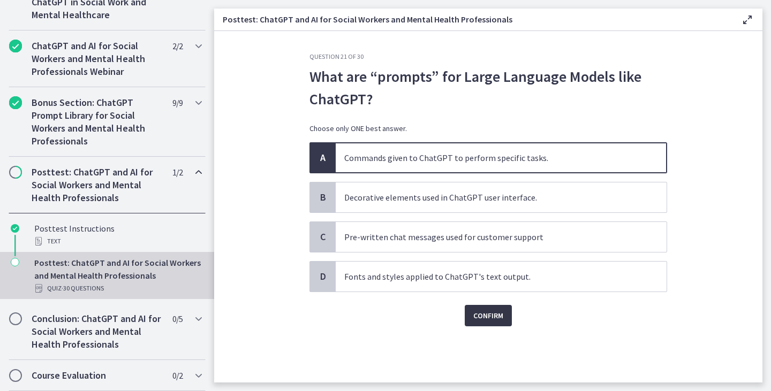
click at [498, 313] on span "Confirm" at bounding box center [488, 315] width 30 height 13
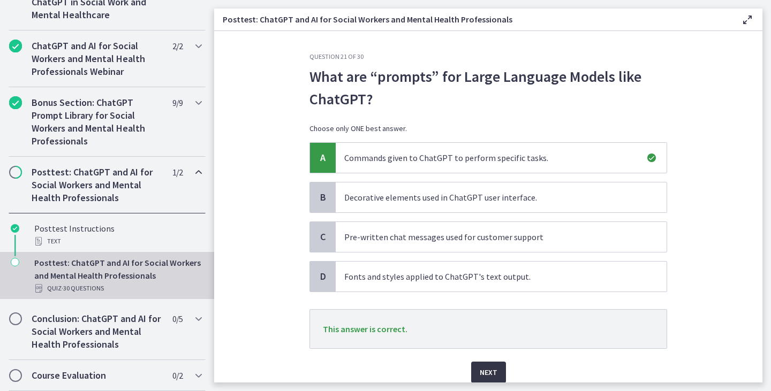
click at [486, 370] on span "Next" at bounding box center [489, 372] width 18 height 13
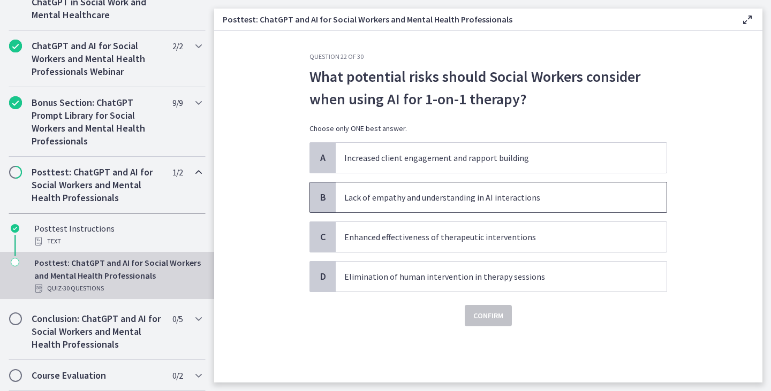
click at [397, 199] on p "Lack of empathy and understanding in AI interactions" at bounding box center [490, 197] width 292 height 13
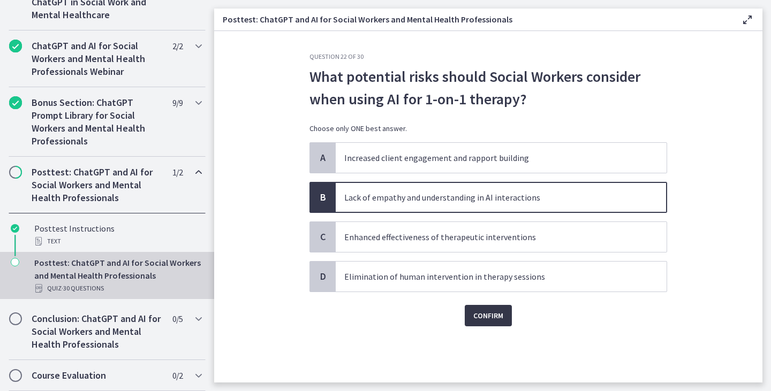
click at [489, 318] on span "Confirm" at bounding box center [488, 315] width 30 height 13
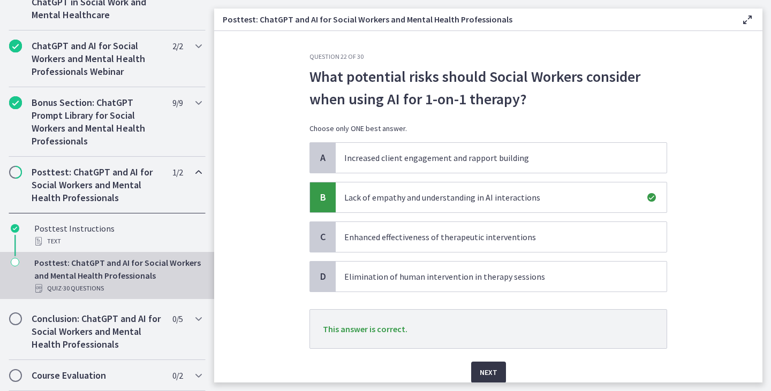
click at [490, 370] on span "Next" at bounding box center [489, 372] width 18 height 13
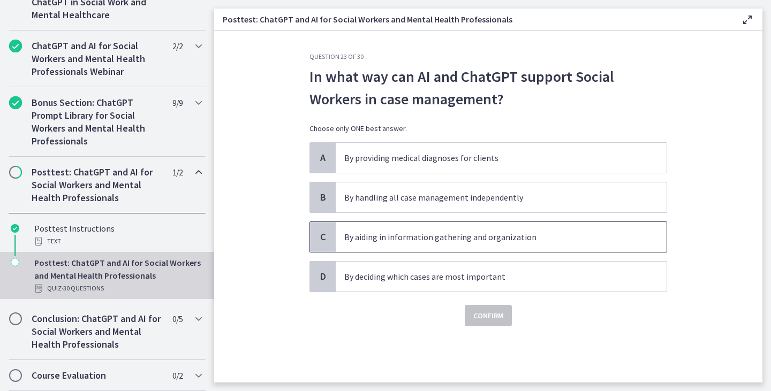
click at [414, 241] on p "By aiding in information gathering and organization" at bounding box center [490, 237] width 292 height 13
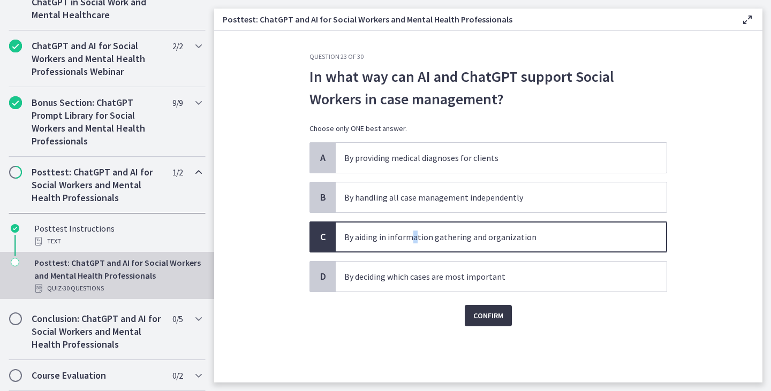
click at [504, 320] on button "Confirm" at bounding box center [488, 315] width 47 height 21
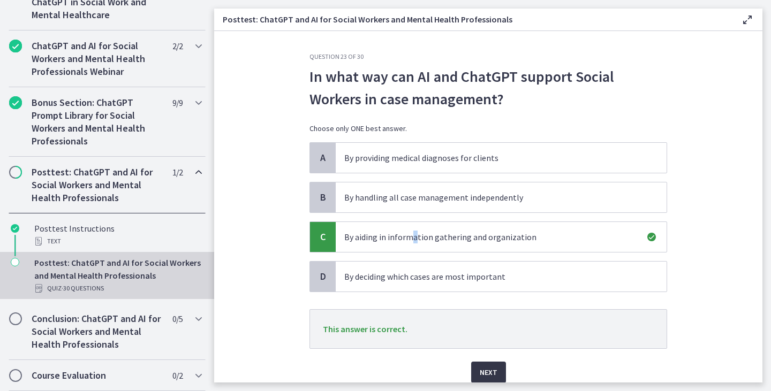
click at [484, 370] on span "Next" at bounding box center [489, 372] width 18 height 13
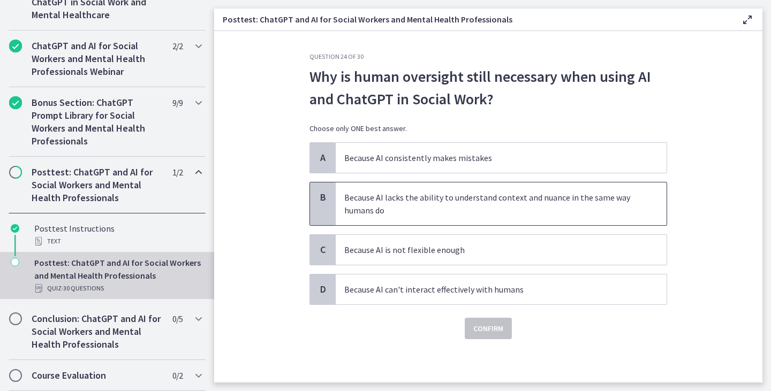
click at [403, 209] on p "Because AI lacks the ability to understand context and nuance in the same way h…" at bounding box center [490, 204] width 292 height 26
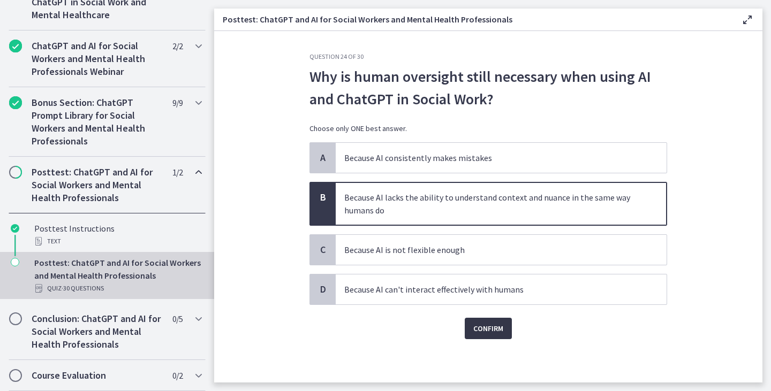
click at [488, 334] on span "Confirm" at bounding box center [488, 328] width 30 height 13
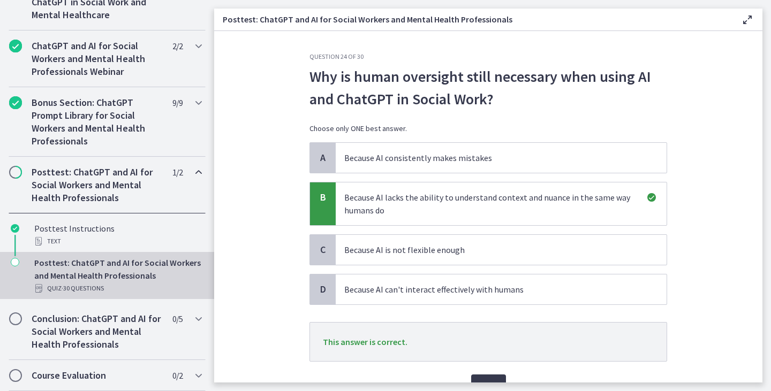
scroll to position [54, 0]
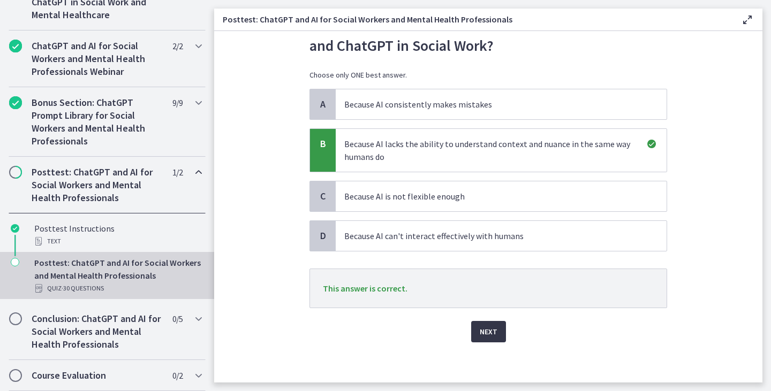
click at [496, 327] on button "Next" at bounding box center [488, 331] width 35 height 21
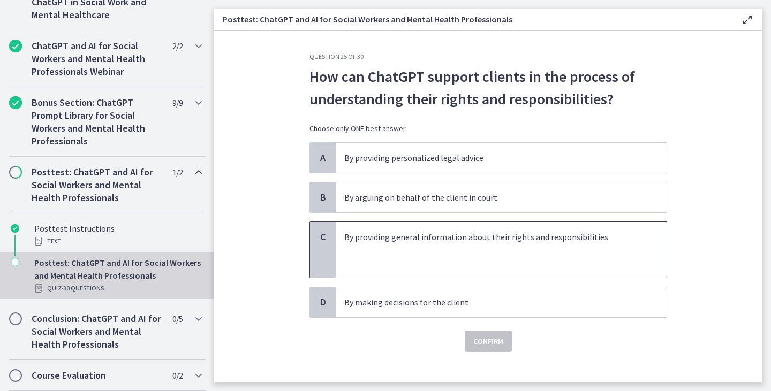
click at [535, 244] on p at bounding box center [490, 250] width 292 height 13
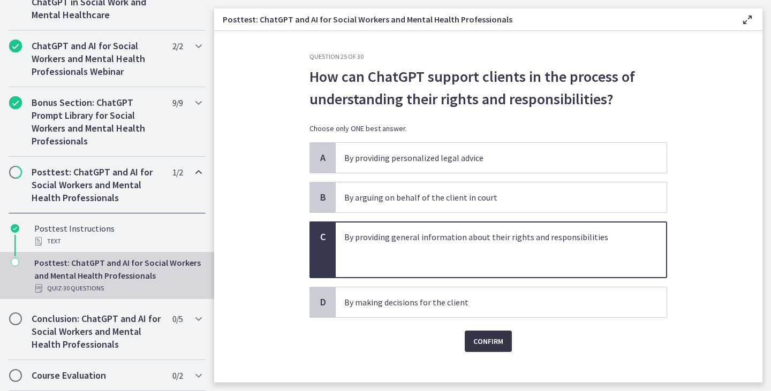
click at [486, 346] on span "Confirm" at bounding box center [488, 341] width 30 height 13
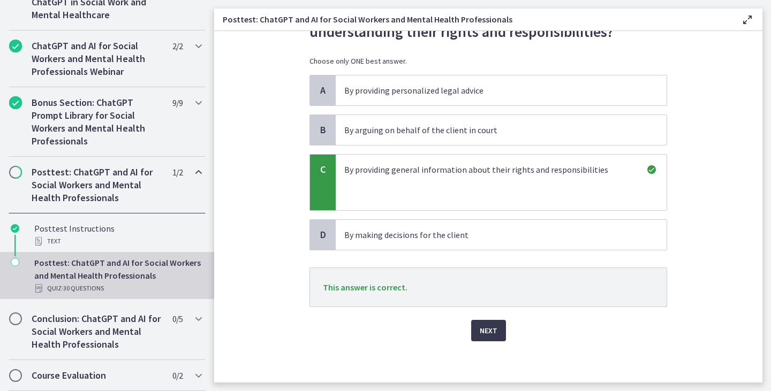
scroll to position [69, 0]
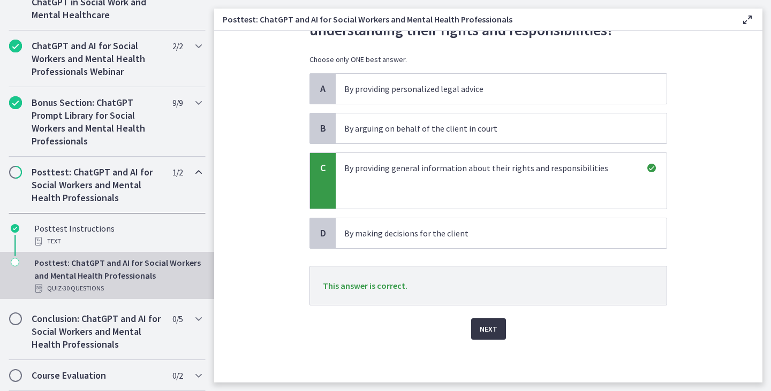
click at [480, 324] on span "Next" at bounding box center [489, 329] width 18 height 13
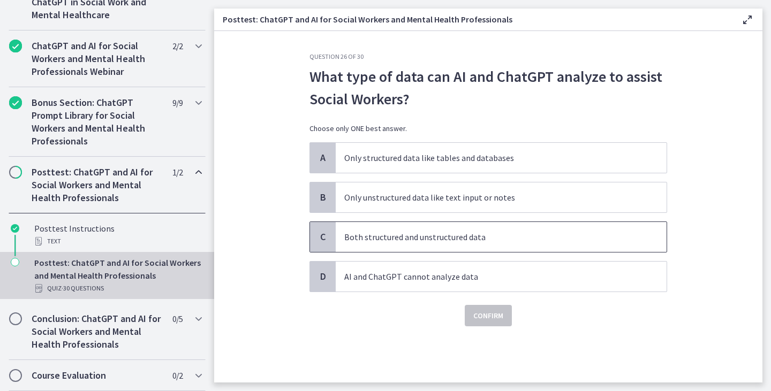
click at [382, 237] on p "Both structured and unstructured data" at bounding box center [490, 237] width 292 height 13
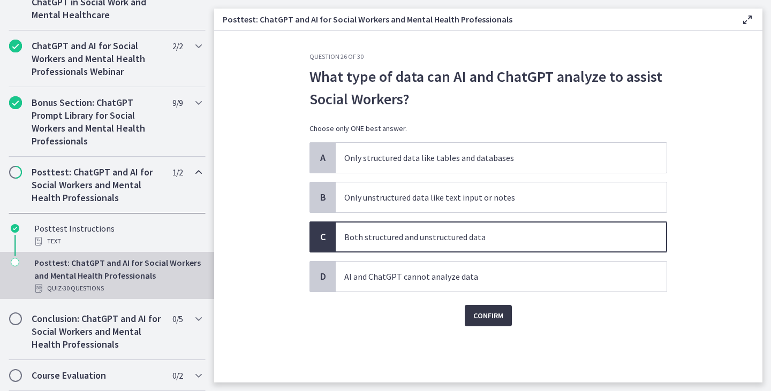
click at [491, 310] on span "Confirm" at bounding box center [488, 315] width 30 height 13
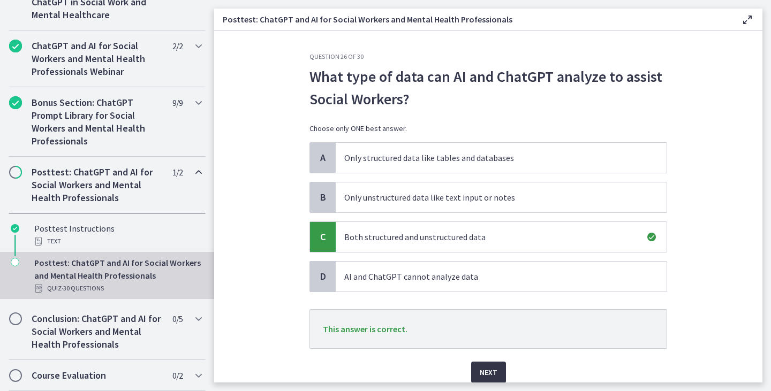
click at [491, 372] on span "Next" at bounding box center [489, 372] width 18 height 13
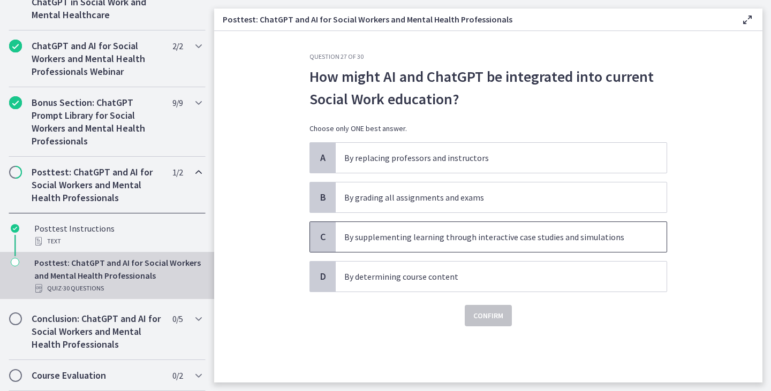
click at [443, 240] on p "By supplementing learning through interactive case studies and simulations" at bounding box center [490, 237] width 292 height 13
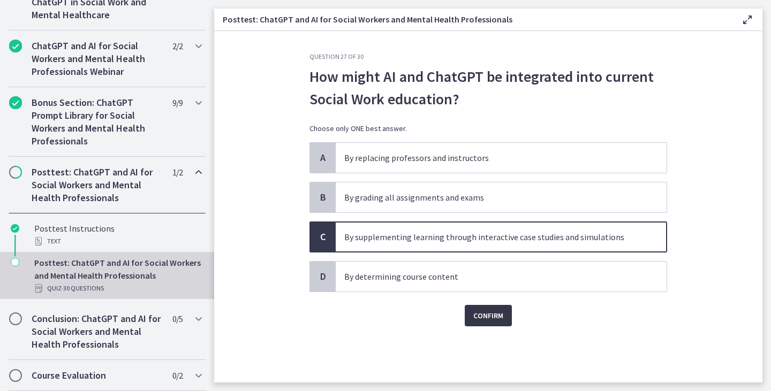
click at [478, 314] on span "Confirm" at bounding box center [488, 315] width 30 height 13
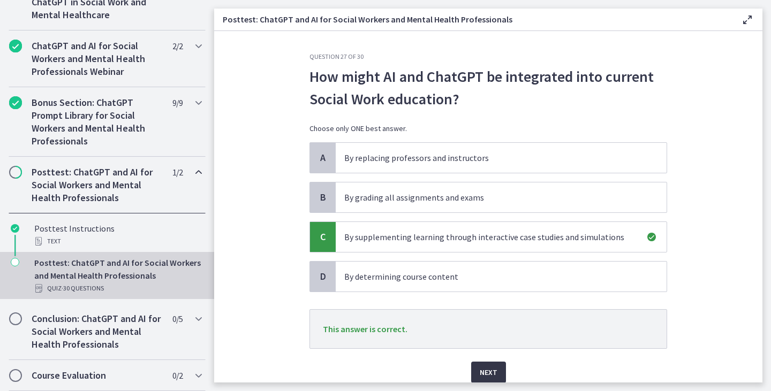
click at [487, 375] on span "Next" at bounding box center [489, 372] width 18 height 13
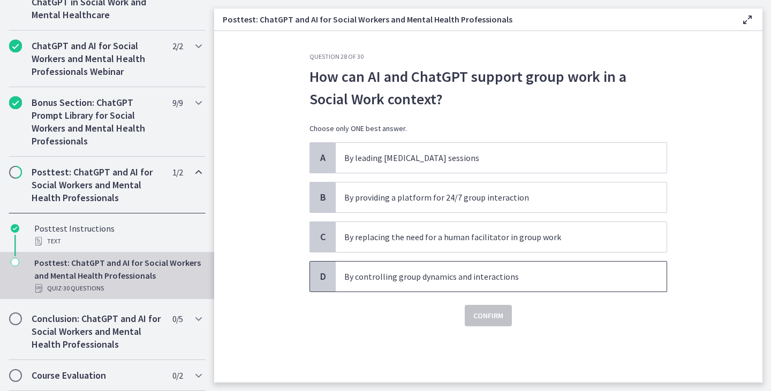
click at [422, 279] on p "By controlling group dynamics and interactions" at bounding box center [490, 276] width 292 height 13
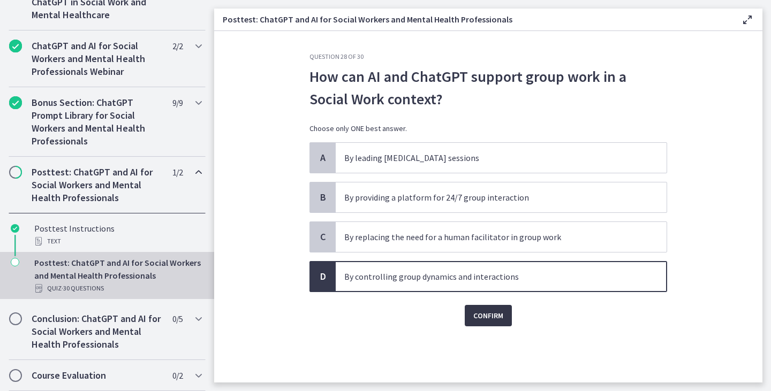
click at [495, 322] on span "Confirm" at bounding box center [488, 315] width 30 height 13
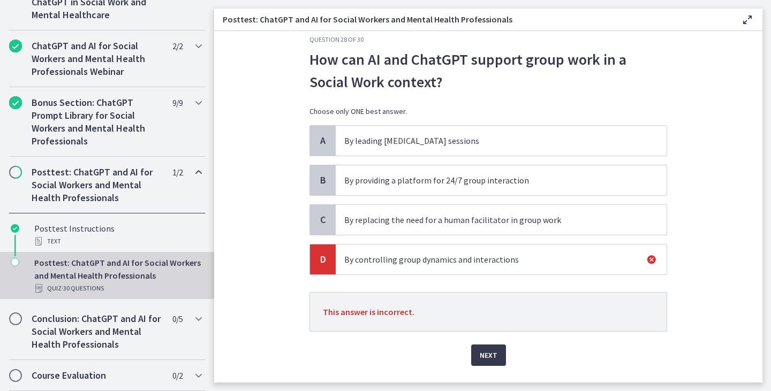
scroll to position [43, 0]
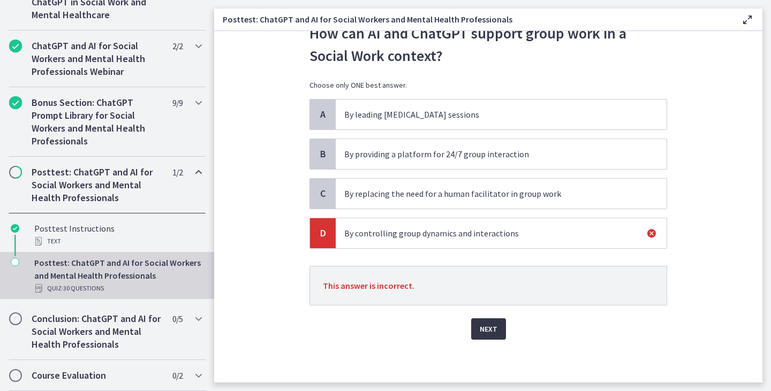
click at [479, 336] on button "Next" at bounding box center [488, 329] width 35 height 21
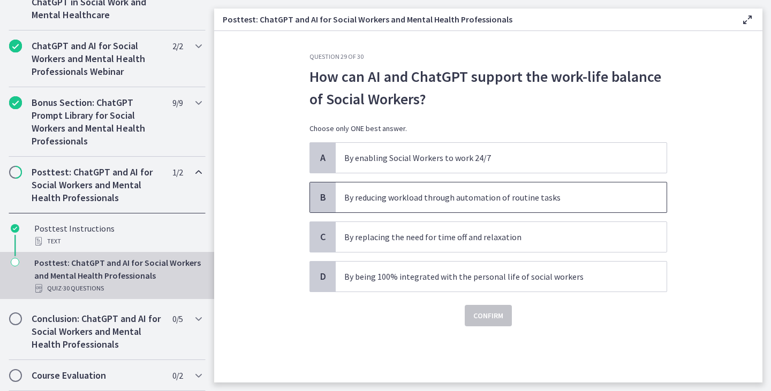
click at [481, 200] on p "By reducing workload through automation of routine tasks" at bounding box center [490, 197] width 292 height 13
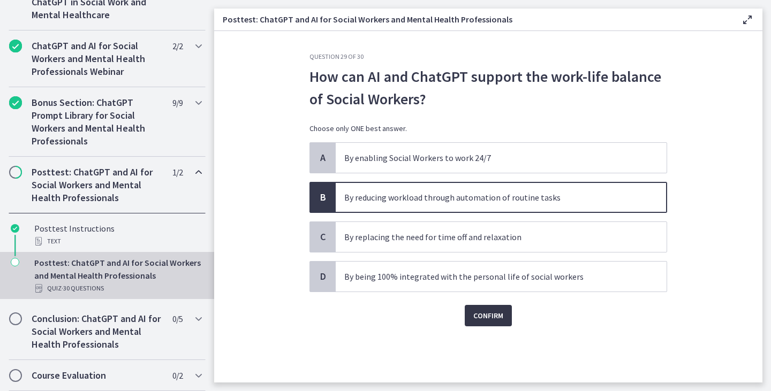
click at [490, 316] on span "Confirm" at bounding box center [488, 315] width 30 height 13
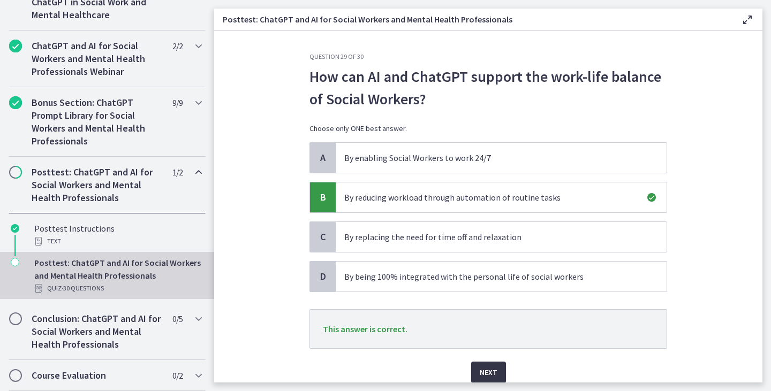
click at [482, 370] on span "Next" at bounding box center [489, 372] width 18 height 13
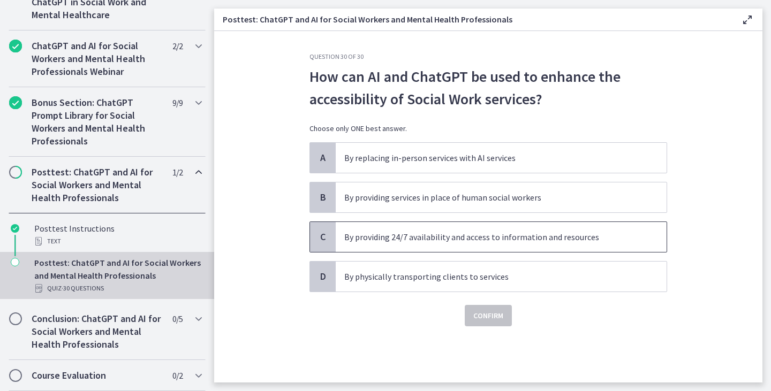
click at [524, 238] on p "By providing 24/7 availability and access to information and resources" at bounding box center [490, 237] width 292 height 13
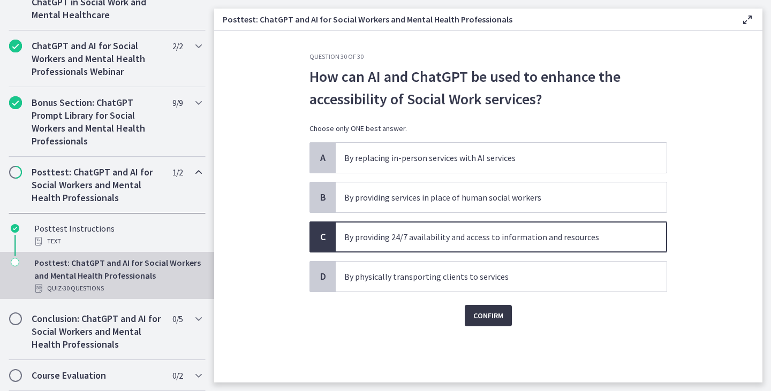
click at [482, 318] on span "Confirm" at bounding box center [488, 315] width 30 height 13
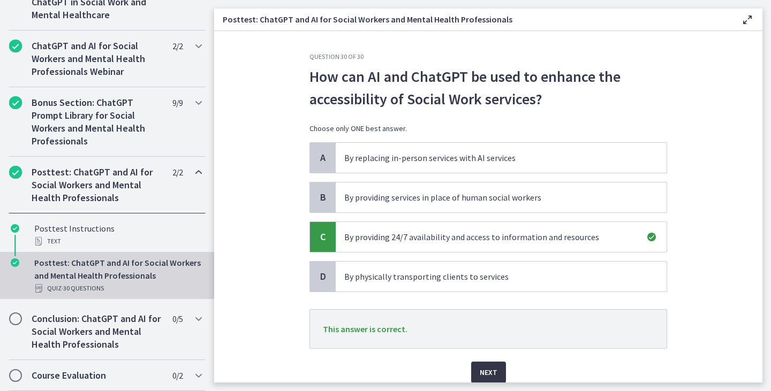
click at [482, 372] on span "Next" at bounding box center [489, 372] width 18 height 13
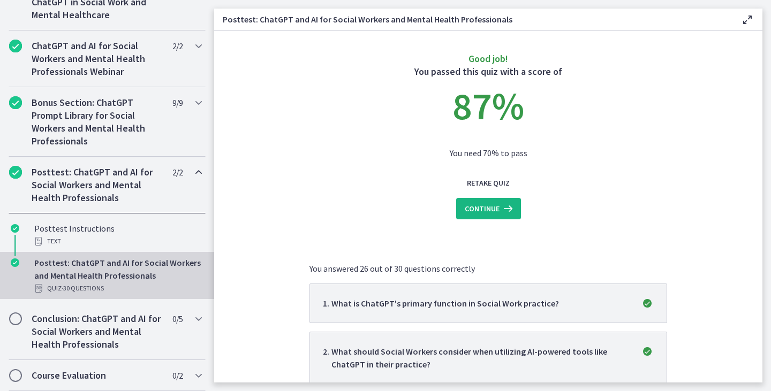
click at [499, 203] on icon at bounding box center [506, 208] width 15 height 13
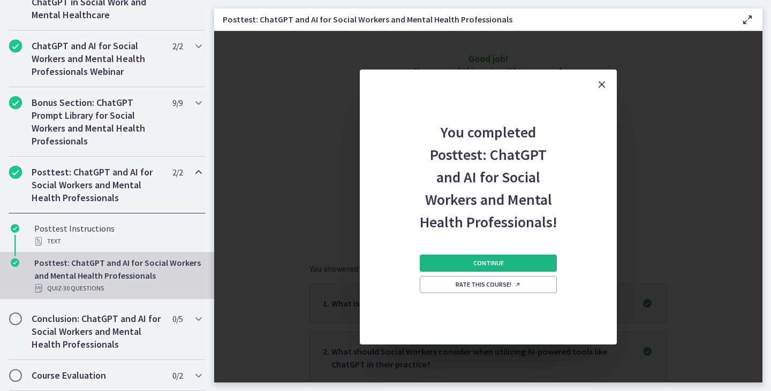
click at [503, 263] on button "Continue" at bounding box center [488, 263] width 137 height 17
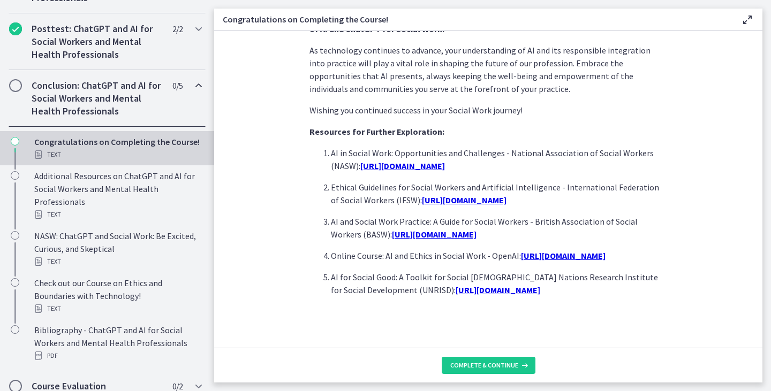
scroll to position [878, 0]
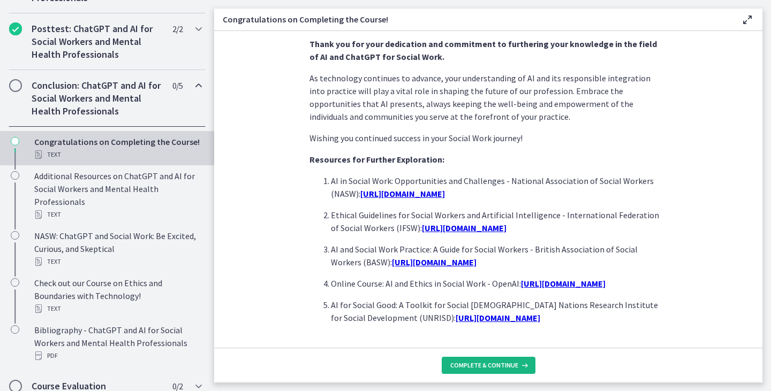
click at [509, 369] on span "Complete & continue" at bounding box center [484, 365] width 68 height 9
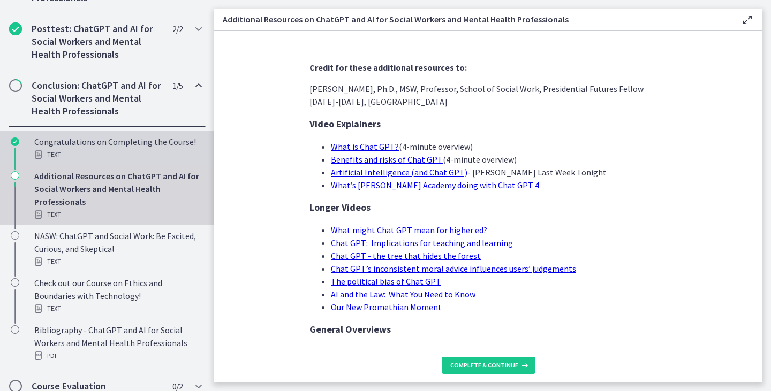
click at [97, 160] on div "Congratulations on Completing the Course! Text" at bounding box center [117, 148] width 167 height 26
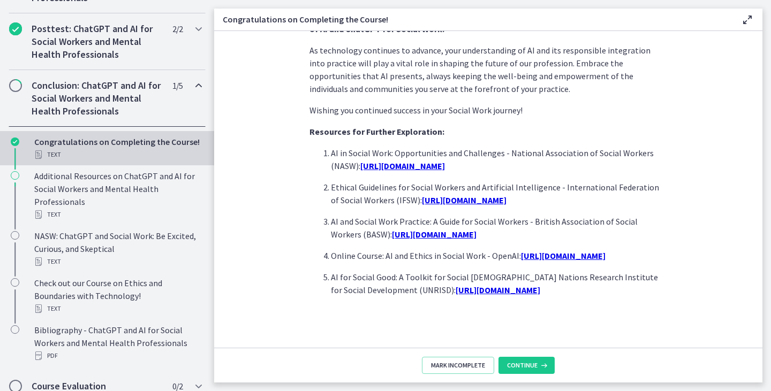
scroll to position [931, 0]
click at [533, 363] on span "Continue" at bounding box center [522, 365] width 31 height 9
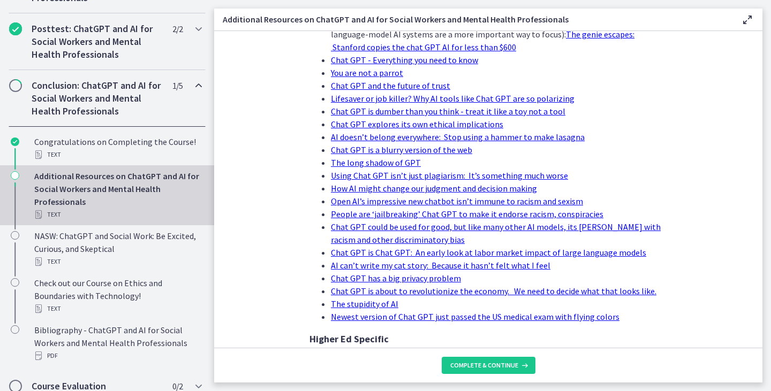
scroll to position [375, 0]
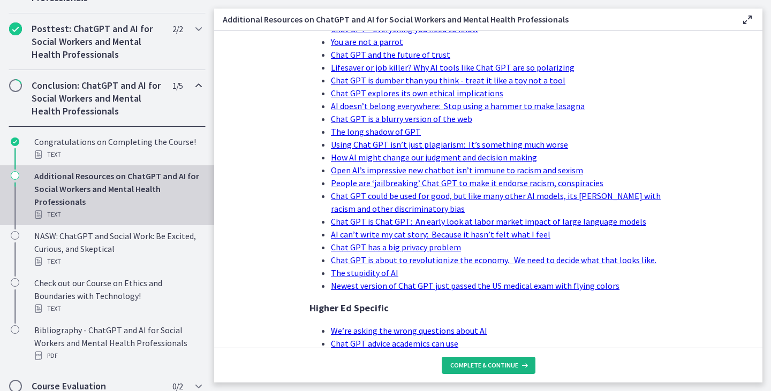
click at [497, 365] on span "Complete & continue" at bounding box center [484, 365] width 68 height 9
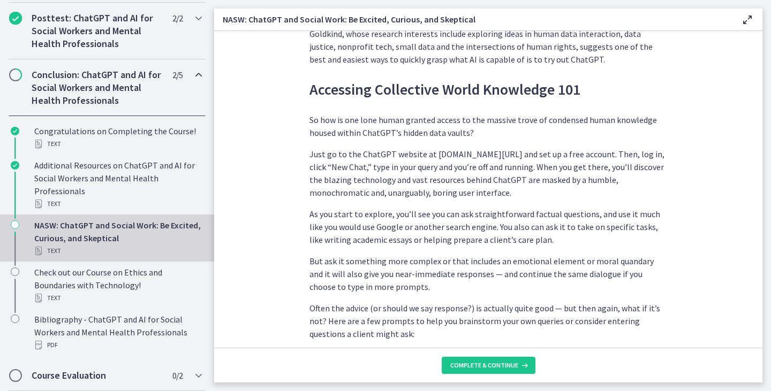
scroll to position [857, 0]
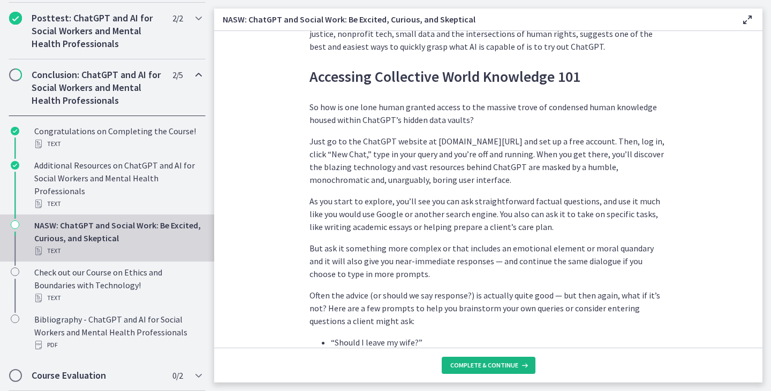
click at [501, 364] on span "Complete & continue" at bounding box center [484, 365] width 68 height 9
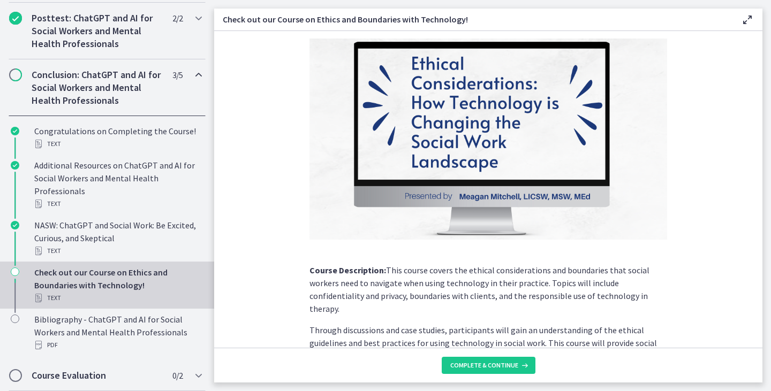
scroll to position [144, 0]
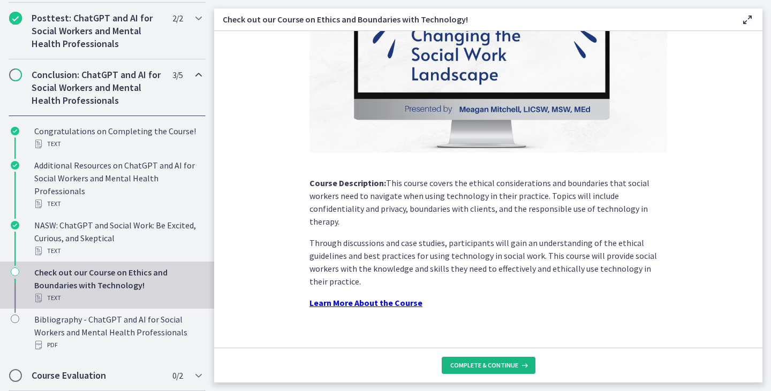
click at [487, 368] on span "Complete & continue" at bounding box center [484, 365] width 68 height 9
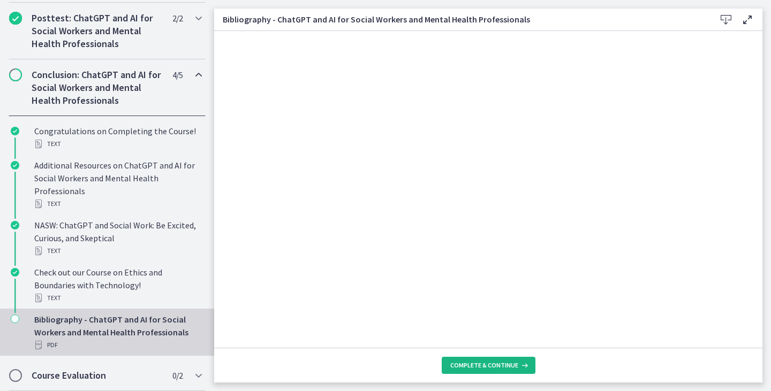
click at [463, 366] on span "Complete & continue" at bounding box center [484, 365] width 68 height 9
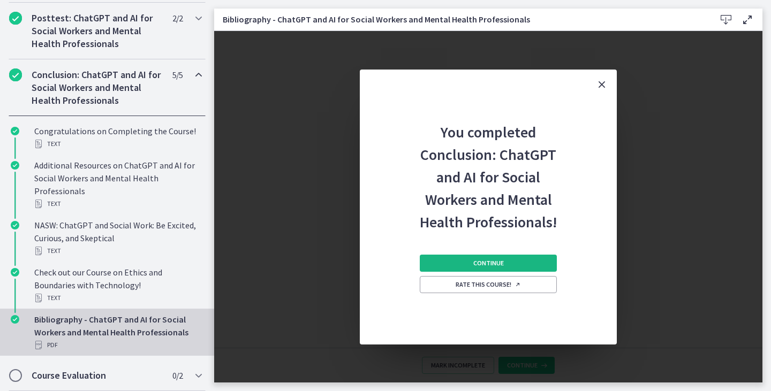
click at [484, 268] on button "Continue" at bounding box center [488, 263] width 137 height 17
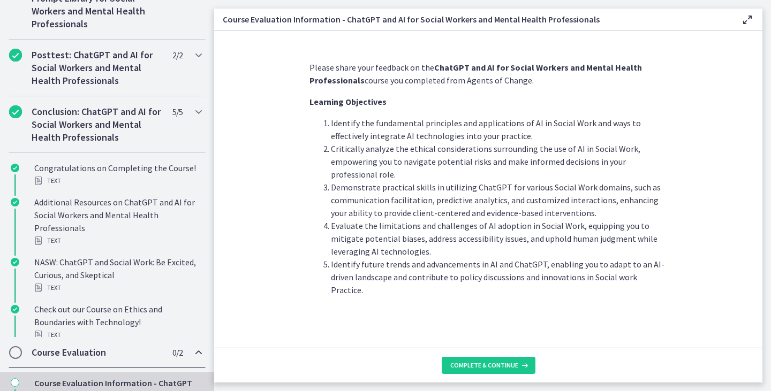
scroll to position [536, 0]
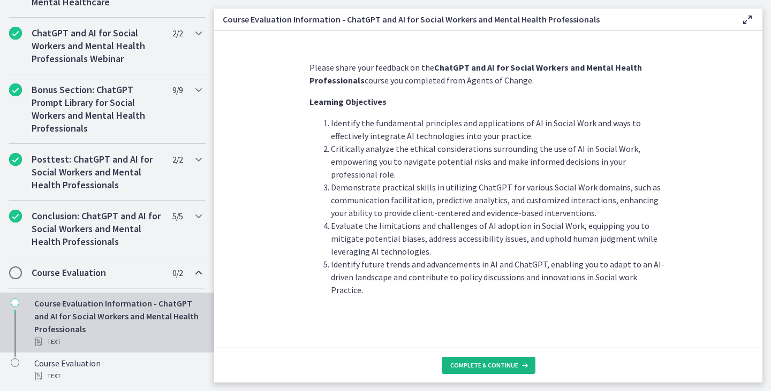
click at [510, 364] on span "Complete & continue" at bounding box center [484, 365] width 68 height 9
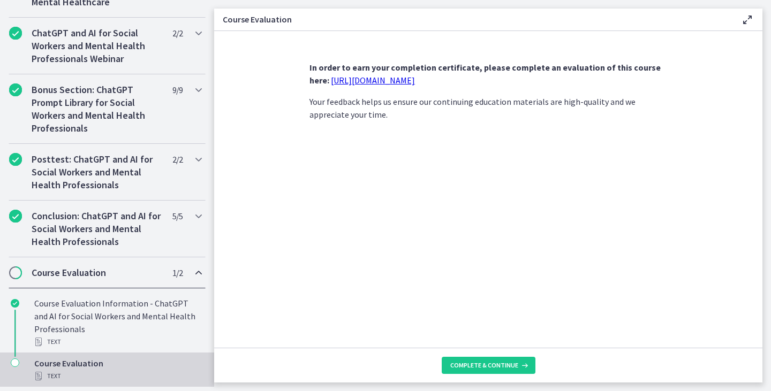
click at [415, 81] on link "[URL][DOMAIN_NAME]" at bounding box center [373, 80] width 84 height 11
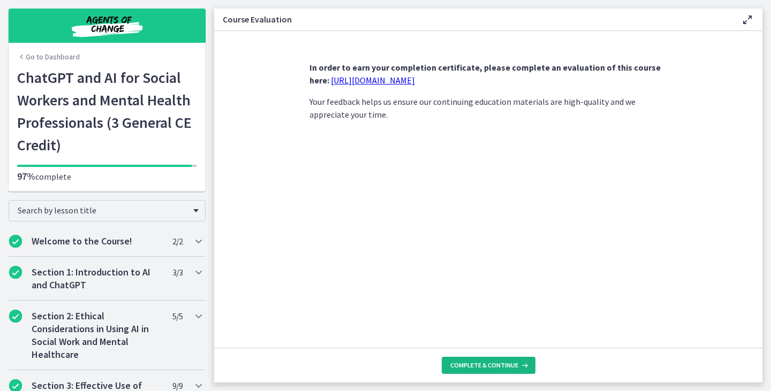
click at [488, 372] on button "Complete & continue" at bounding box center [489, 365] width 94 height 17
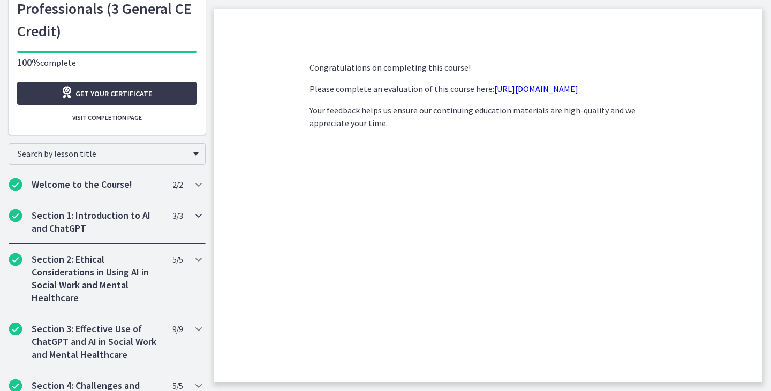
scroll to position [107, 0]
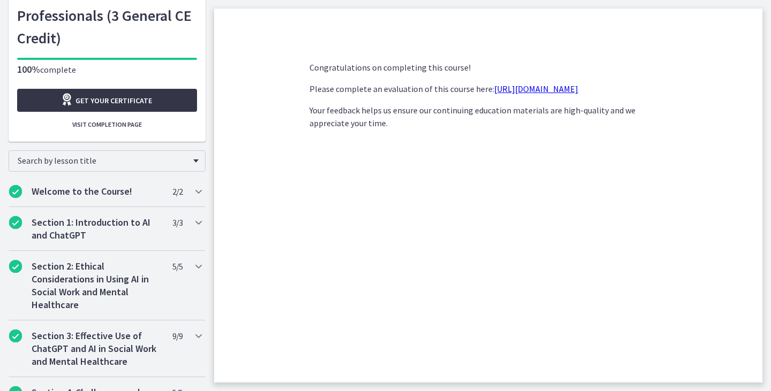
click at [98, 104] on span "Get your certificate" at bounding box center [113, 100] width 77 height 13
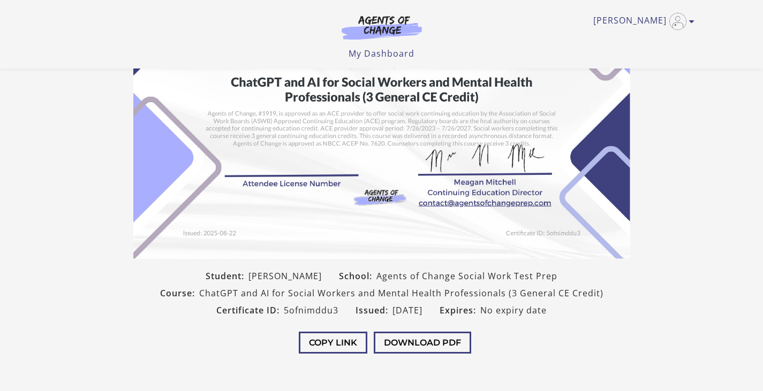
scroll to position [161, 0]
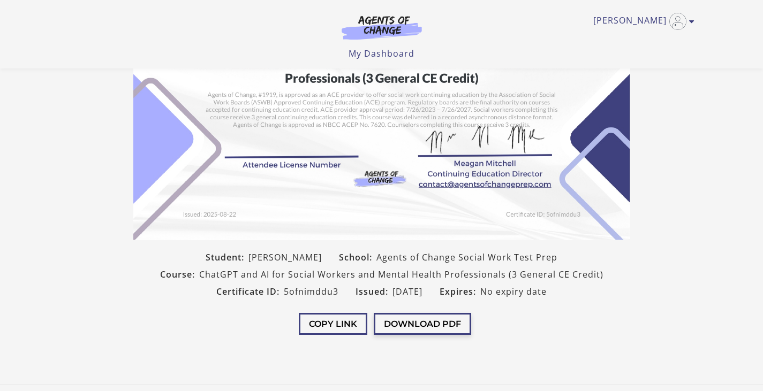
click at [396, 327] on button "Download PDF" at bounding box center [422, 324] width 97 height 22
